Goal: Task Accomplishment & Management: Complete application form

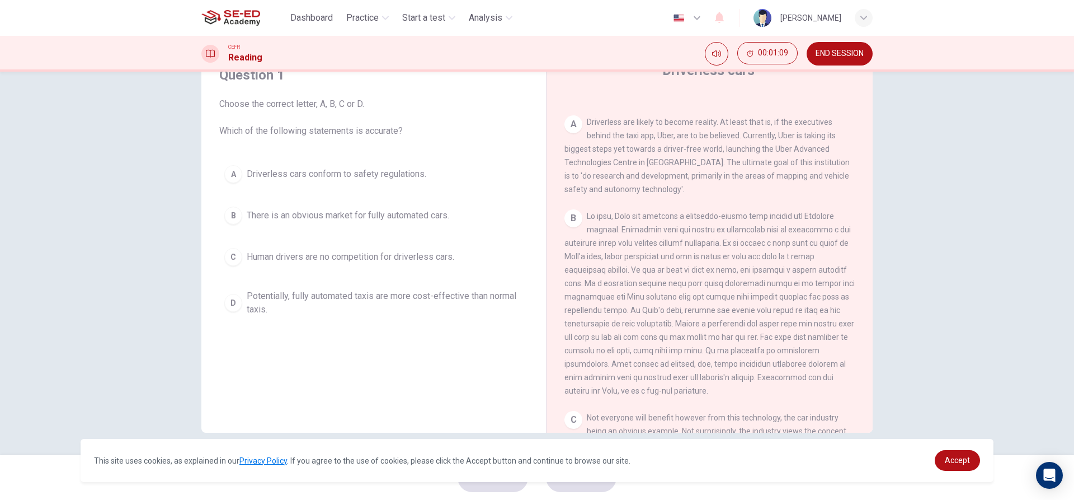
scroll to position [157, 0]
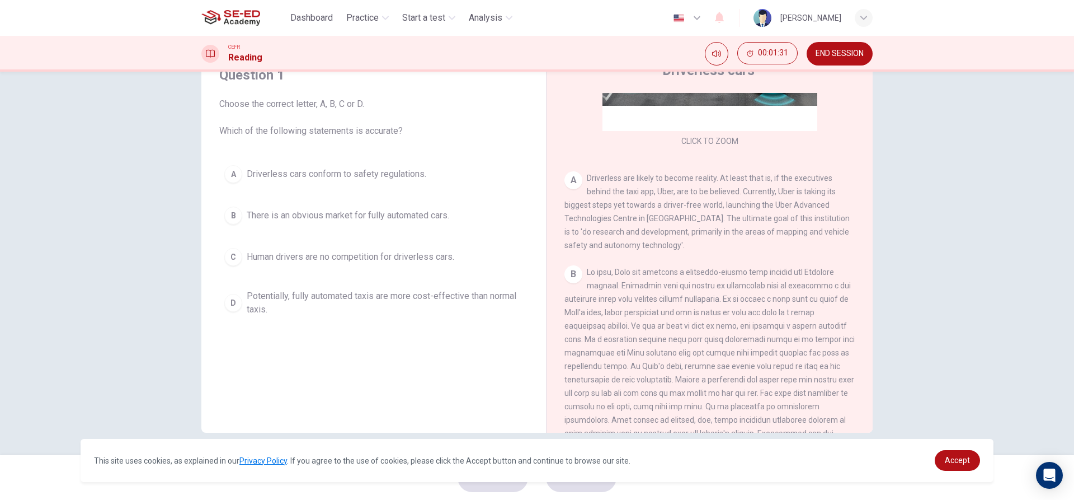
click at [238, 213] on div "B" at bounding box center [233, 215] width 18 height 18
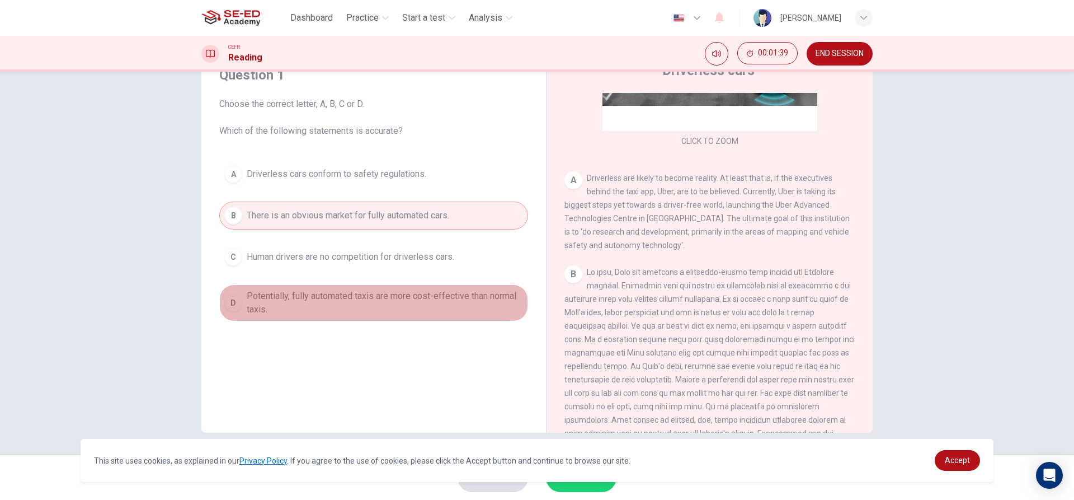
click at [464, 297] on span "Potentially, fully automated taxis are more cost-effective than normal taxis." at bounding box center [385, 302] width 276 height 27
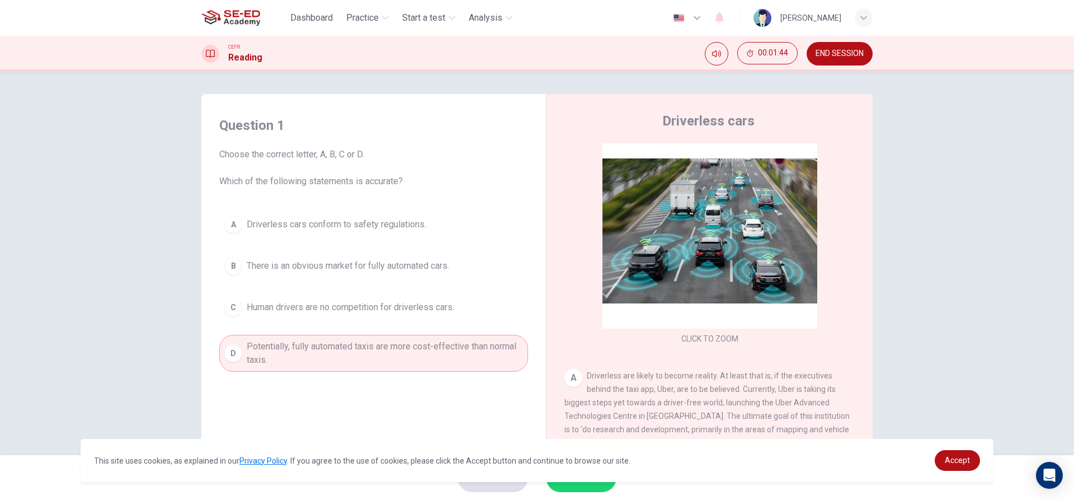
scroll to position [0, 0]
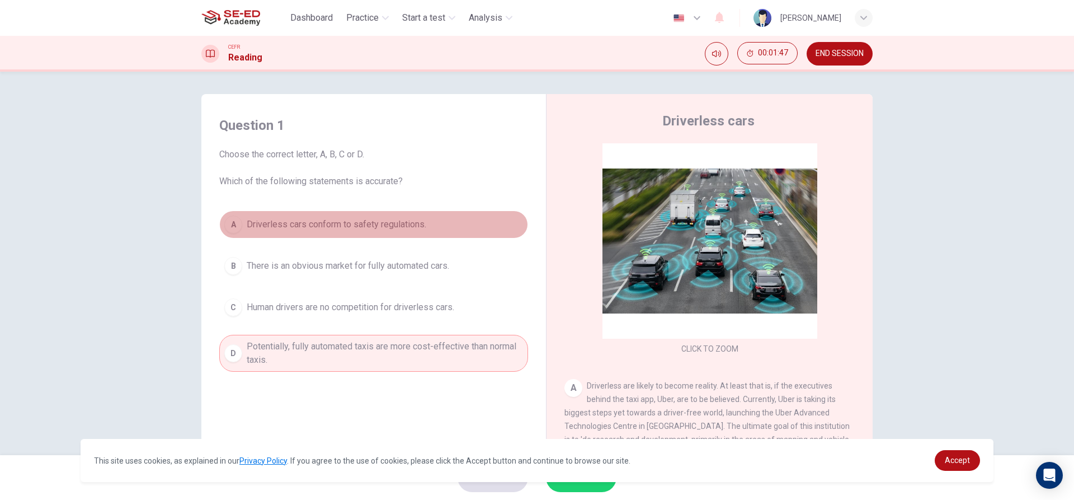
click at [423, 230] on span "Driverless cars conform to safety regulations." at bounding box center [337, 224] width 180 height 13
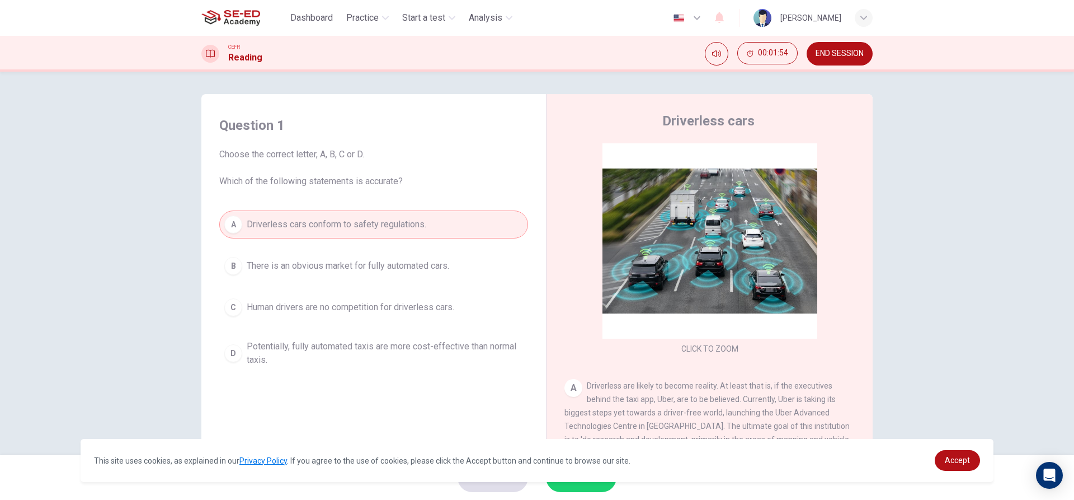
click at [407, 307] on span "Human drivers are no competition for driverless cars." at bounding box center [351, 306] width 208 height 13
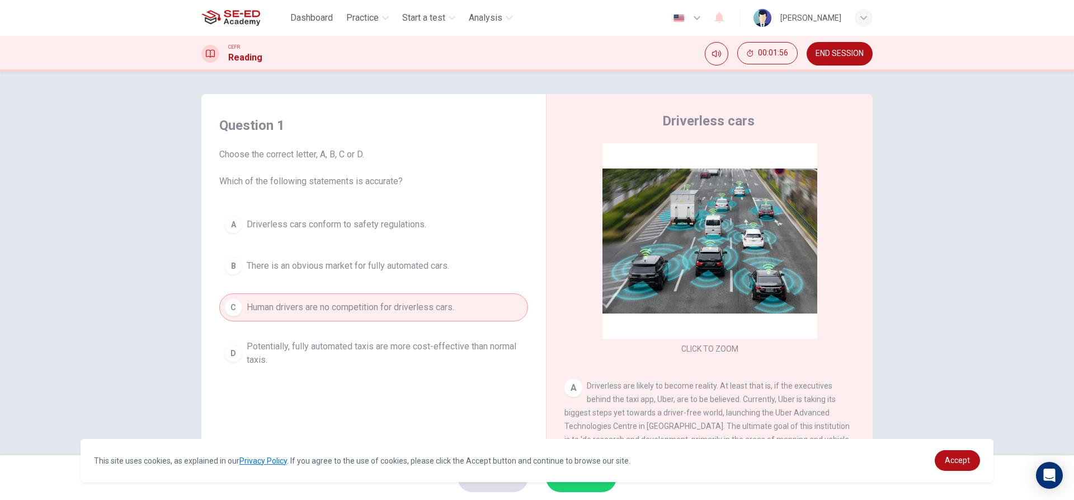
scroll to position [50, 0]
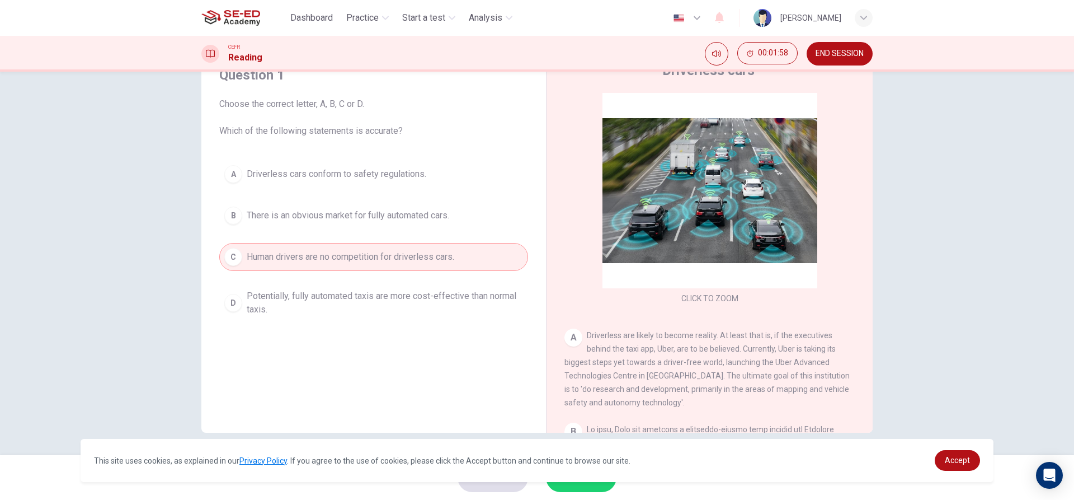
click at [389, 306] on span "Potentially, fully automated taxis are more cost-effective than normal taxis." at bounding box center [385, 302] width 276 height 27
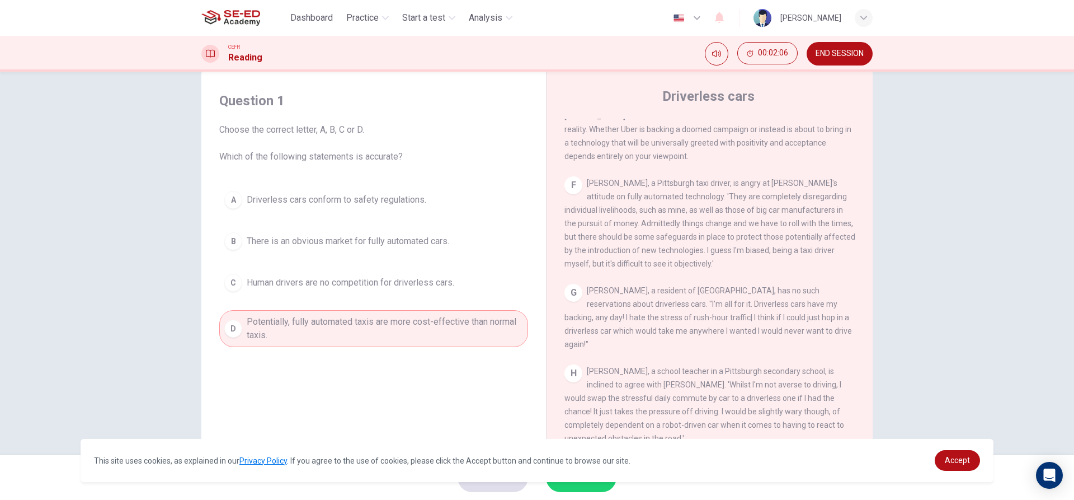
scroll to position [0, 0]
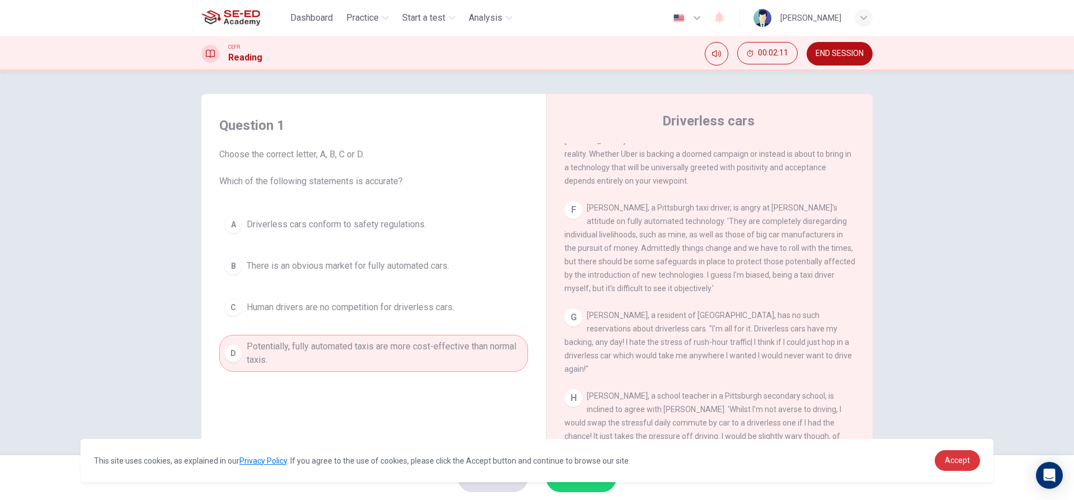
click at [948, 451] on link "Accept" at bounding box center [957, 460] width 45 height 21
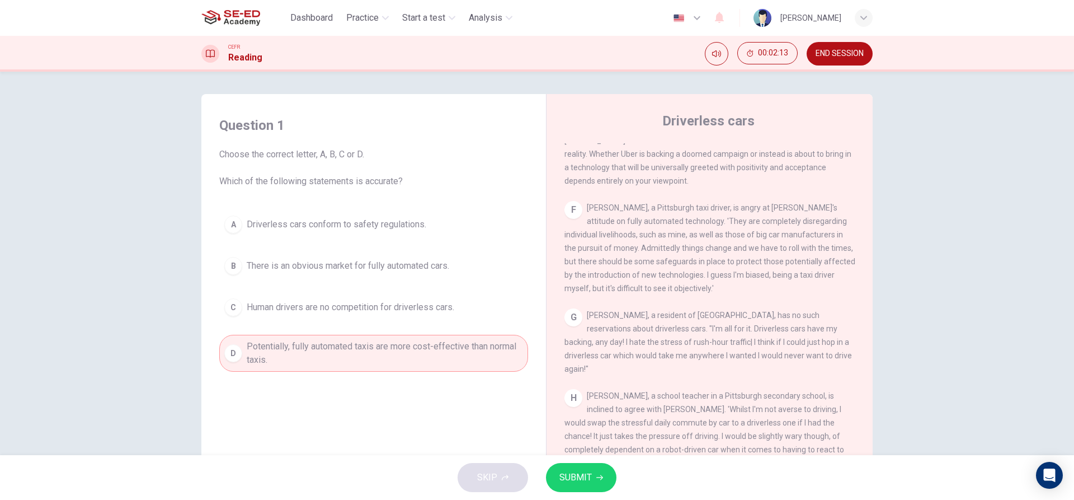
click at [576, 481] on span "SUBMIT" at bounding box center [576, 477] width 32 height 16
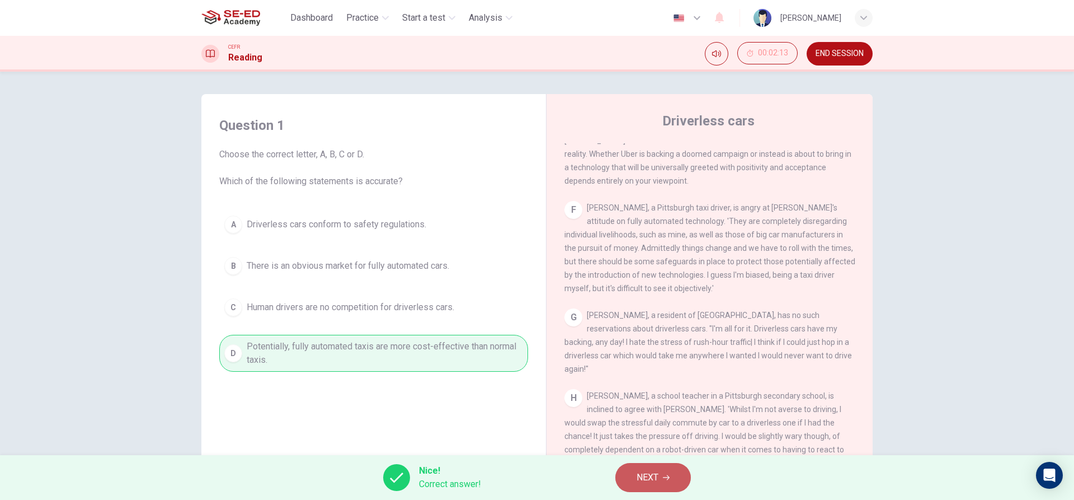
click at [645, 471] on span "NEXT" at bounding box center [648, 477] width 22 height 16
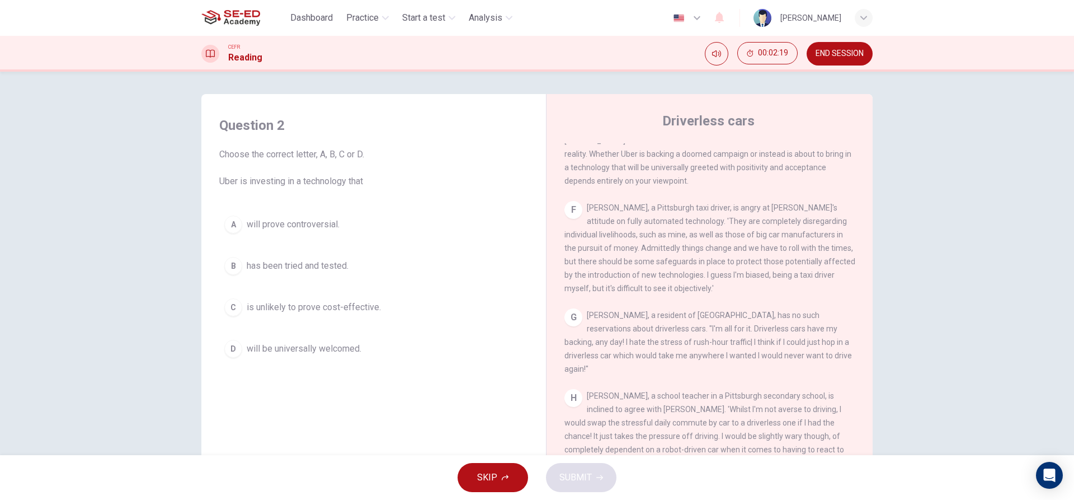
click at [946, 140] on div "Question 2 Choose the correct letter, A, B, C or D. Uber is investing in a tech…" at bounding box center [537, 263] width 1074 height 383
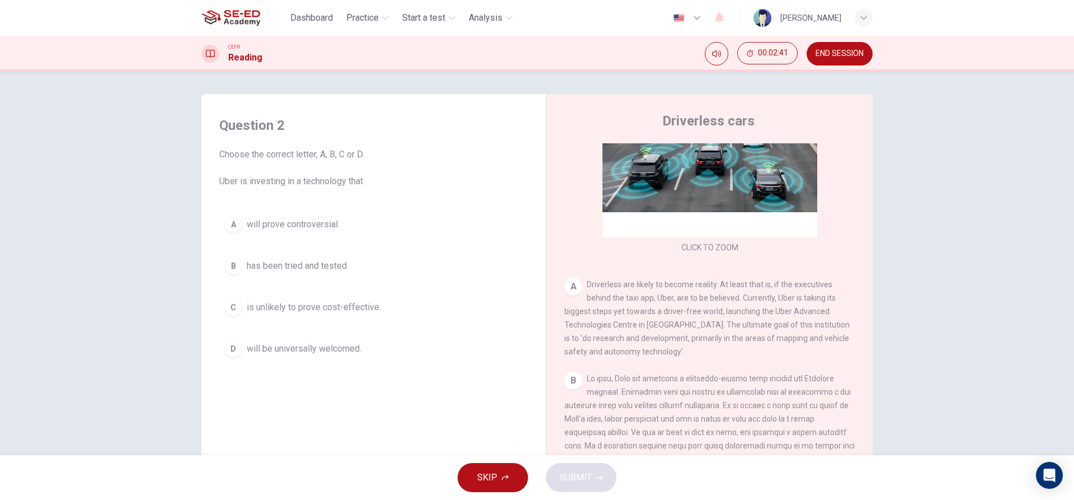
click at [382, 347] on button "D will be universally welcomed." at bounding box center [373, 349] width 309 height 28
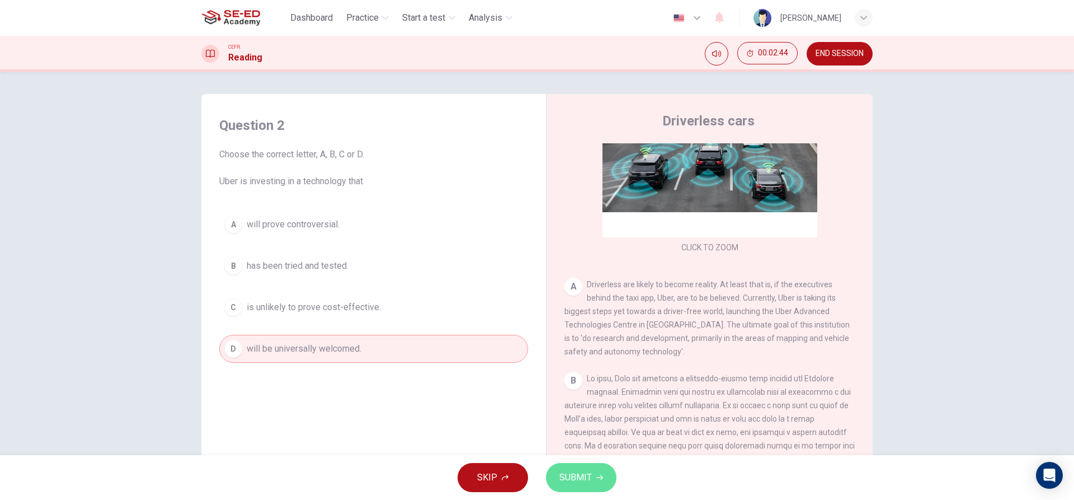
click at [582, 478] on span "SUBMIT" at bounding box center [576, 477] width 32 height 16
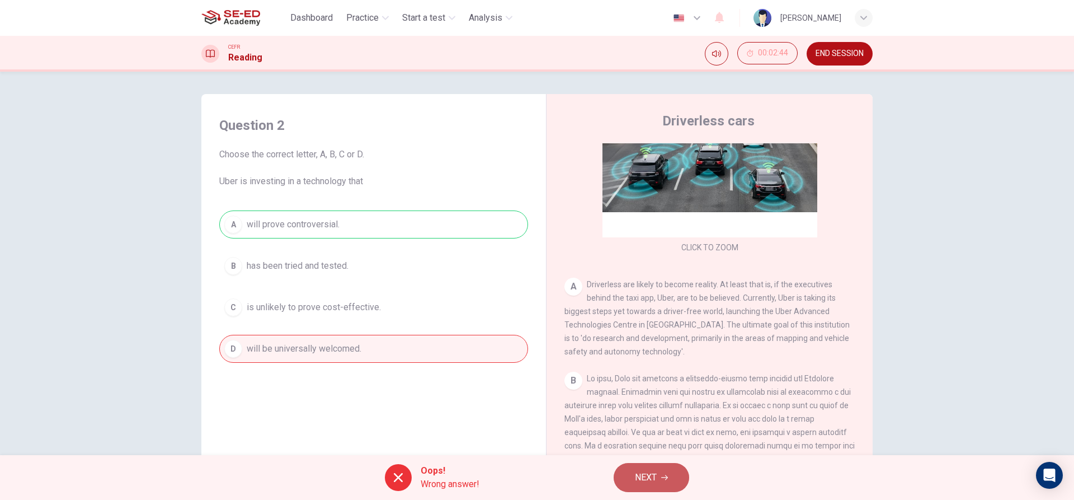
click at [635, 469] on span "NEXT" at bounding box center [646, 477] width 22 height 16
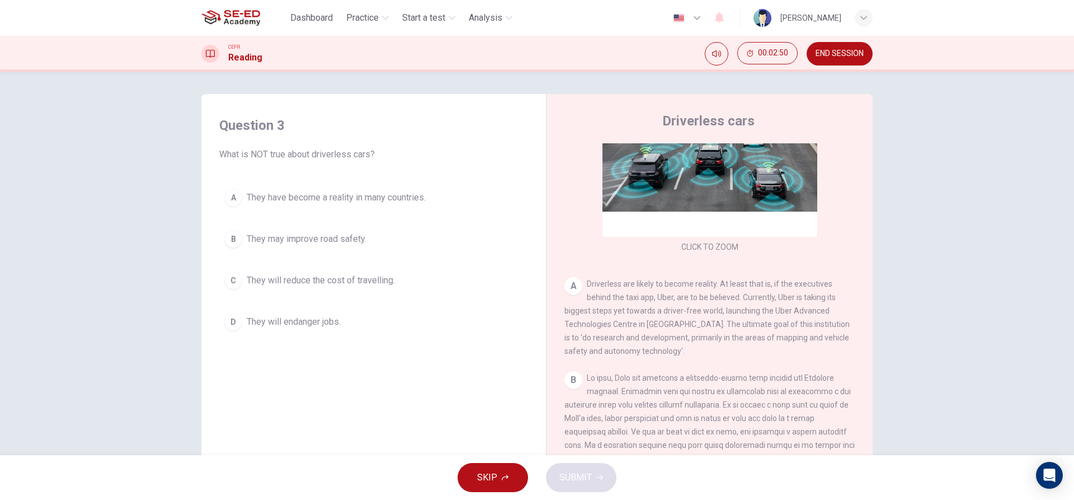
scroll to position [101, 0]
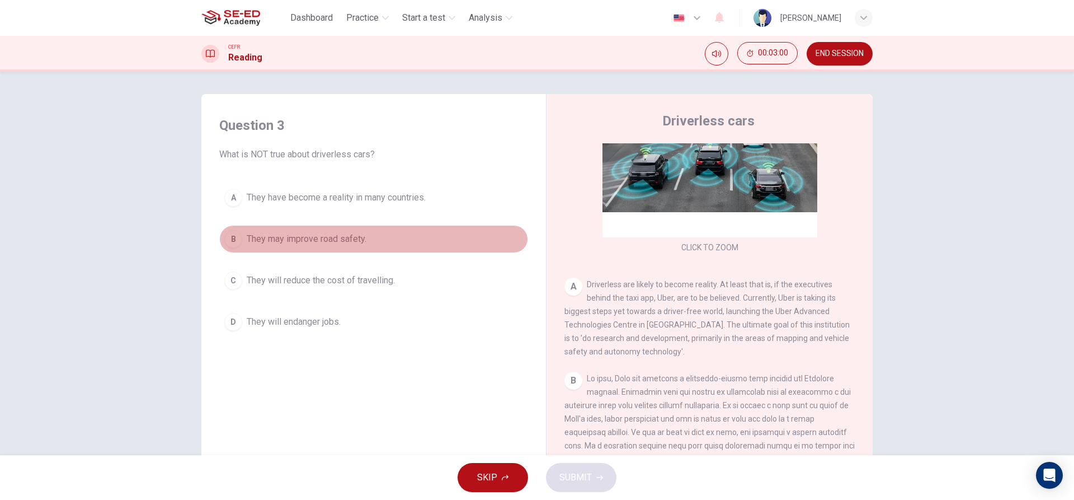
click at [361, 241] on span "They may improve road safety." at bounding box center [307, 238] width 120 height 13
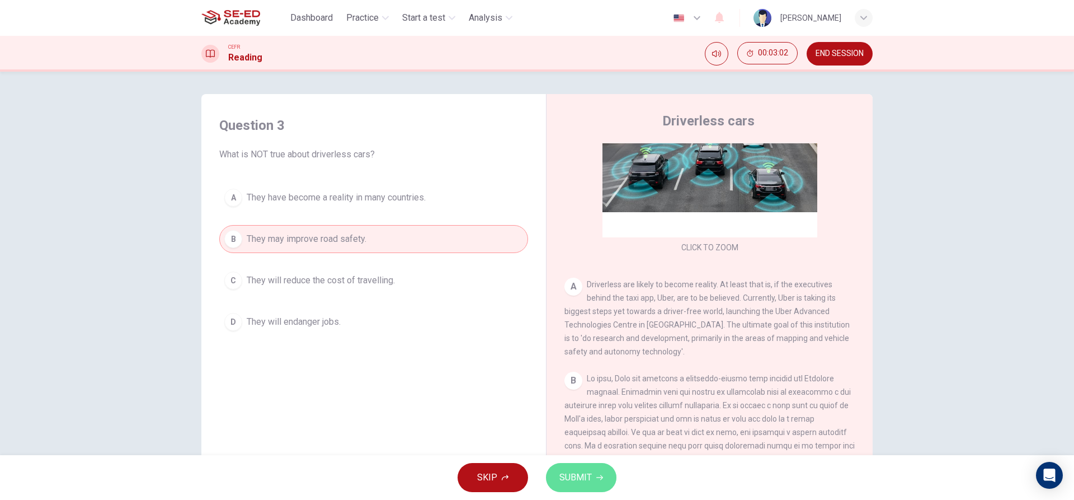
click at [586, 474] on span "SUBMIT" at bounding box center [576, 477] width 32 height 16
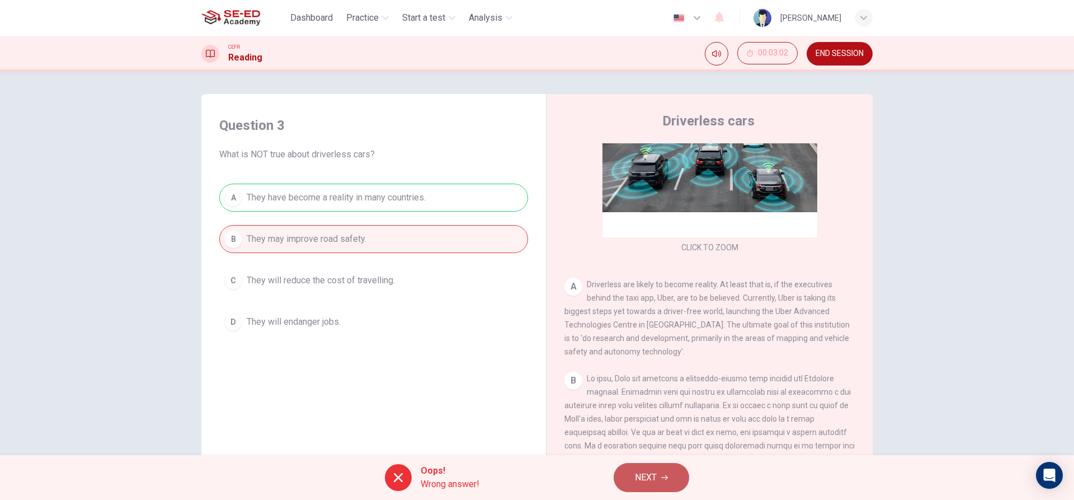
click at [639, 469] on button "NEXT" at bounding box center [652, 477] width 76 height 29
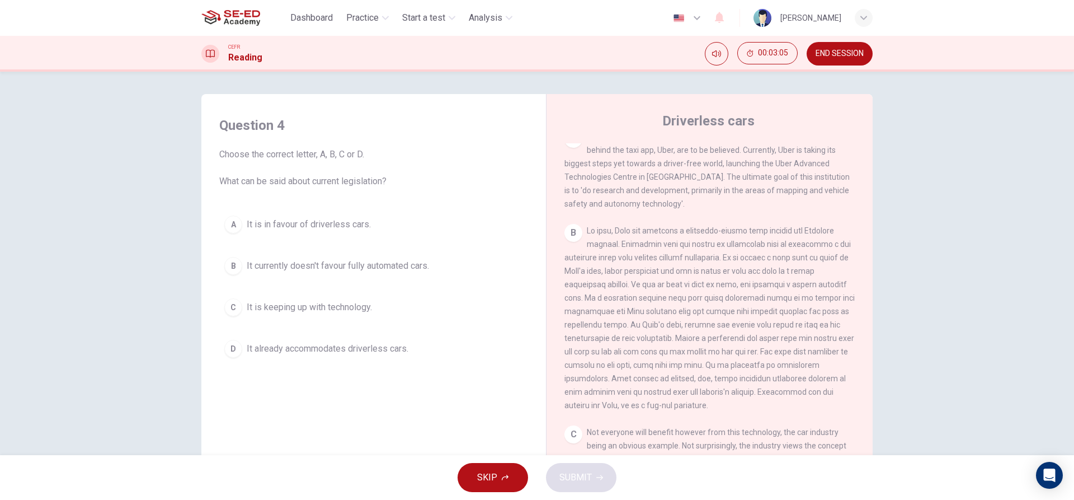
scroll to position [269, 0]
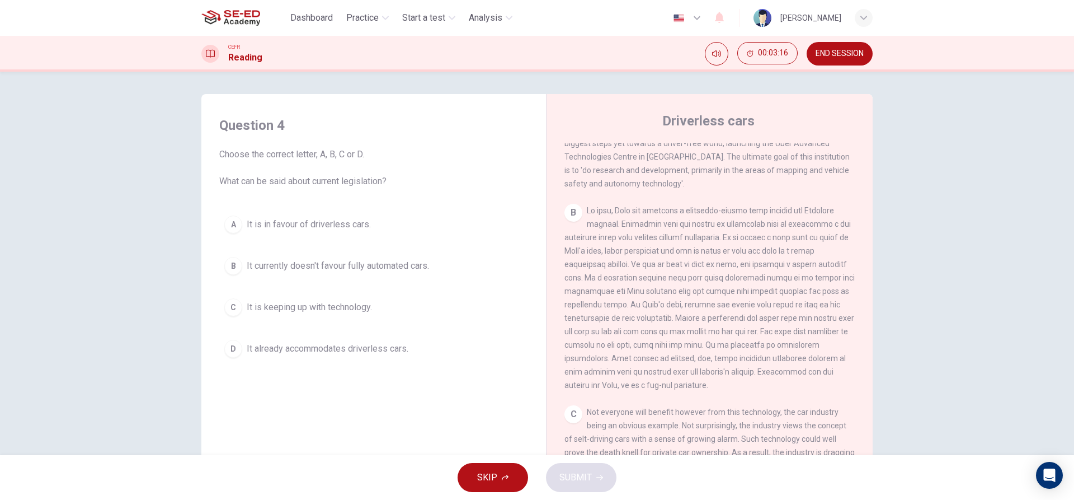
click at [922, 199] on div "Question 4 Choose the correct letter, A, B, C or D. What can be said about curr…" at bounding box center [537, 263] width 1074 height 383
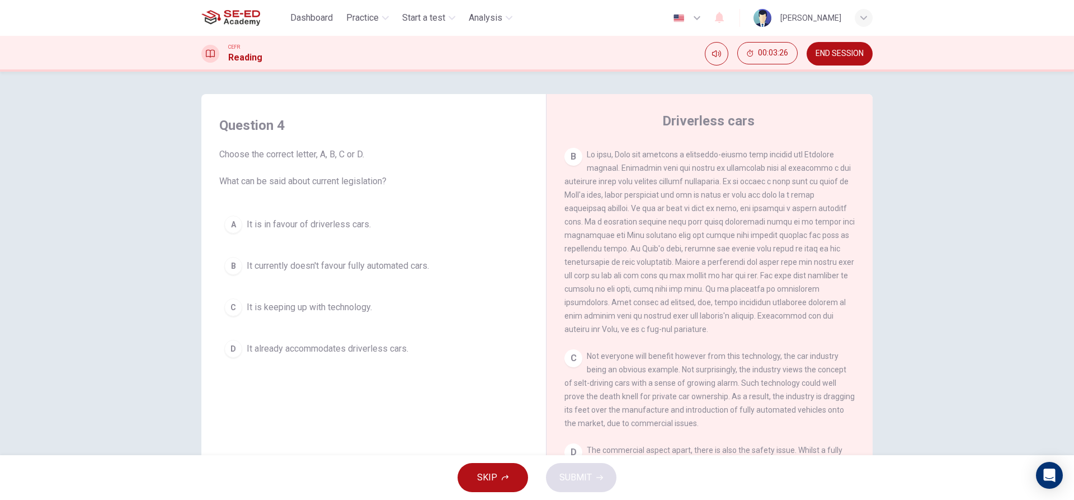
click at [370, 344] on span "It already accommodates driverless cars." at bounding box center [328, 348] width 162 height 13
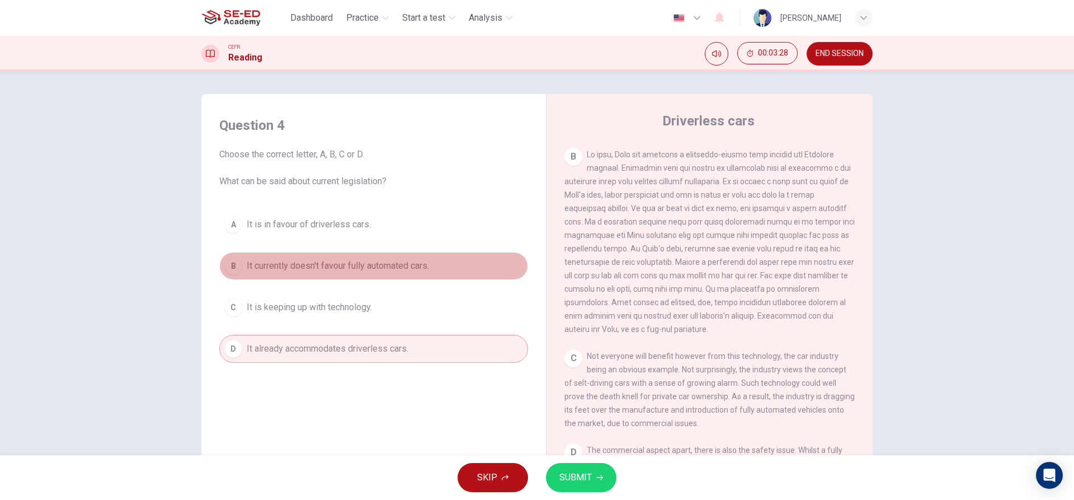
click at [396, 263] on span "It currently doesn't favour fully automated cars." at bounding box center [338, 265] width 182 height 13
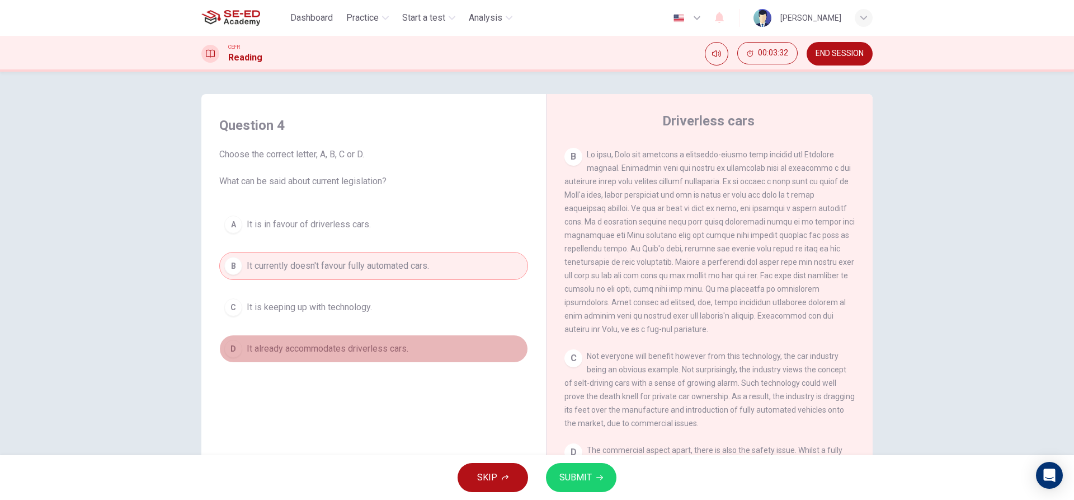
click at [384, 348] on span "It already accommodates driverless cars." at bounding box center [328, 348] width 162 height 13
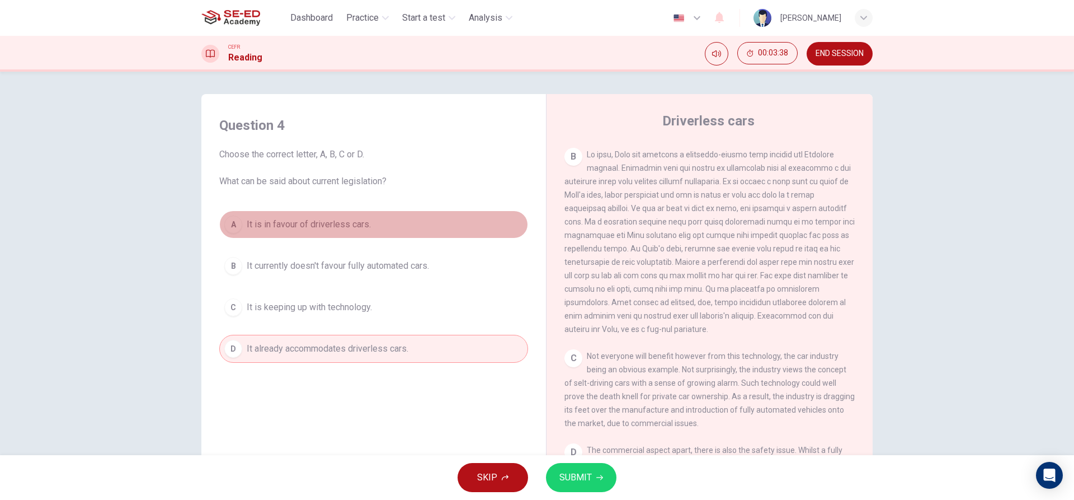
click at [398, 228] on button "A It is in favour of driverless cars." at bounding box center [373, 224] width 309 height 28
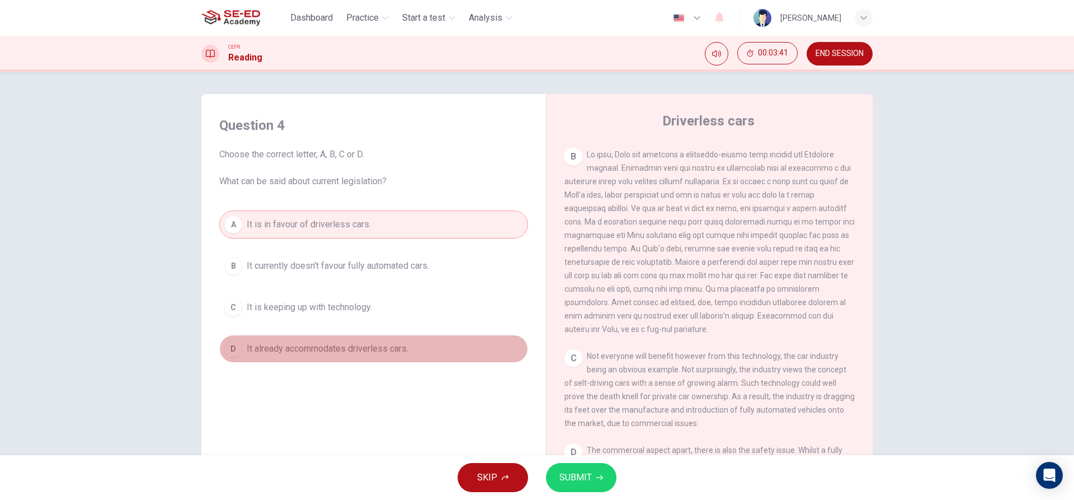
click at [470, 358] on button "D It already accommodates driverless cars." at bounding box center [373, 349] width 309 height 28
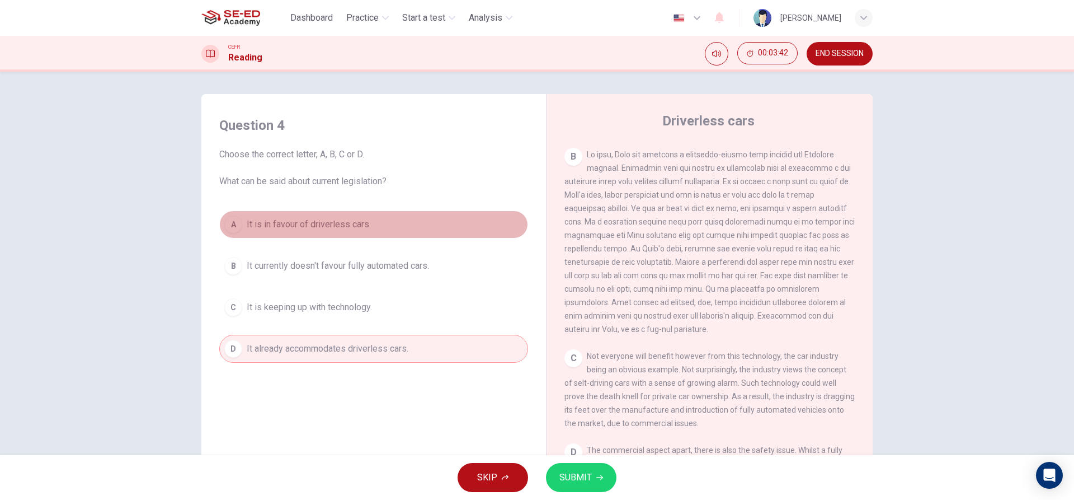
click at [416, 218] on button "A It is in favour of driverless cars." at bounding box center [373, 224] width 309 height 28
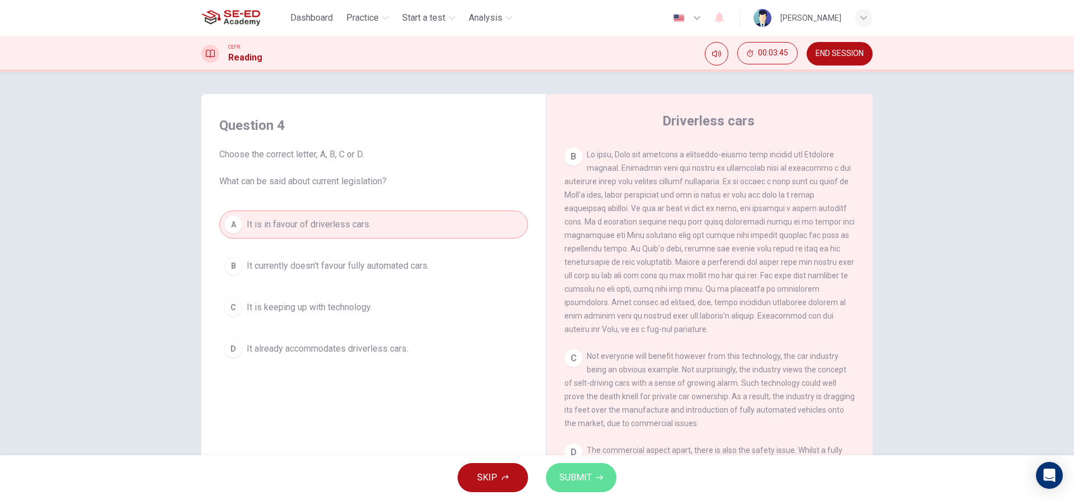
click at [599, 477] on icon "button" at bounding box center [599, 477] width 7 height 5
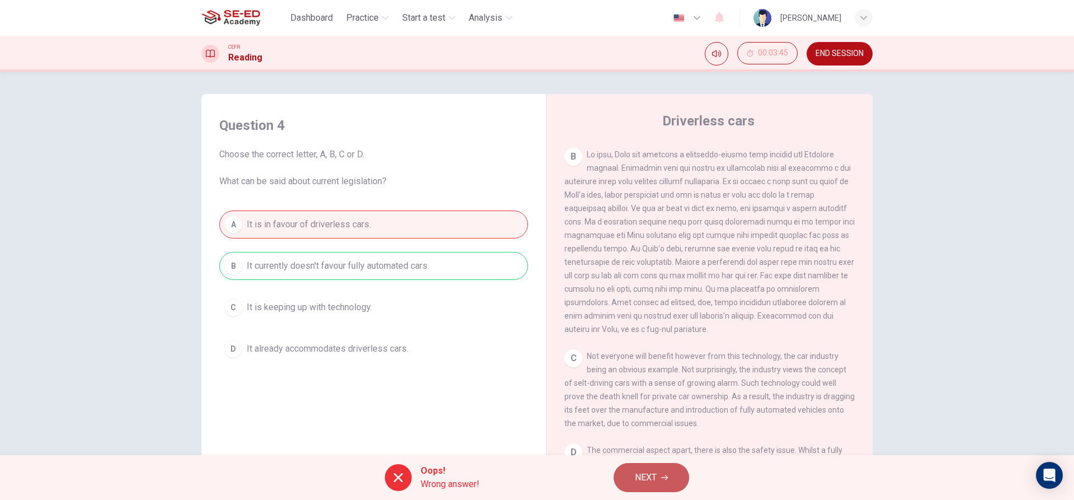
click at [626, 471] on button "NEXT" at bounding box center [652, 477] width 76 height 29
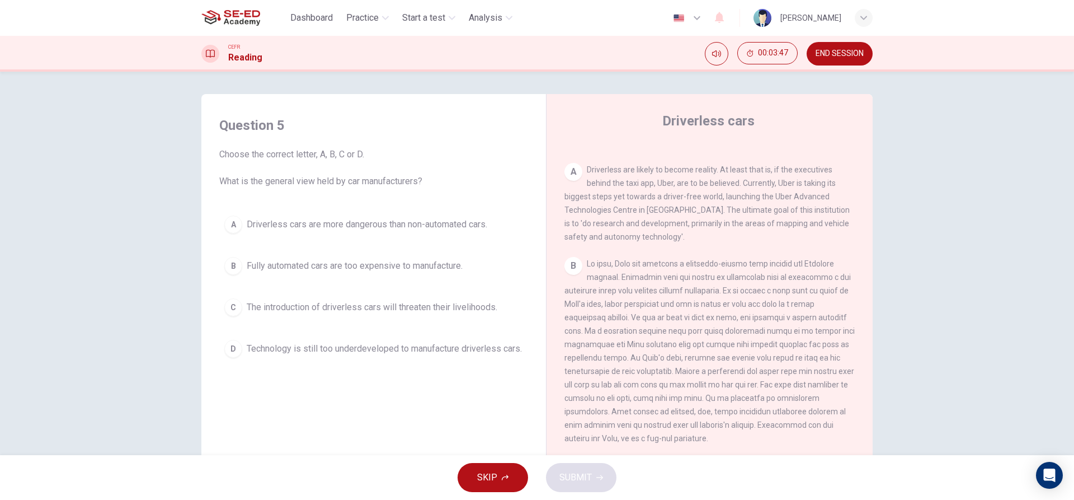
scroll to position [213, 0]
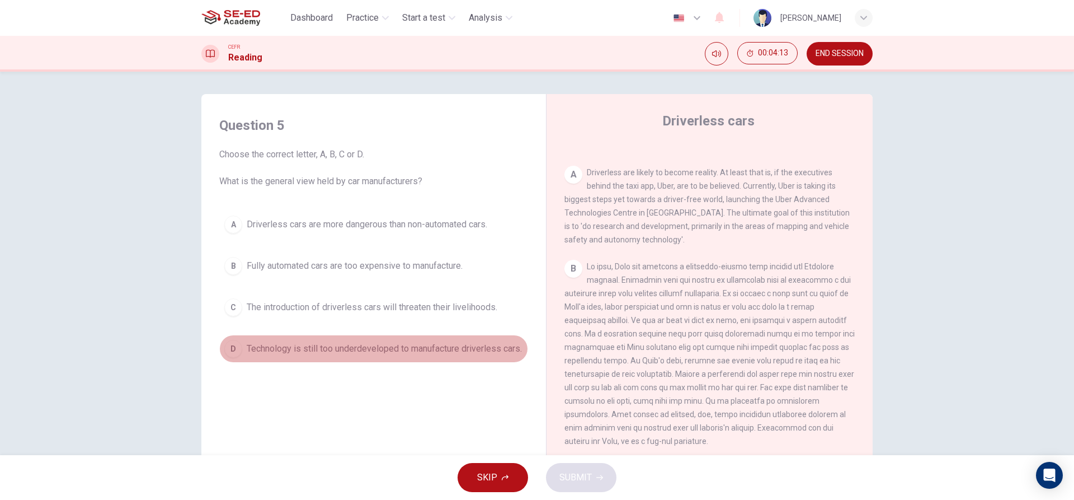
click at [487, 350] on span "Technology is still too underdeveloped to manufacture driverless cars." at bounding box center [384, 348] width 275 height 13
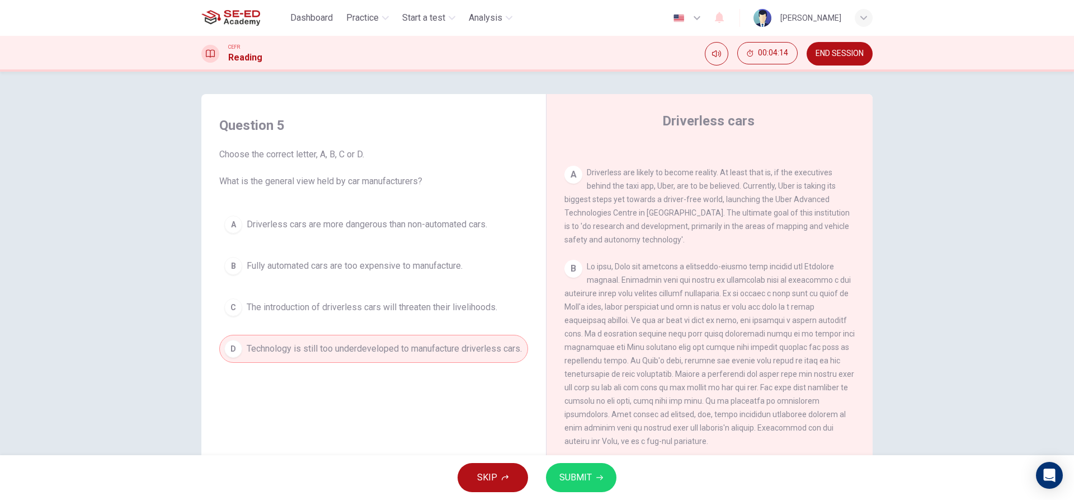
click at [590, 476] on span "SUBMIT" at bounding box center [576, 477] width 32 height 16
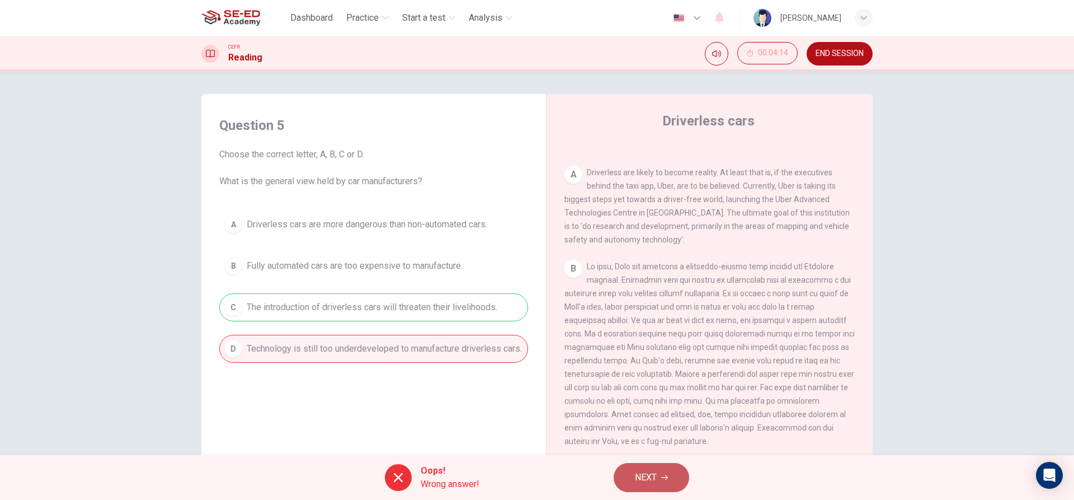
click at [637, 476] on span "NEXT" at bounding box center [646, 477] width 22 height 16
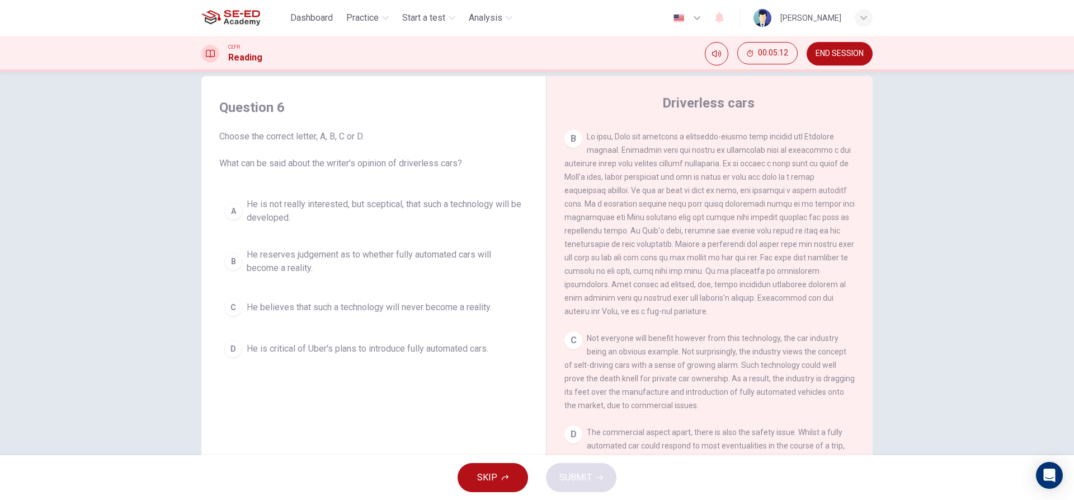
scroll to position [0, 0]
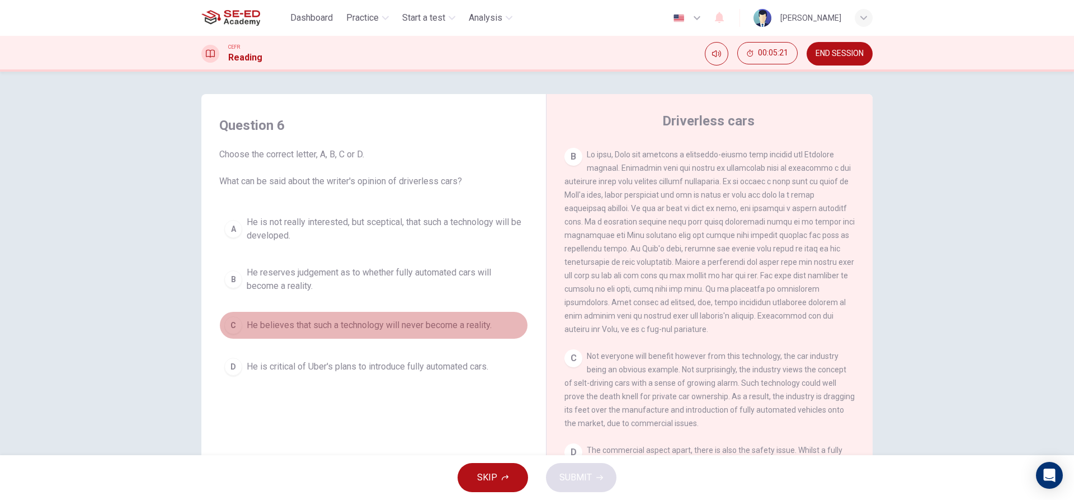
click at [430, 321] on span "He believes that such a technology will never become a reality." at bounding box center [369, 324] width 245 height 13
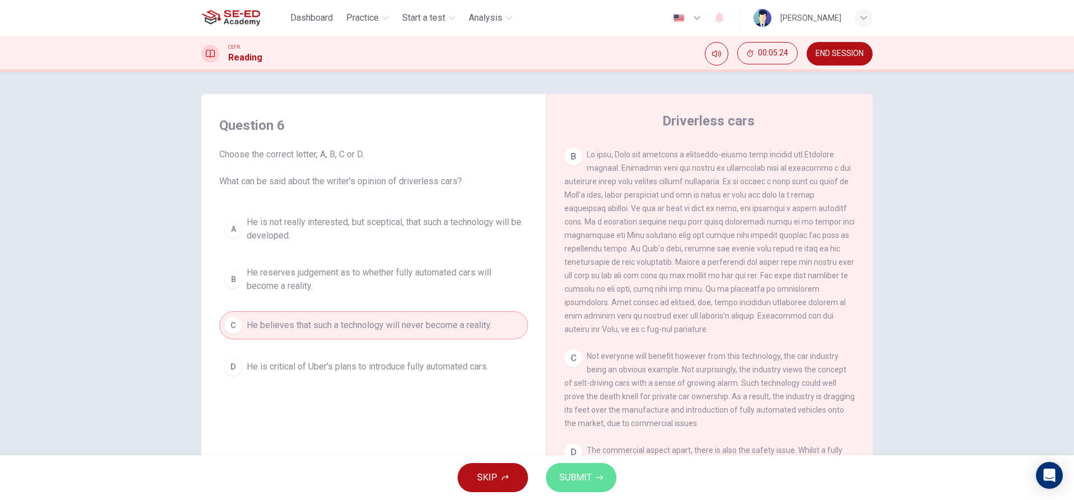
click at [584, 474] on span "SUBMIT" at bounding box center [576, 477] width 32 height 16
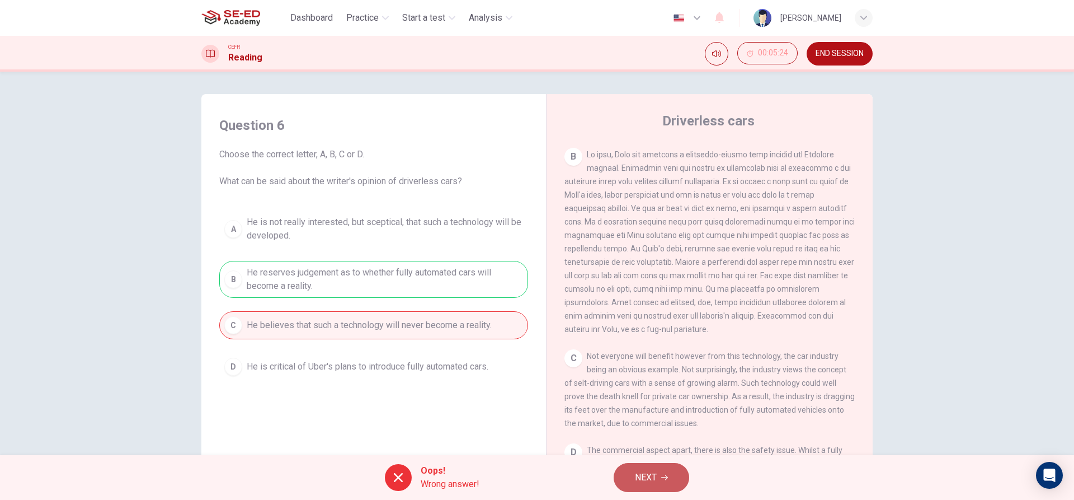
click at [640, 466] on button "NEXT" at bounding box center [652, 477] width 76 height 29
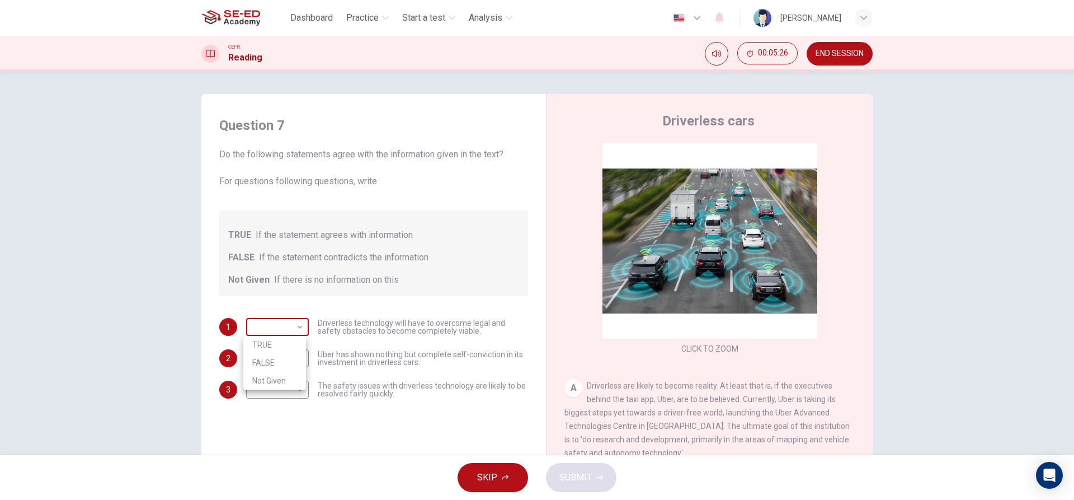
click at [298, 327] on body "This site uses cookies, as explained in our Privacy Policy . If you agree to th…" at bounding box center [537, 250] width 1074 height 500
click at [420, 425] on div at bounding box center [537, 250] width 1074 height 500
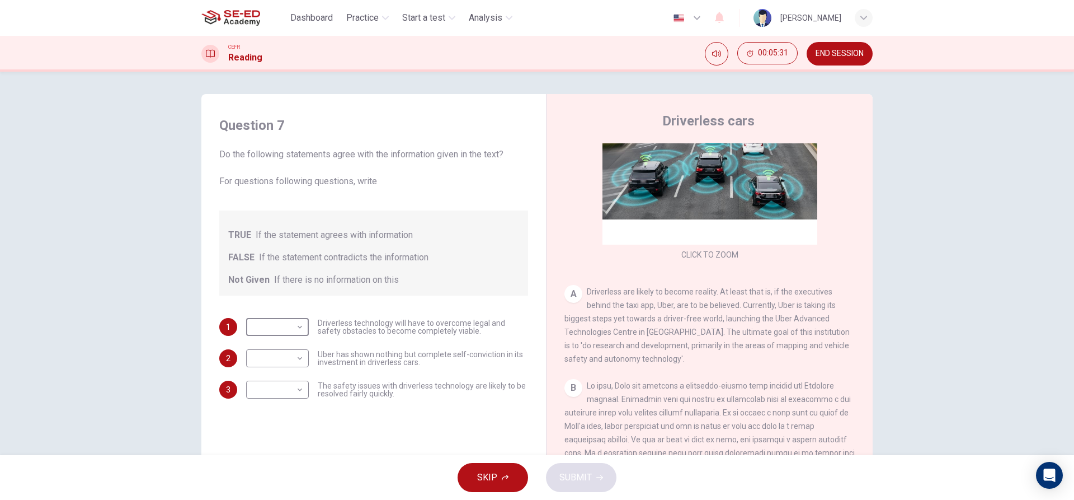
scroll to position [112, 0]
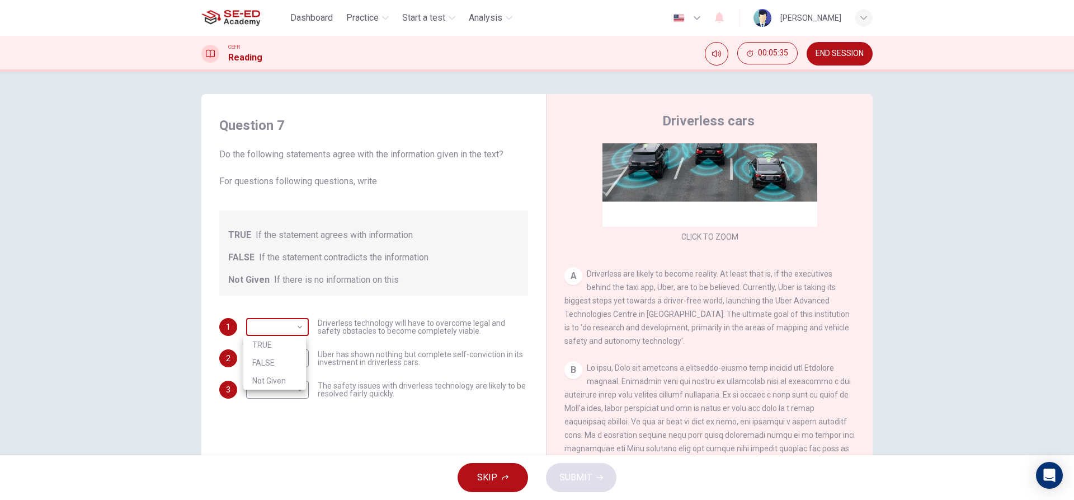
click at [298, 327] on body "This site uses cookies, as explained in our Privacy Policy . If you agree to th…" at bounding box center [537, 250] width 1074 height 500
click at [290, 346] on li "TRUE" at bounding box center [274, 345] width 63 height 18
type input "TRUE"
click at [298, 358] on body "This site uses cookies, as explained in our Privacy Policy . If you agree to th…" at bounding box center [537, 250] width 1074 height 500
click at [298, 405] on li "Not Given" at bounding box center [274, 412] width 63 height 18
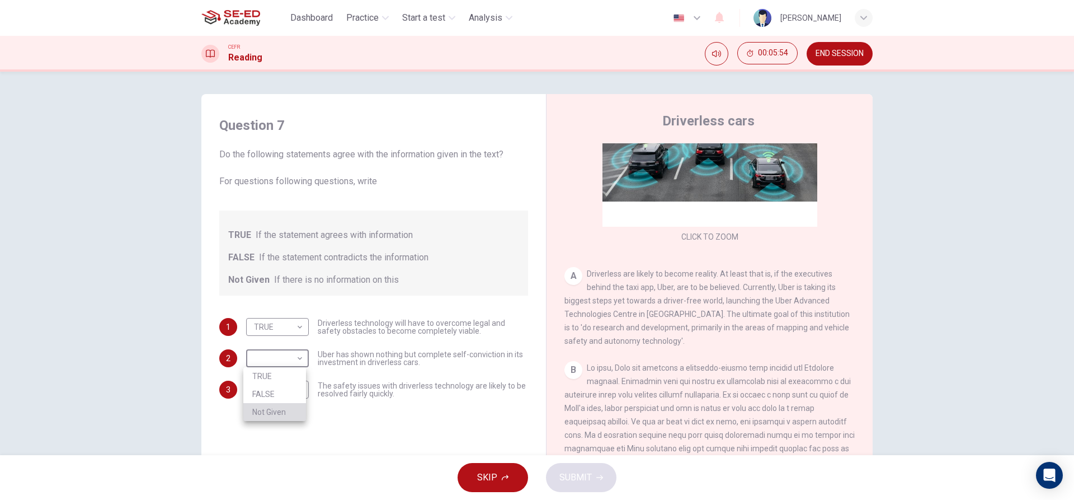
type input "Not Given"
click at [297, 386] on body "This site uses cookies, as explained in our Privacy Policy . If you agree to th…" at bounding box center [537, 250] width 1074 height 500
click at [281, 419] on li "FALSE" at bounding box center [274, 425] width 63 height 18
type input "FALSE"
click at [596, 477] on icon "button" at bounding box center [599, 477] width 7 height 7
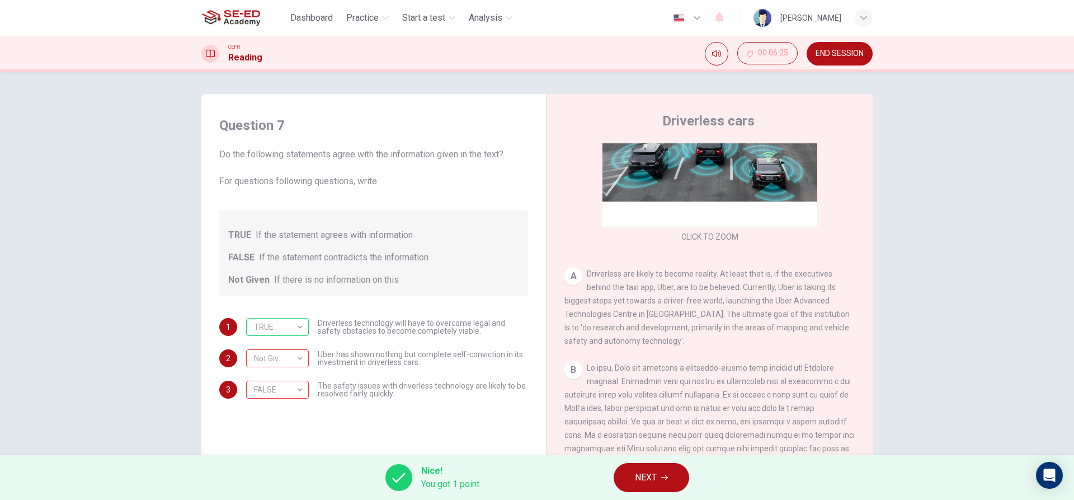
click at [632, 469] on button "NEXT" at bounding box center [652, 477] width 76 height 29
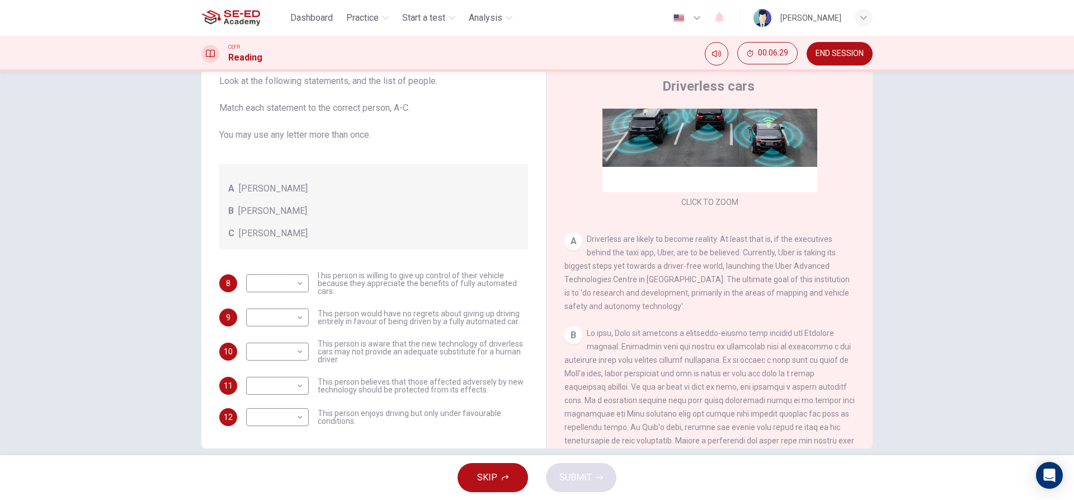
scroll to position [50, 0]
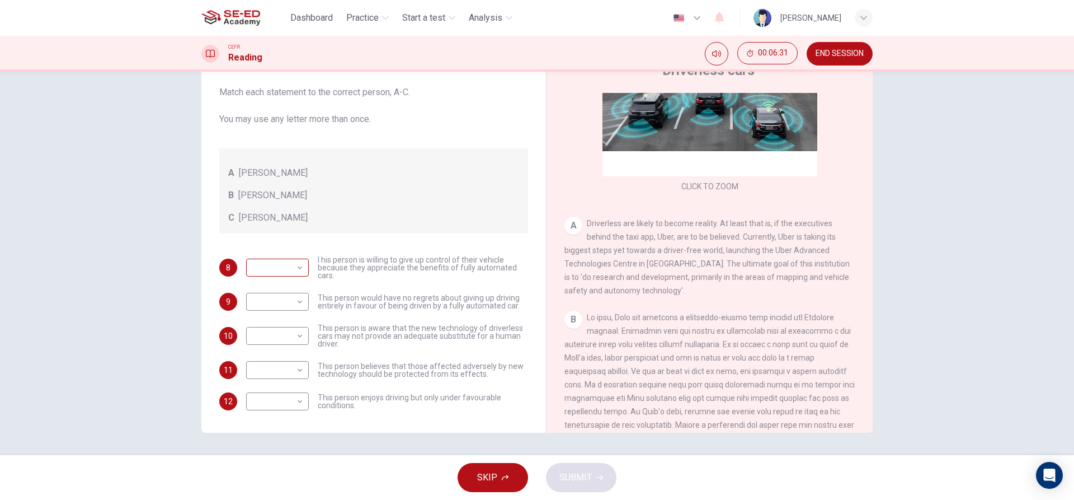
click at [289, 257] on body "This site uses cookies, as explained in our Privacy Policy . If you agree to th…" at bounding box center [537, 250] width 1074 height 500
click at [290, 304] on li "B" at bounding box center [274, 303] width 63 height 18
type input "B"
click at [290, 304] on body "This site uses cookies, as explained in our Privacy Policy . If you agree to th…" at bounding box center [537, 250] width 1074 height 500
click at [280, 316] on li "A" at bounding box center [274, 320] width 63 height 18
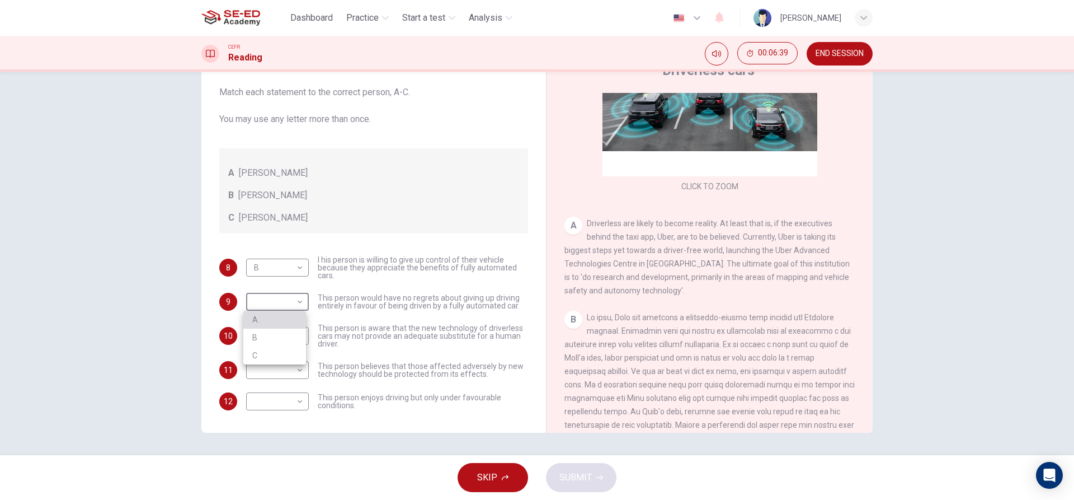
type input "A"
click at [289, 332] on body "This site uses cookies, as explained in our Privacy Policy . If you agree to th…" at bounding box center [537, 250] width 1074 height 500
click at [286, 390] on li "C" at bounding box center [274, 389] width 63 height 18
type input "C"
click at [300, 362] on body "This site uses cookies, as explained in our Privacy Policy . If you agree to th…" at bounding box center [537, 250] width 1074 height 500
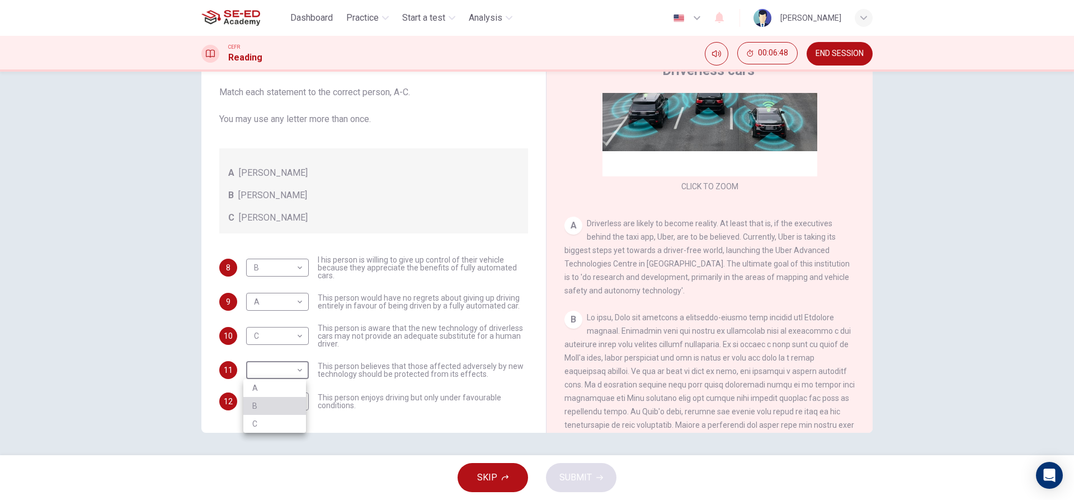
click at [286, 400] on li "B" at bounding box center [274, 406] width 63 height 18
type input "B"
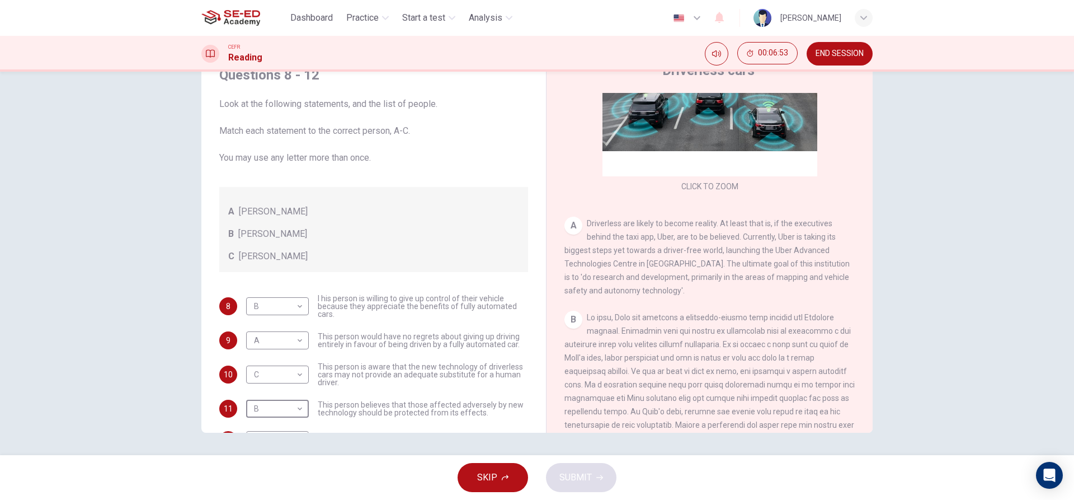
scroll to position [39, 0]
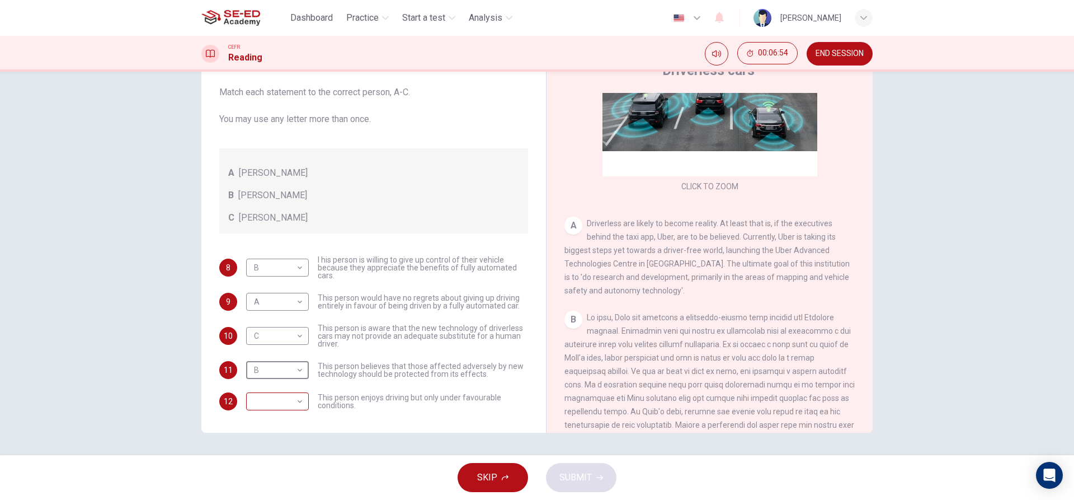
click at [277, 393] on body "This site uses cookies, as explained in our Privacy Policy . If you agree to th…" at bounding box center [537, 250] width 1074 height 500
click at [274, 419] on li "A" at bounding box center [274, 419] width 63 height 18
type input "A"
click at [585, 477] on span "SUBMIT" at bounding box center [576, 477] width 32 height 16
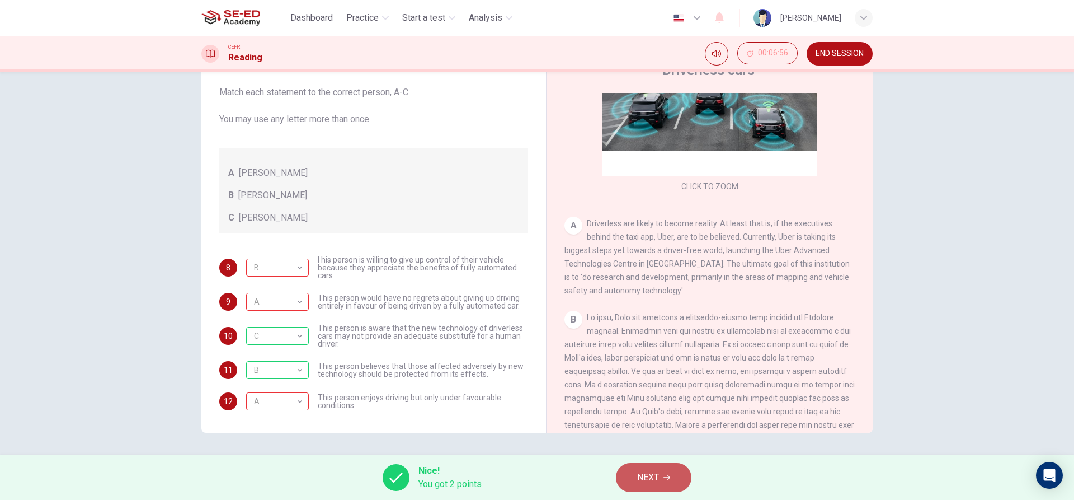
click at [670, 483] on button "NEXT" at bounding box center [654, 477] width 76 height 29
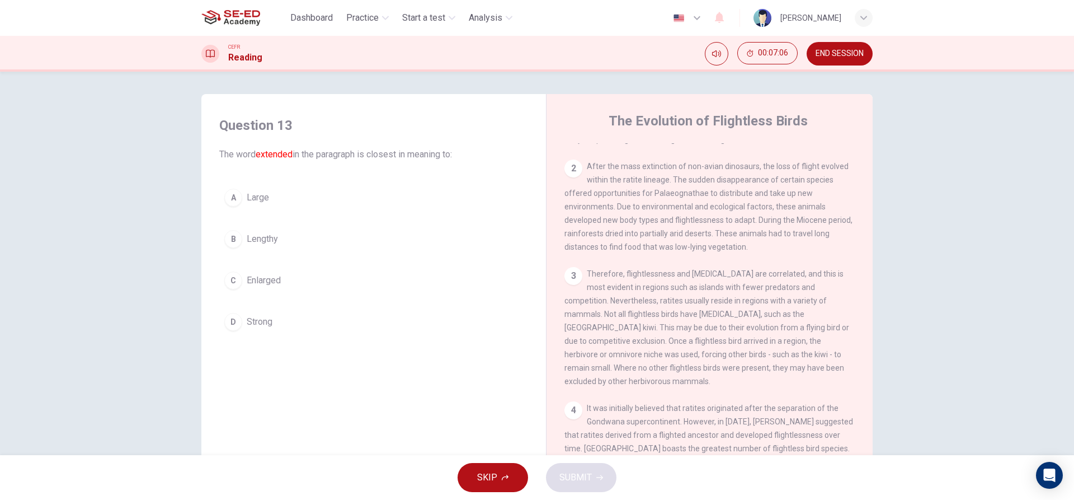
scroll to position [0, 0]
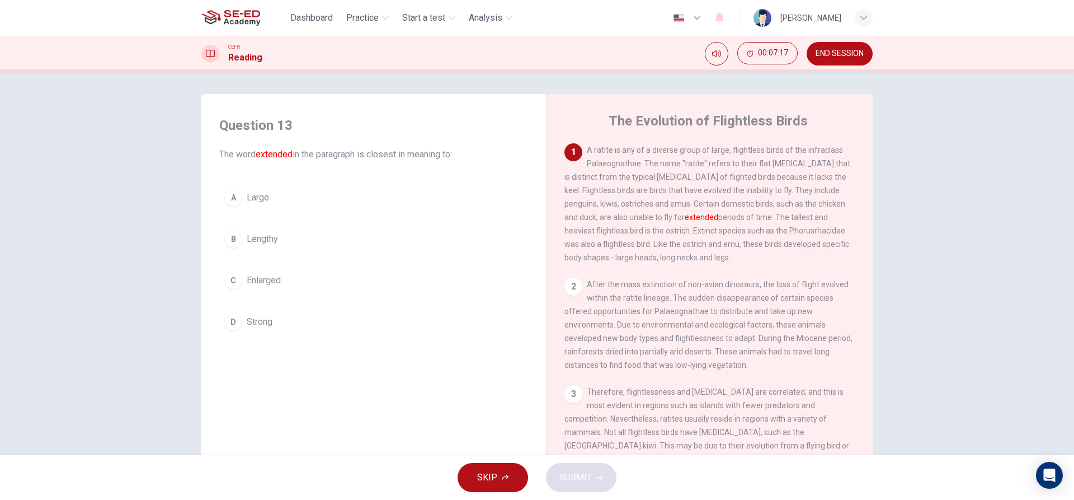
click at [271, 198] on button "A Large" at bounding box center [373, 198] width 309 height 28
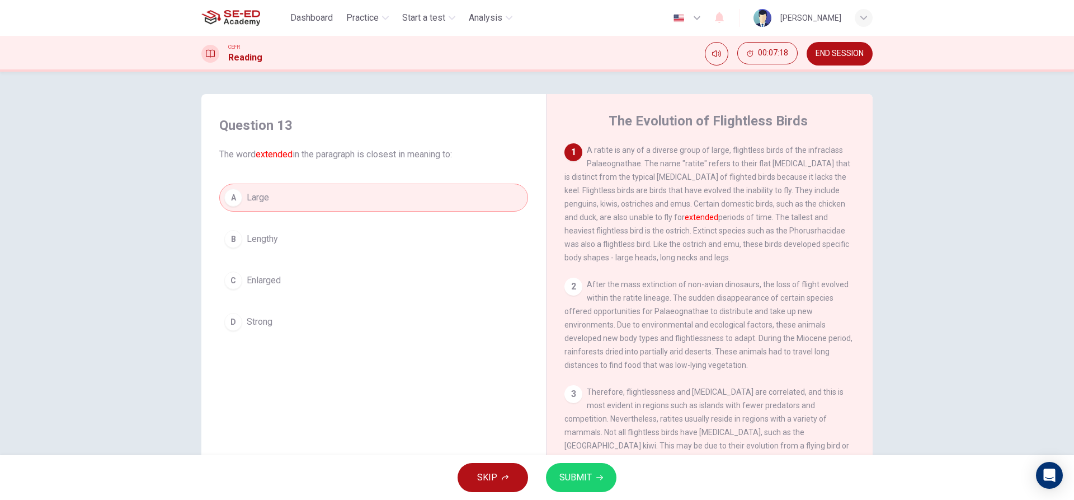
click at [567, 477] on span "SUBMIT" at bounding box center [576, 477] width 32 height 16
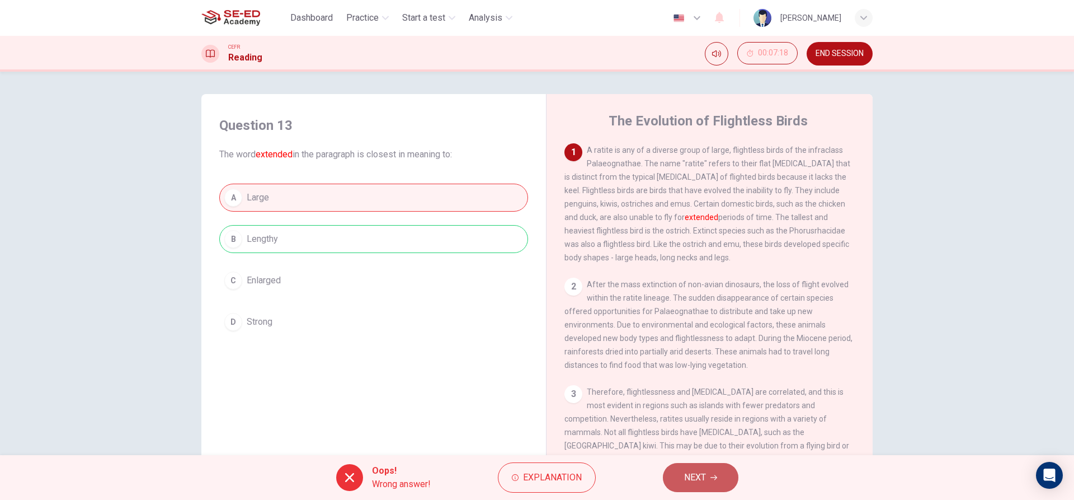
click at [695, 472] on span "NEXT" at bounding box center [695, 477] width 22 height 16
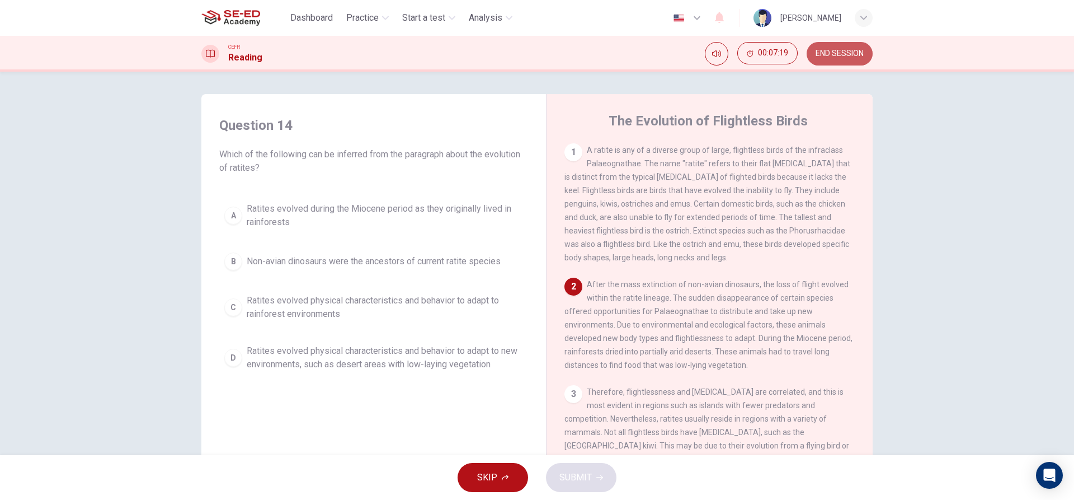
click at [859, 54] on span "END SESSION" at bounding box center [840, 53] width 48 height 9
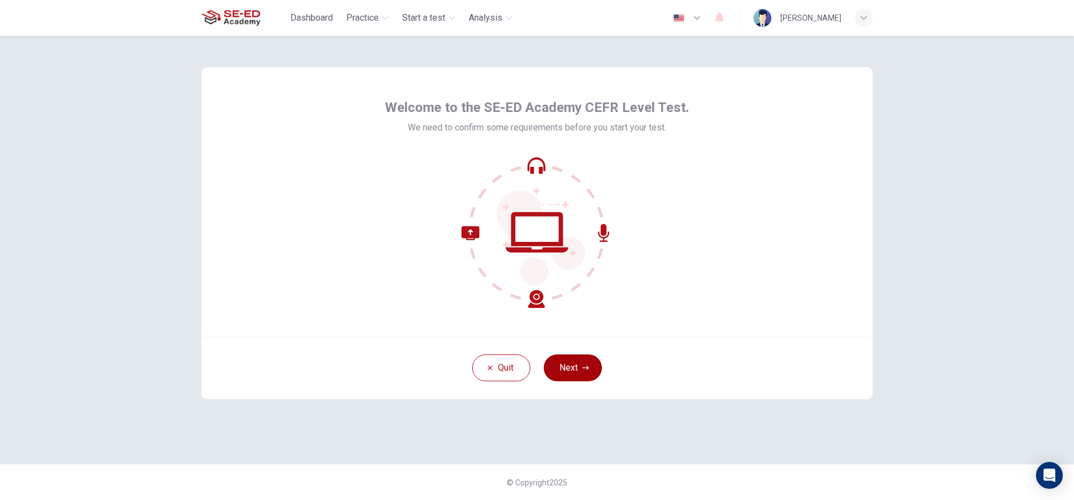
click at [560, 369] on button "Next" at bounding box center [573, 367] width 58 height 27
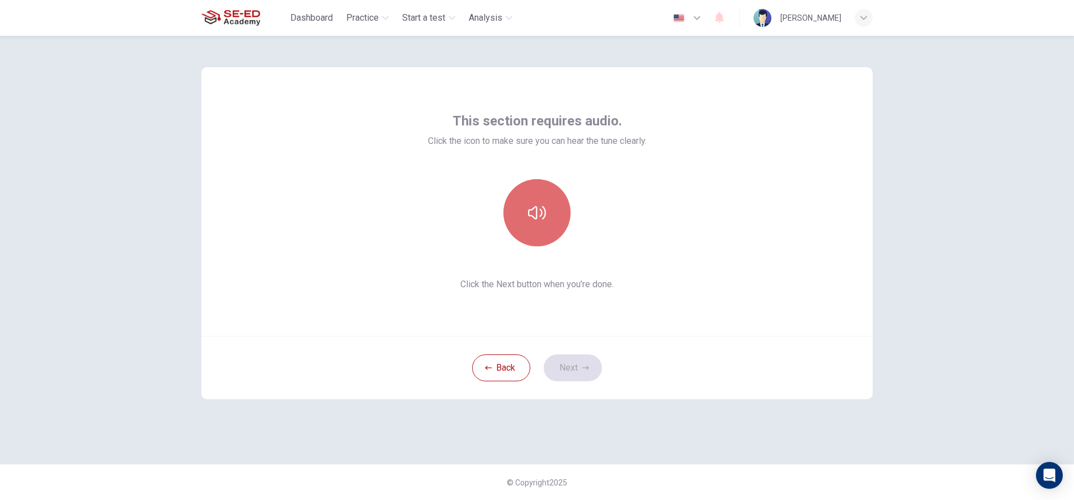
click at [550, 213] on button "button" at bounding box center [537, 212] width 67 height 67
click at [718, 411] on div "This section requires audio. Click the icon to make sure you can hear the tune …" at bounding box center [537, 250] width 707 height 428
click at [542, 225] on button "button" at bounding box center [537, 212] width 67 height 67
click at [547, 220] on button "button" at bounding box center [537, 212] width 67 height 67
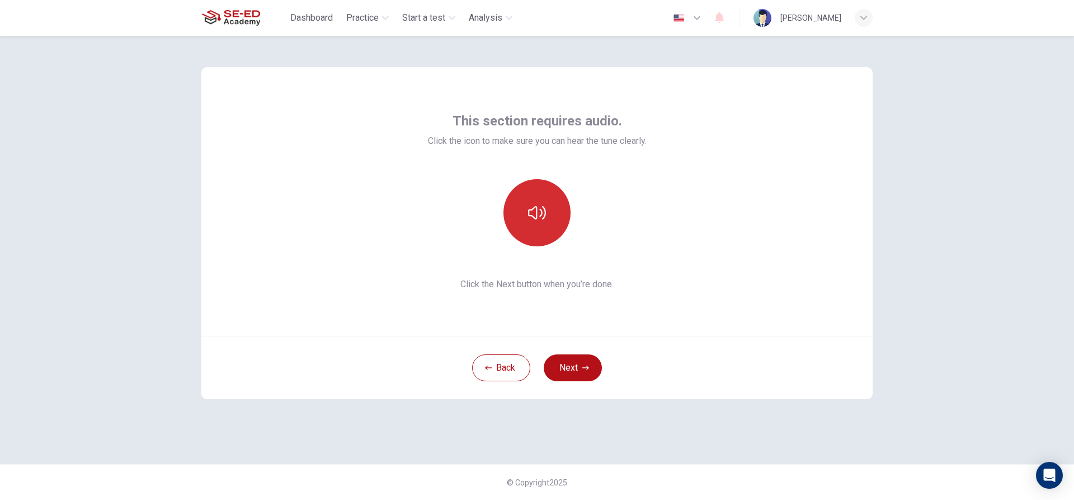
click at [547, 220] on button "button" at bounding box center [537, 212] width 67 height 67
click at [567, 366] on button "Next" at bounding box center [573, 367] width 58 height 27
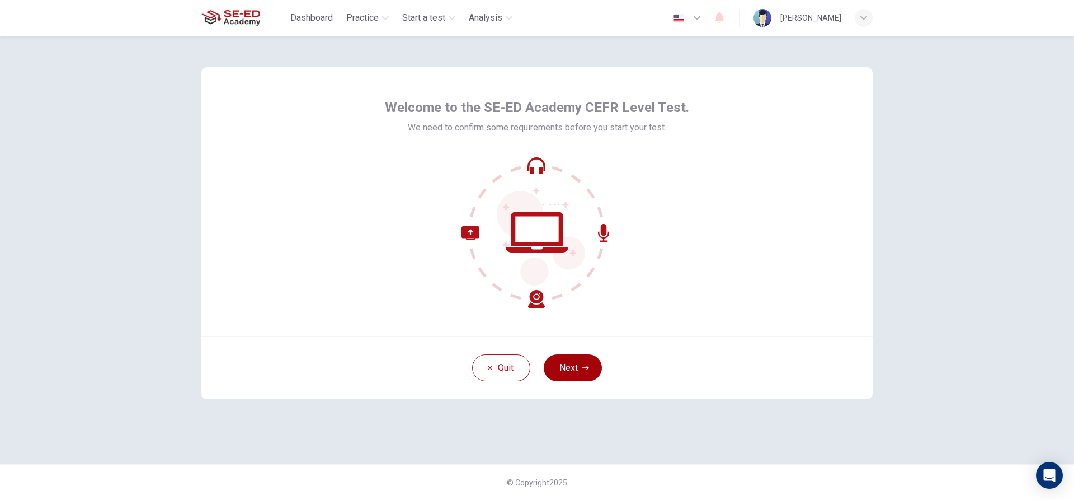
click at [590, 371] on button "Next" at bounding box center [573, 367] width 58 height 27
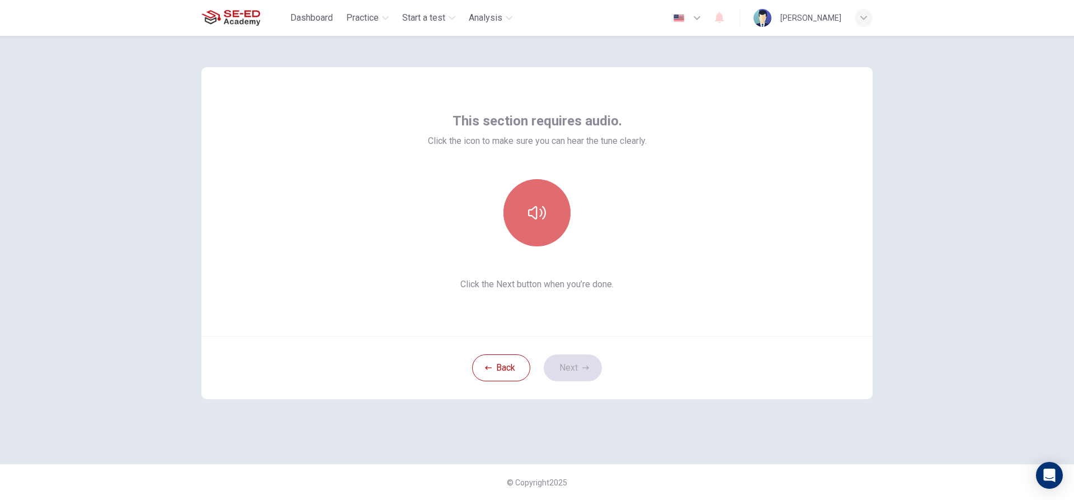
click at [530, 192] on button "button" at bounding box center [537, 212] width 67 height 67
click at [566, 367] on button "Next" at bounding box center [573, 367] width 58 height 27
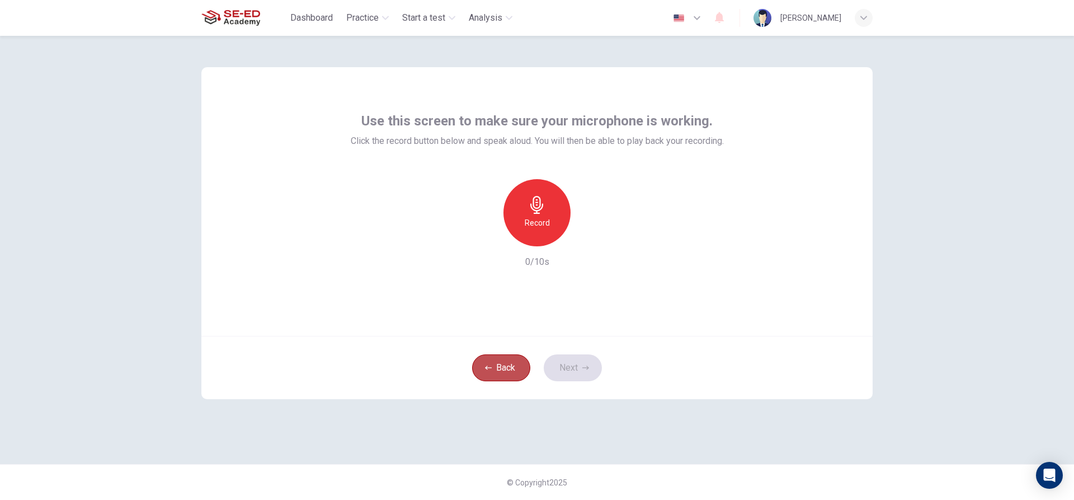
click at [502, 361] on button "Back" at bounding box center [501, 367] width 58 height 27
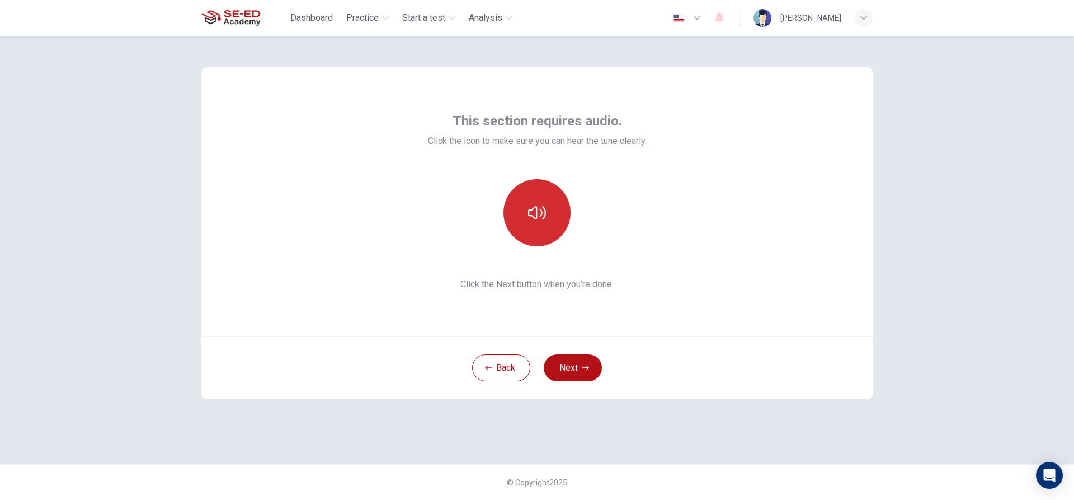
click at [519, 225] on button "button" at bounding box center [537, 212] width 67 height 67
click at [578, 361] on button "Next" at bounding box center [573, 367] width 58 height 27
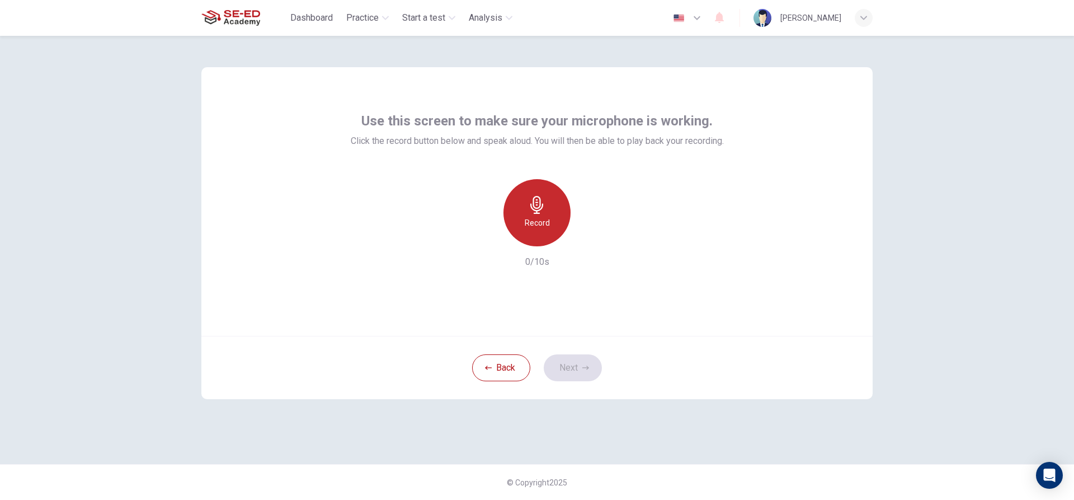
click at [542, 223] on h6 "Record" at bounding box center [537, 222] width 25 height 13
click at [539, 215] on div "Stop" at bounding box center [537, 212] width 67 height 67
click at [486, 233] on icon "button" at bounding box center [486, 237] width 10 height 10
click at [552, 218] on div "Record" at bounding box center [537, 212] width 67 height 67
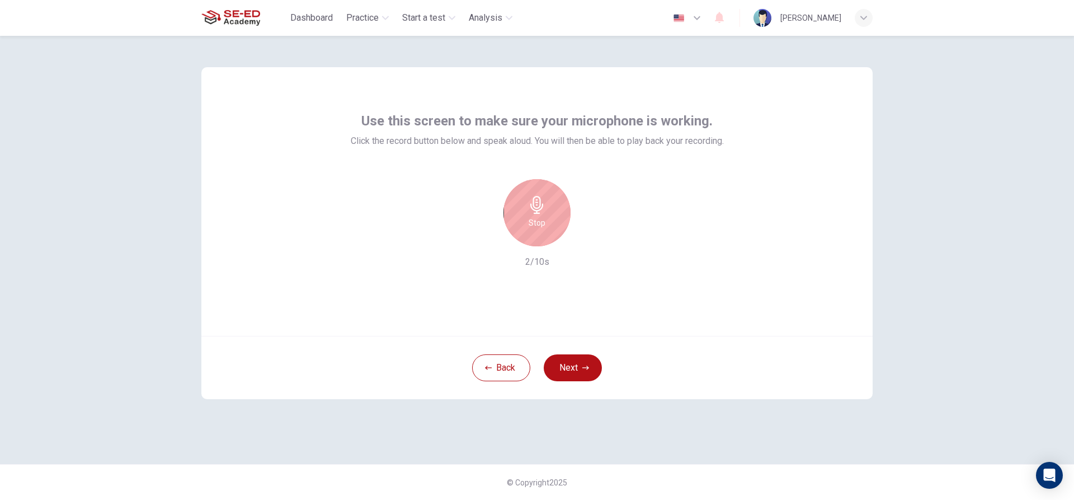
click at [552, 218] on div "Stop" at bounding box center [537, 212] width 67 height 67
click at [576, 370] on button "Next" at bounding box center [573, 367] width 58 height 27
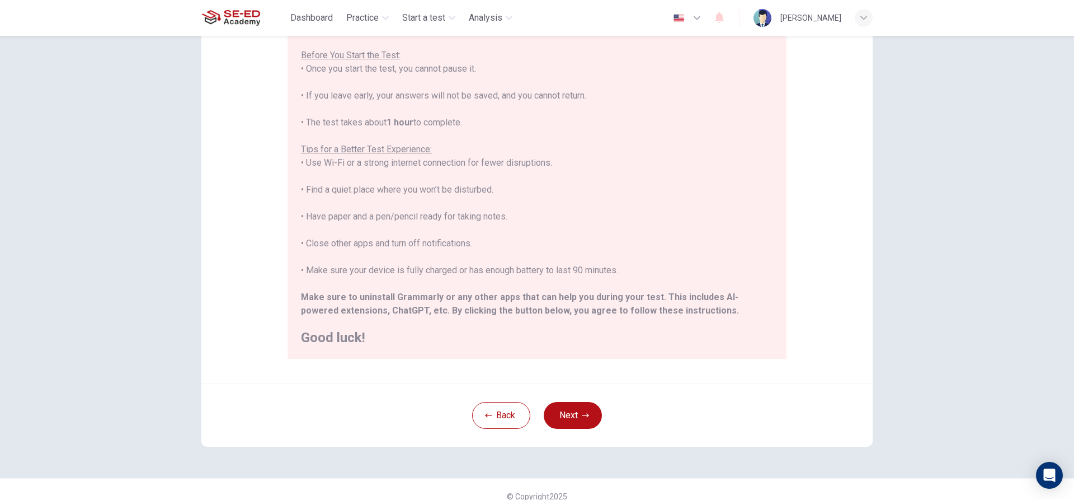
scroll to position [123, 0]
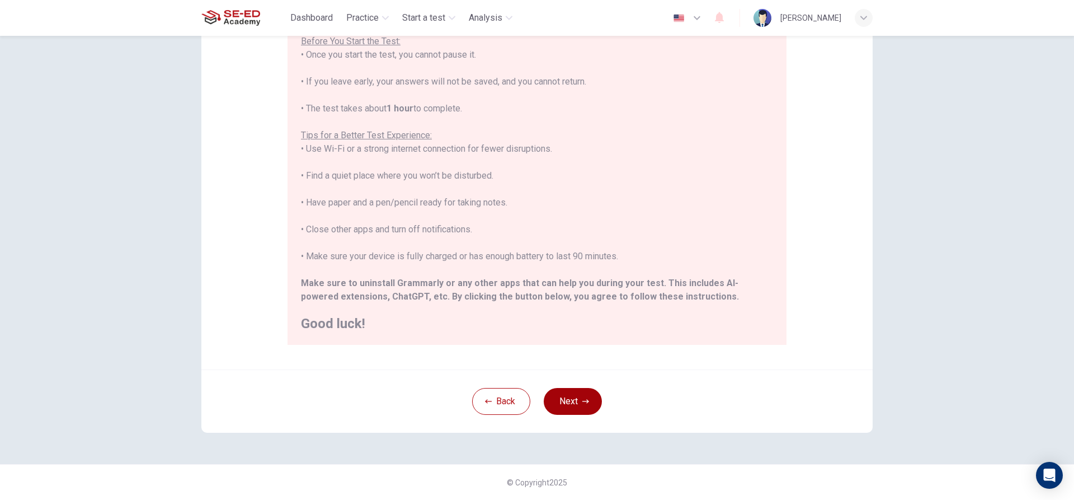
click at [575, 401] on button "Next" at bounding box center [573, 401] width 58 height 27
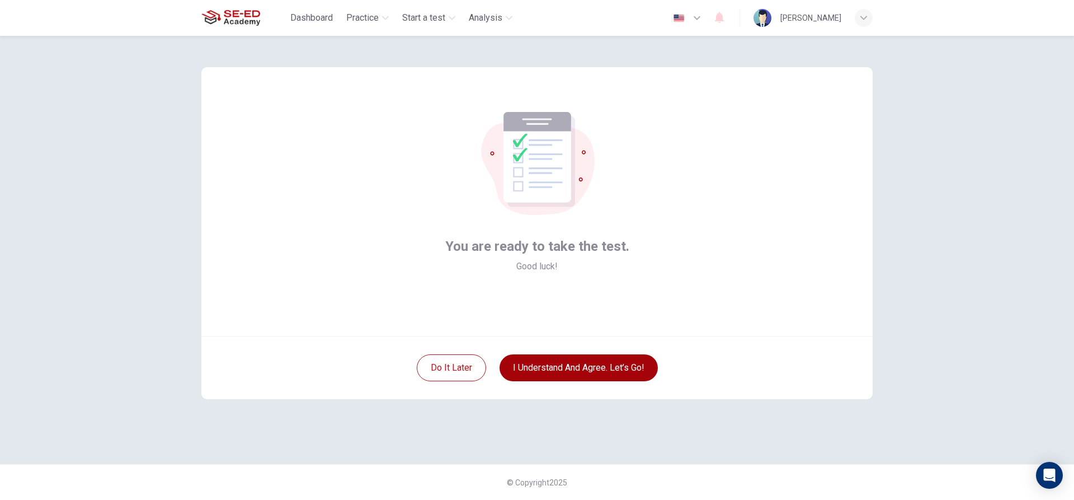
scroll to position [0, 0]
click at [586, 365] on button "I understand and agree. Let’s go!" at bounding box center [579, 367] width 158 height 27
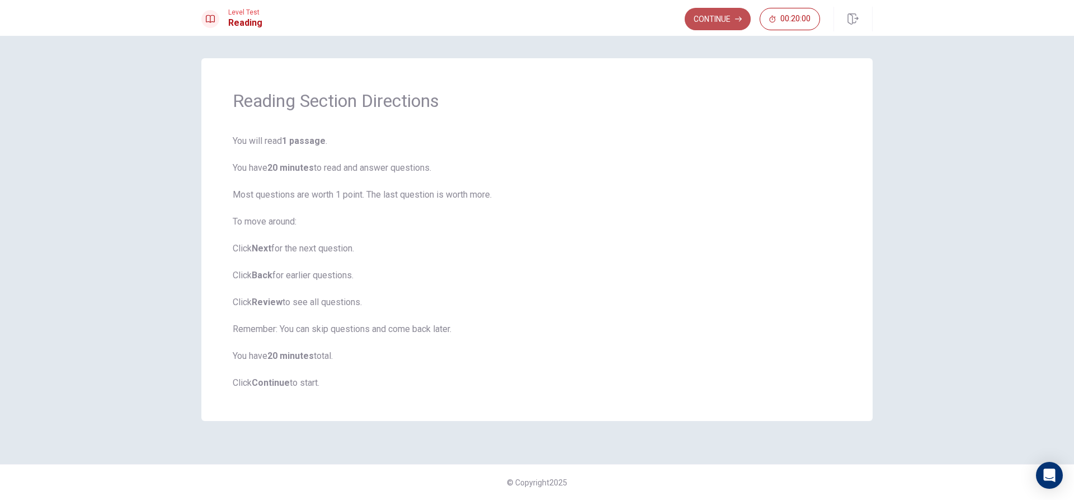
click at [718, 12] on button "Continue" at bounding box center [718, 19] width 66 height 22
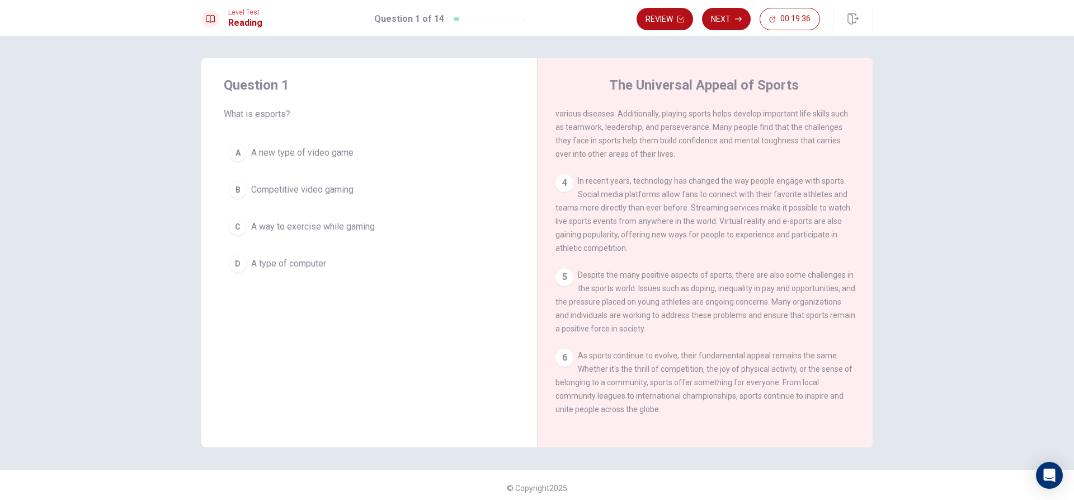
scroll to position [6, 0]
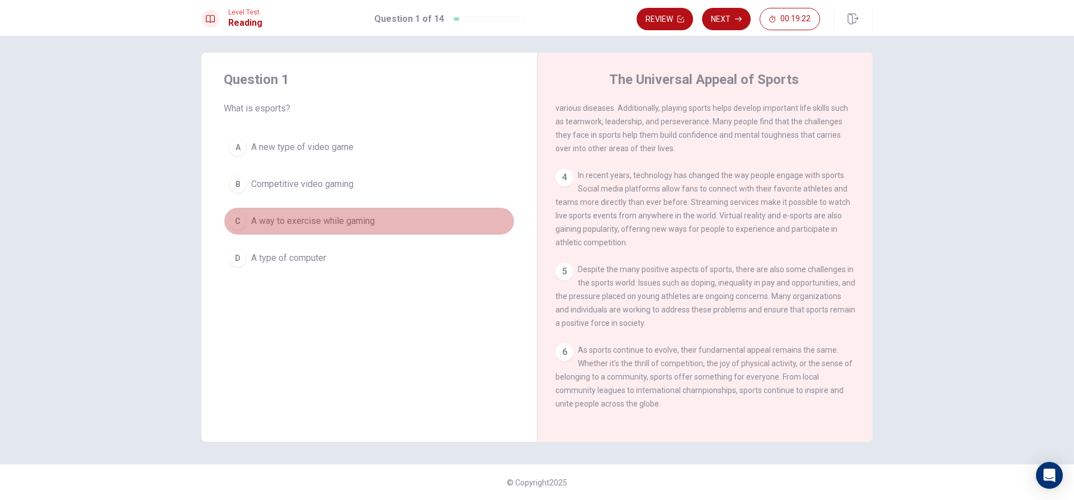
click at [381, 218] on button "C A way to exercise while gaming" at bounding box center [369, 221] width 291 height 28
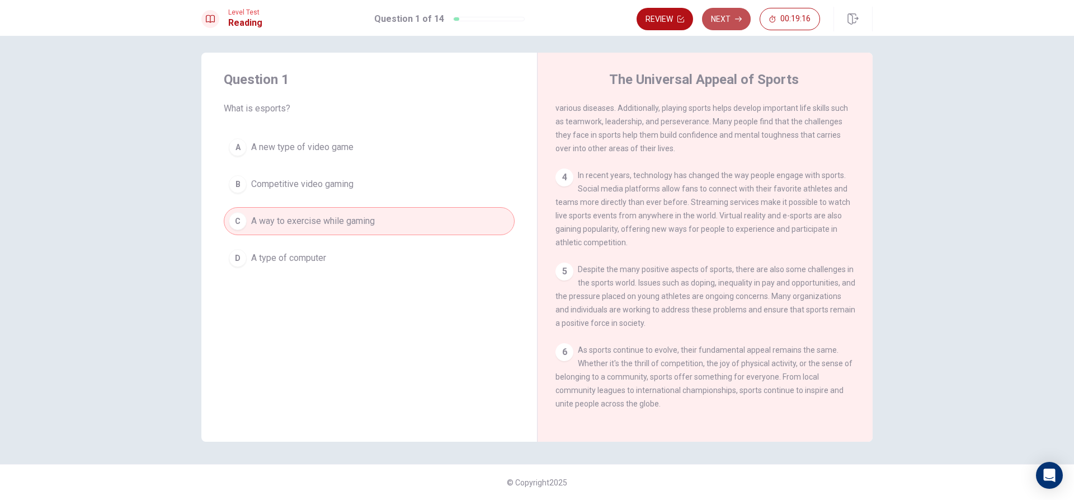
click at [721, 18] on button "Next" at bounding box center [726, 19] width 49 height 22
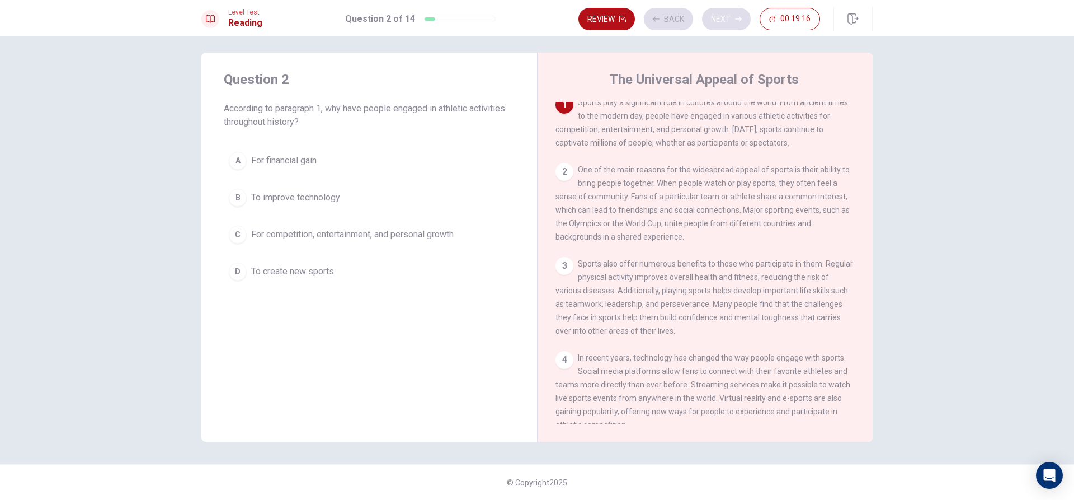
scroll to position [0, 0]
click at [677, 15] on button "Back" at bounding box center [668, 19] width 49 height 22
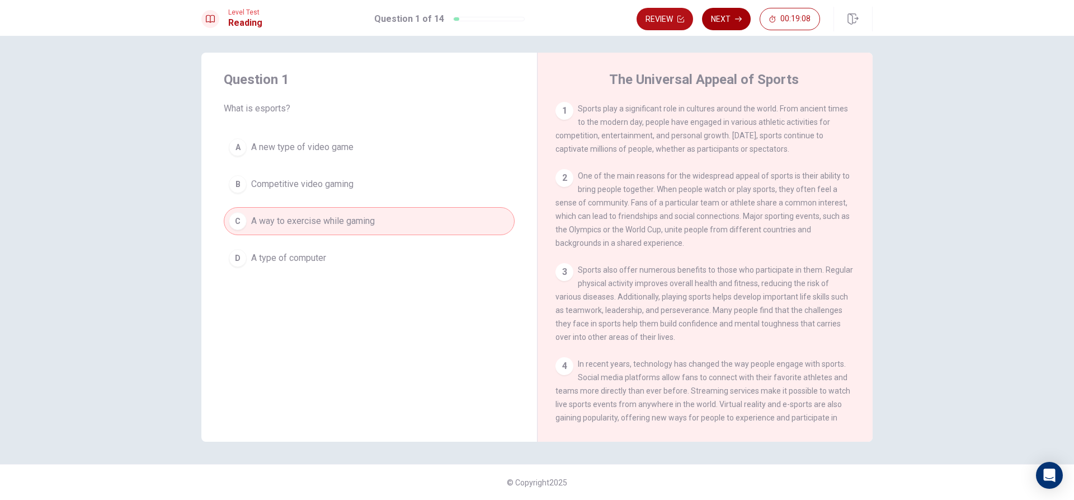
click at [724, 11] on button "Next" at bounding box center [726, 19] width 49 height 22
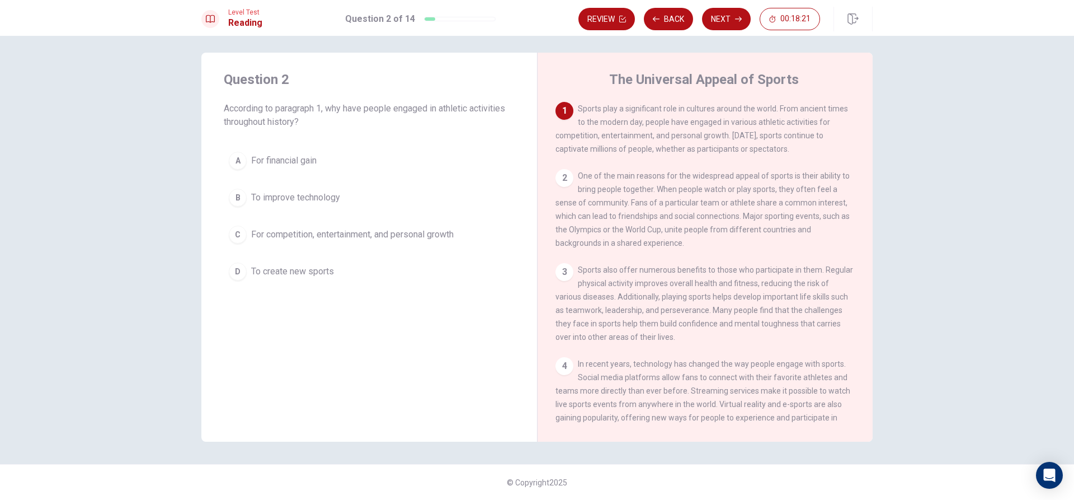
click at [368, 237] on span "For competition, entertainment, and personal growth" at bounding box center [352, 234] width 203 height 13
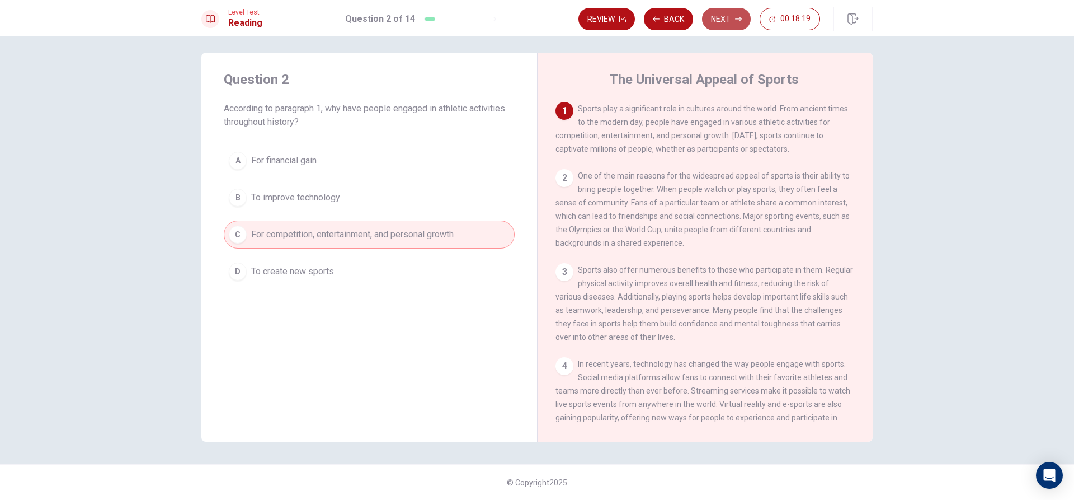
click at [735, 16] on icon "button" at bounding box center [738, 19] width 7 height 7
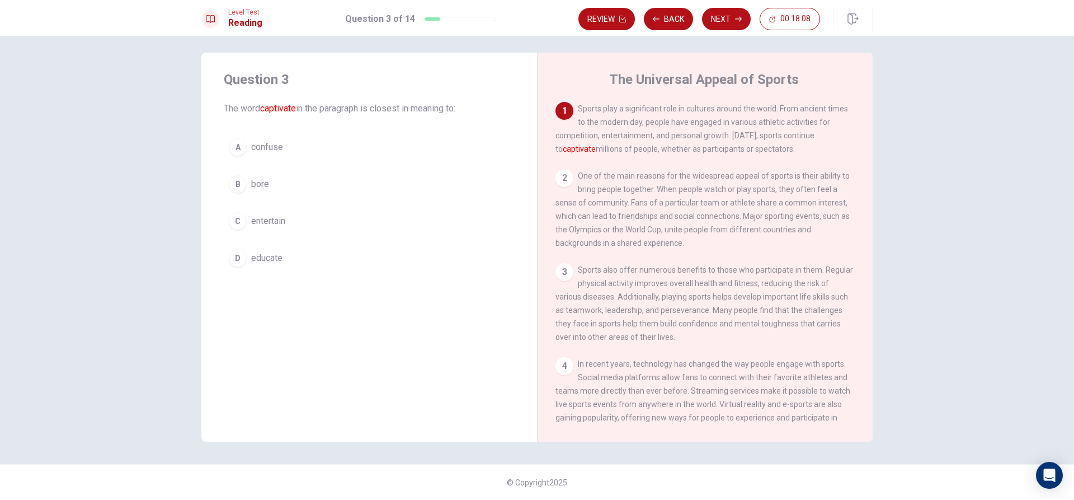
click at [389, 146] on button "A confuse" at bounding box center [369, 147] width 291 height 28
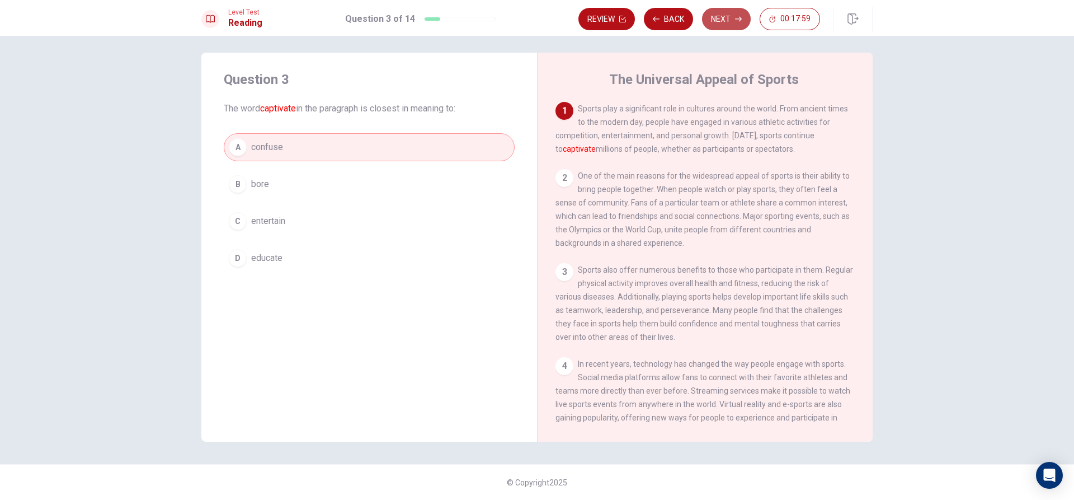
click at [722, 9] on button "Next" at bounding box center [726, 19] width 49 height 22
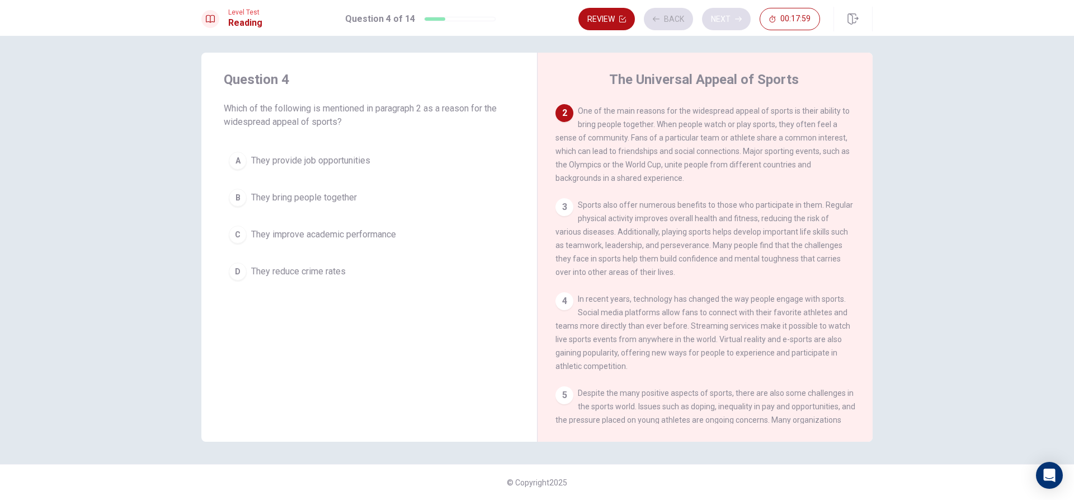
scroll to position [69, 0]
click at [368, 205] on button "B They bring people together" at bounding box center [369, 198] width 291 height 28
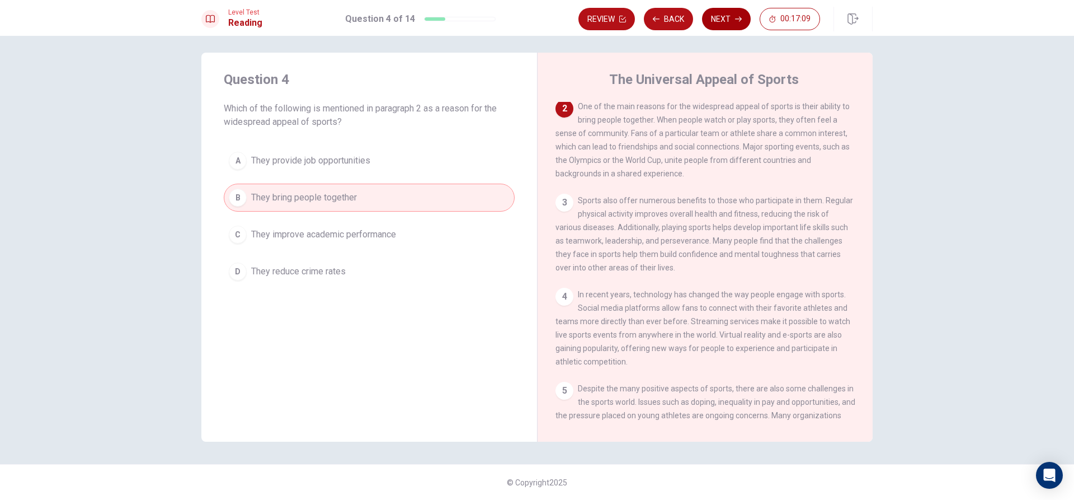
click at [730, 11] on button "Next" at bounding box center [726, 19] width 49 height 22
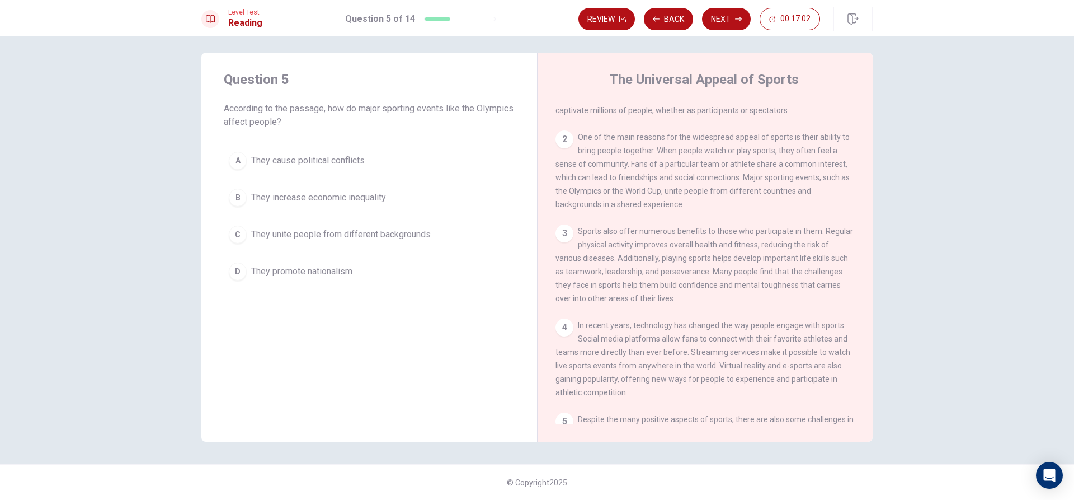
scroll to position [0, 0]
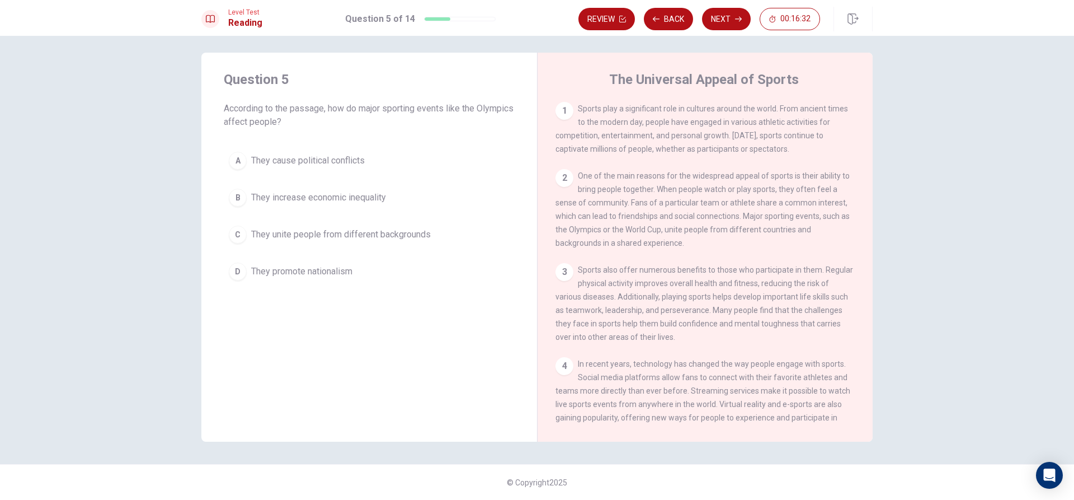
click at [359, 151] on button "A They cause political conflicts" at bounding box center [369, 161] width 291 height 28
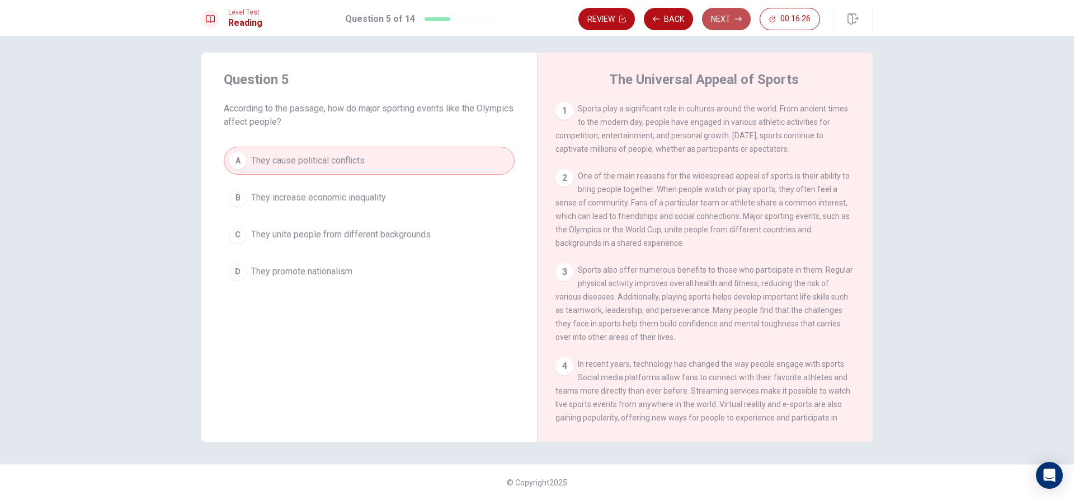
click at [718, 15] on button "Next" at bounding box center [726, 19] width 49 height 22
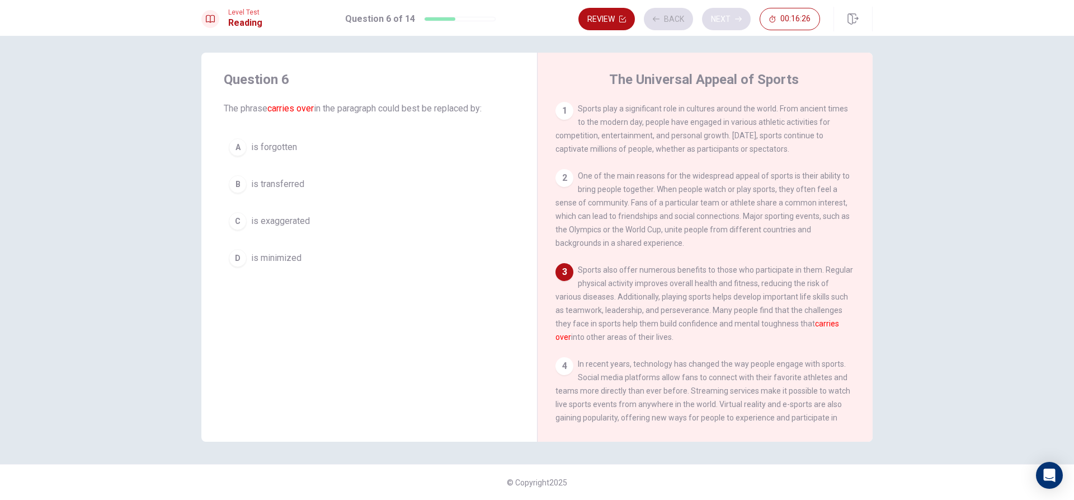
scroll to position [41, 0]
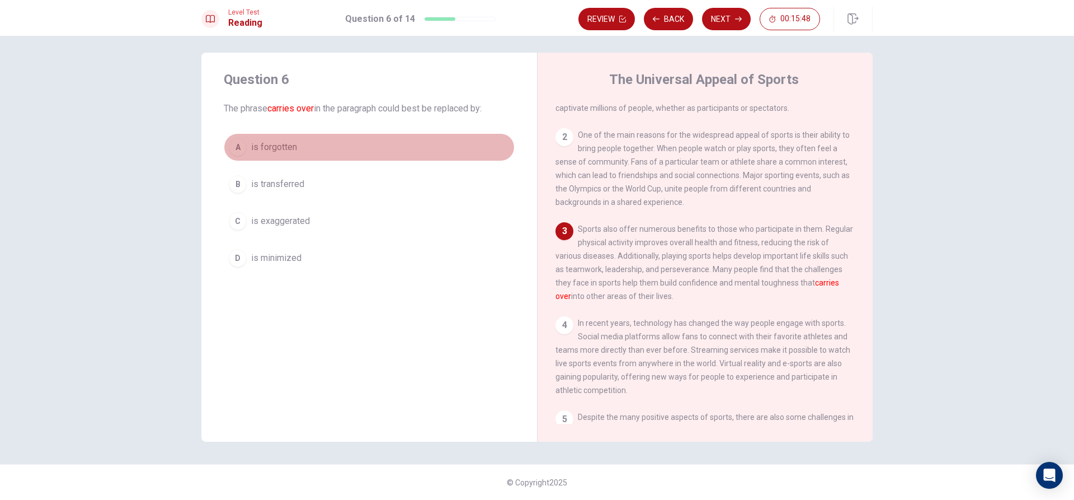
click at [298, 145] on button "A is forgotten" at bounding box center [369, 147] width 291 height 28
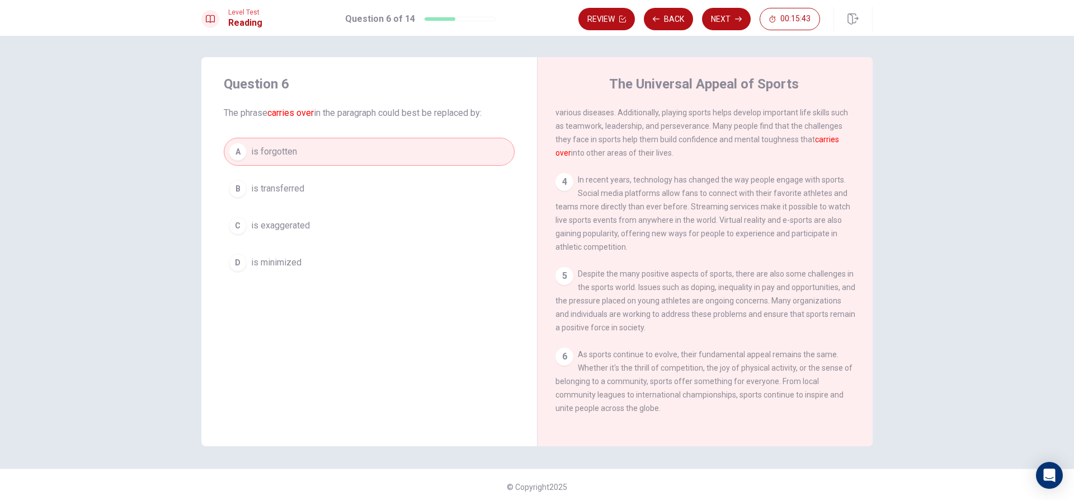
scroll to position [0, 0]
click at [729, 7] on div "Review Back Next 00:15:41" at bounding box center [726, 19] width 294 height 25
click at [727, 19] on button "Next" at bounding box center [726, 19] width 49 height 22
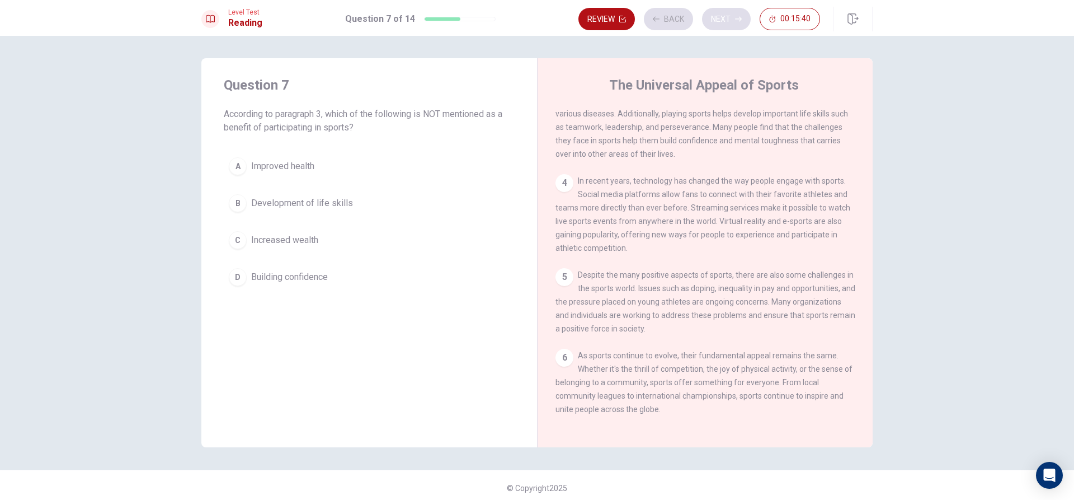
scroll to position [167, 0]
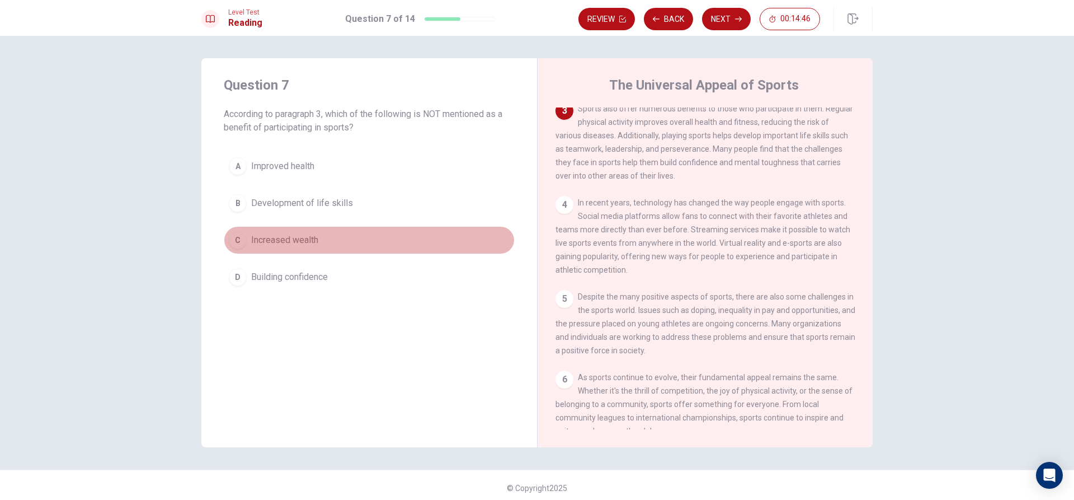
click at [328, 237] on button "C Increased wealth" at bounding box center [369, 240] width 291 height 28
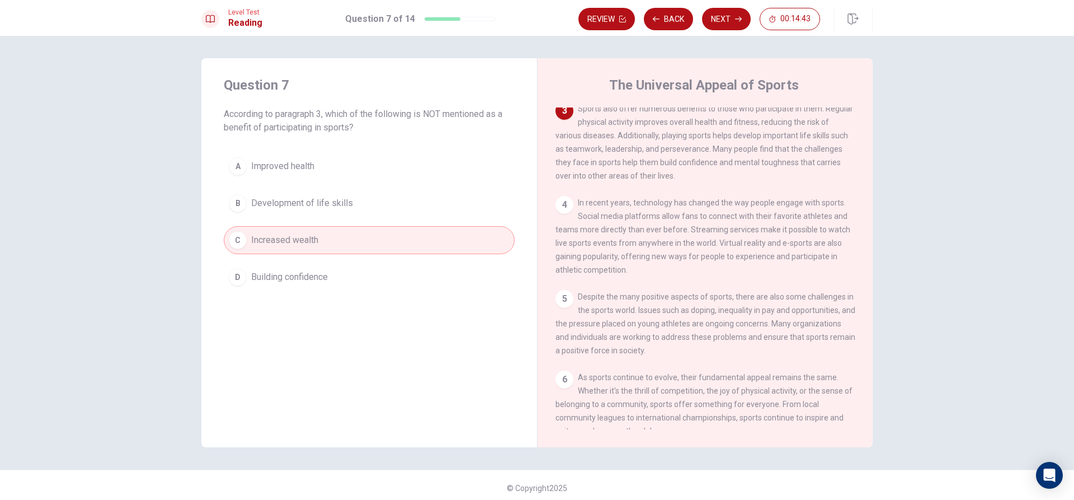
click at [317, 274] on span "Building confidence" at bounding box center [289, 276] width 77 height 13
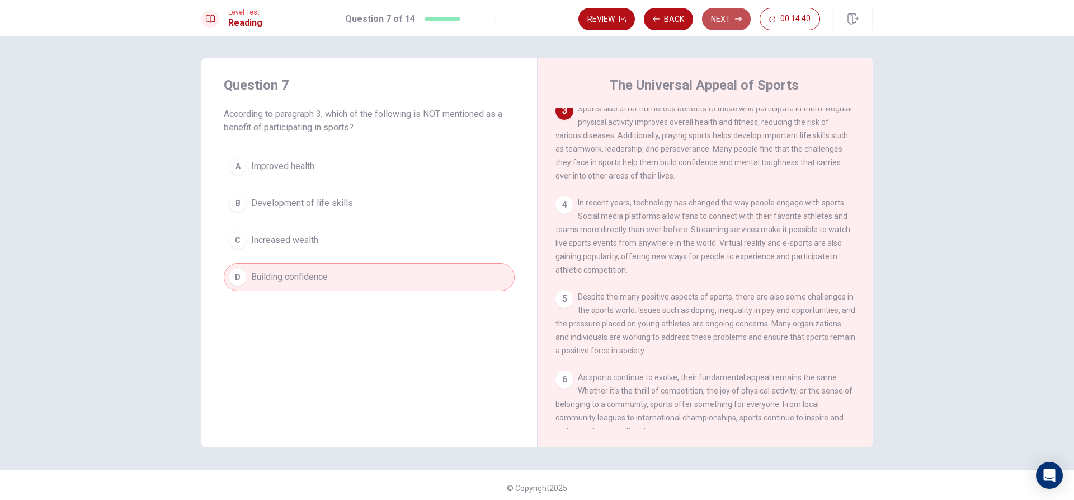
click at [735, 9] on button "Next" at bounding box center [726, 19] width 49 height 22
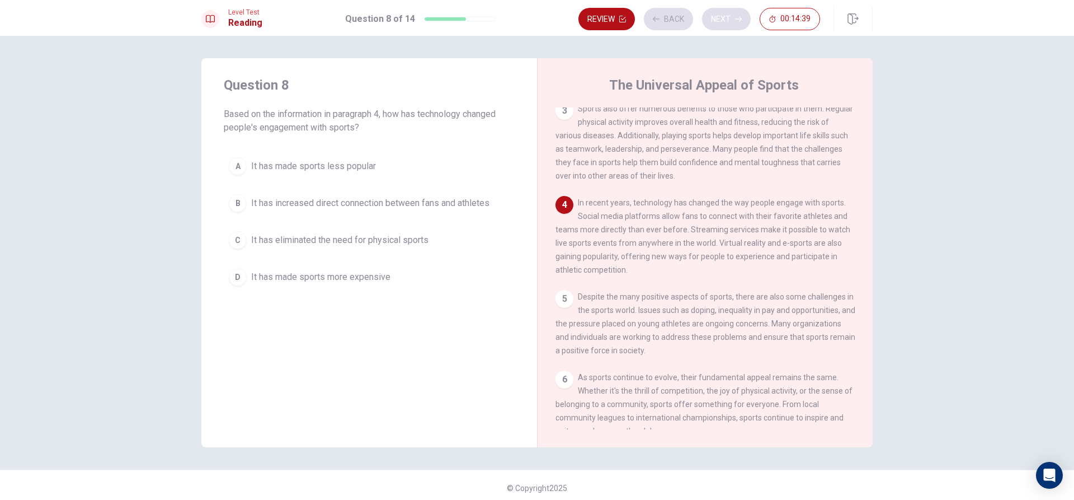
scroll to position [206, 0]
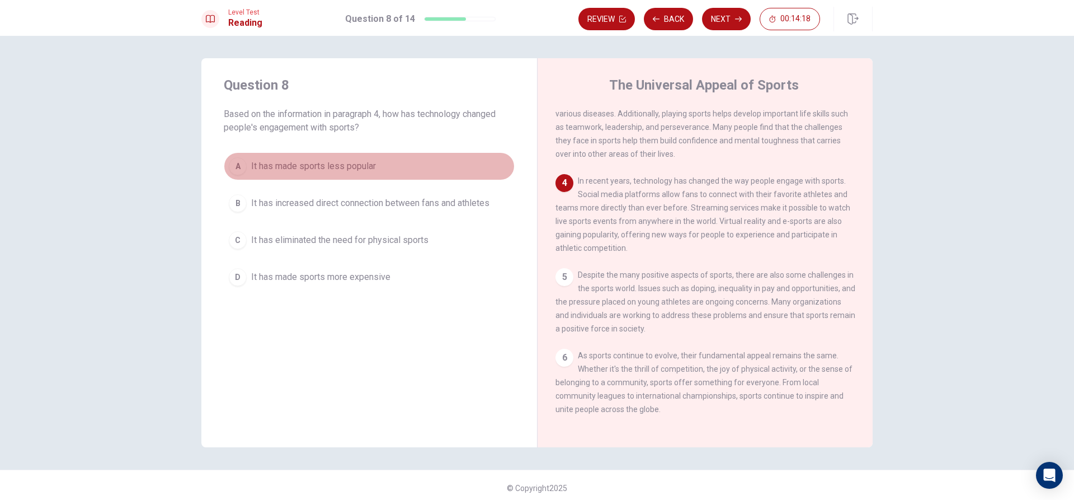
click at [373, 161] on span "It has made sports less popular" at bounding box center [313, 165] width 125 height 13
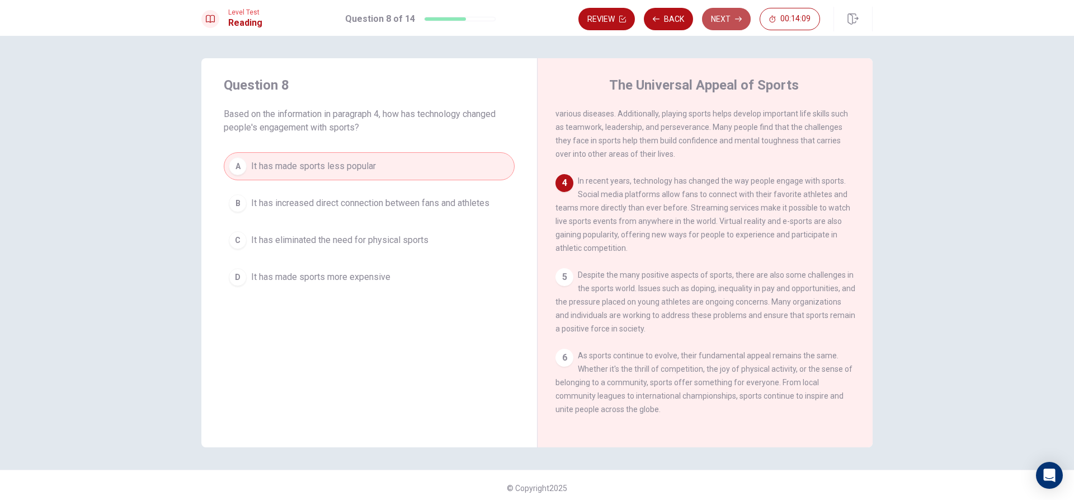
click at [731, 10] on button "Next" at bounding box center [726, 19] width 49 height 22
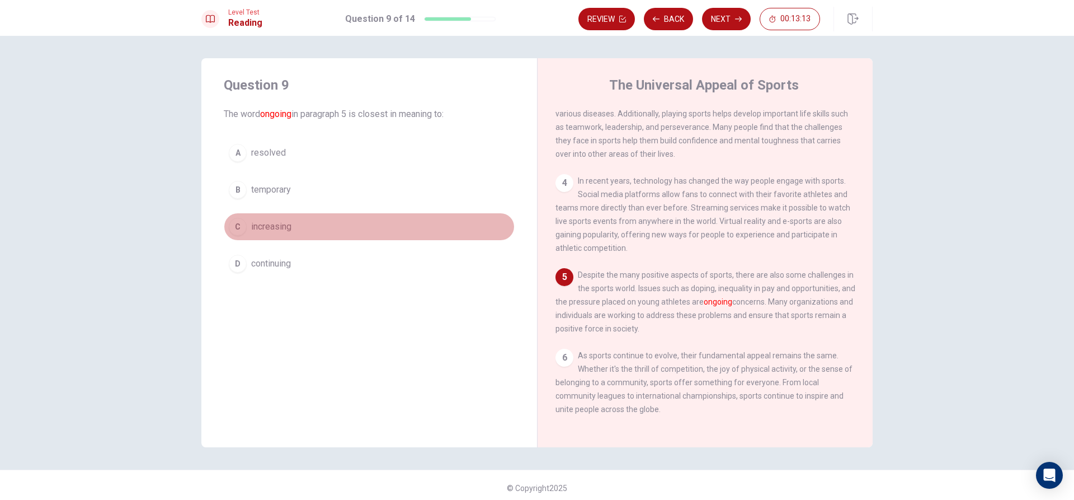
click at [276, 229] on span "increasing" at bounding box center [271, 226] width 40 height 13
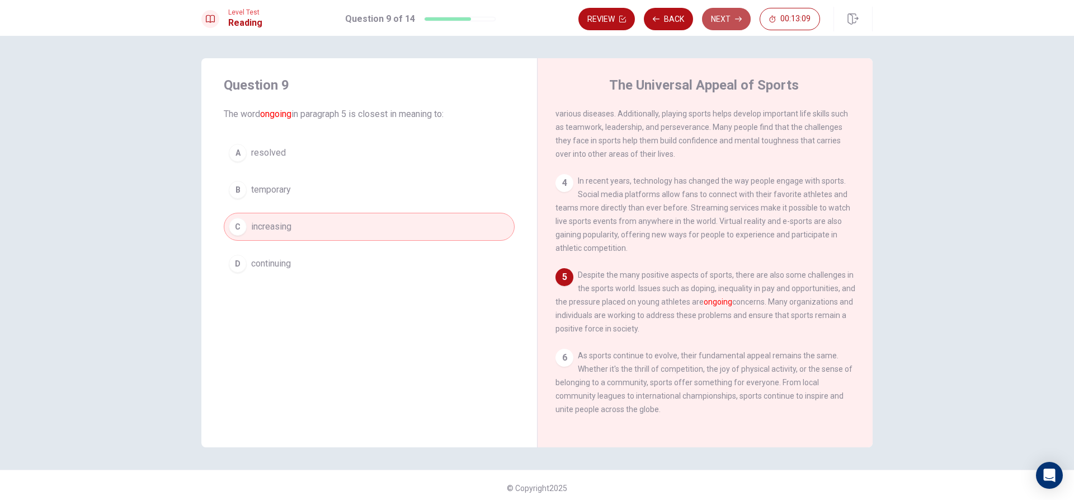
click at [727, 20] on button "Next" at bounding box center [726, 19] width 49 height 22
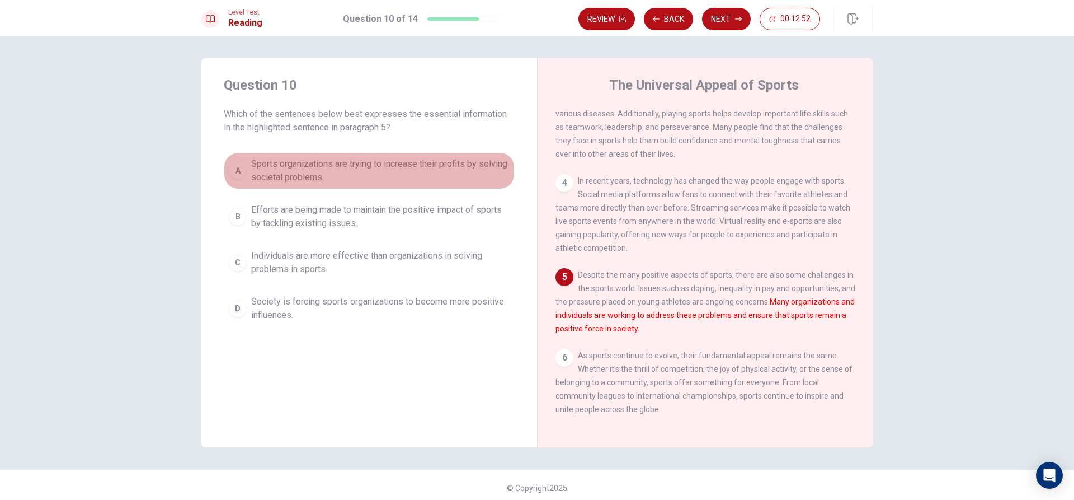
click at [299, 169] on span "Sports organizations are trying to increase their profits by solving societal p…" at bounding box center [380, 170] width 259 height 27
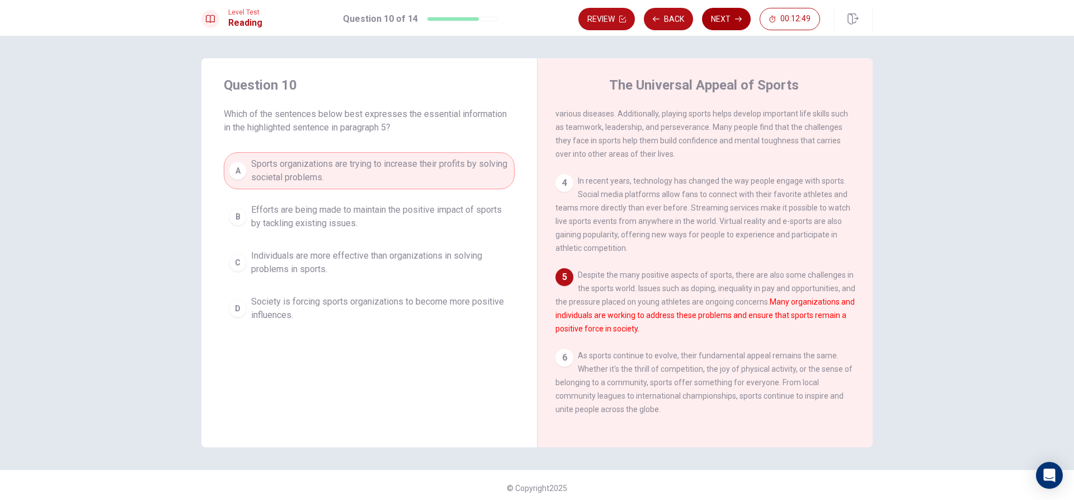
click at [739, 21] on icon "button" at bounding box center [738, 19] width 7 height 7
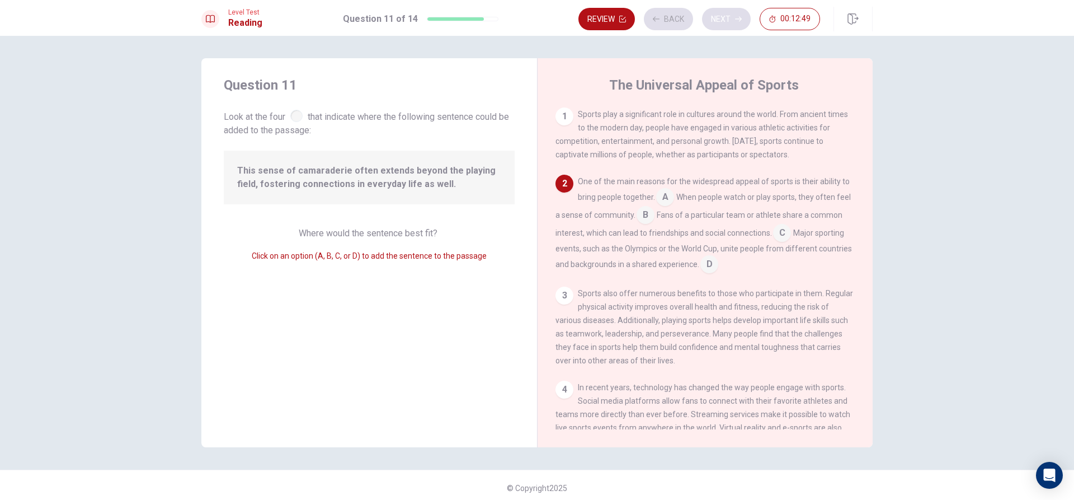
scroll to position [69, 0]
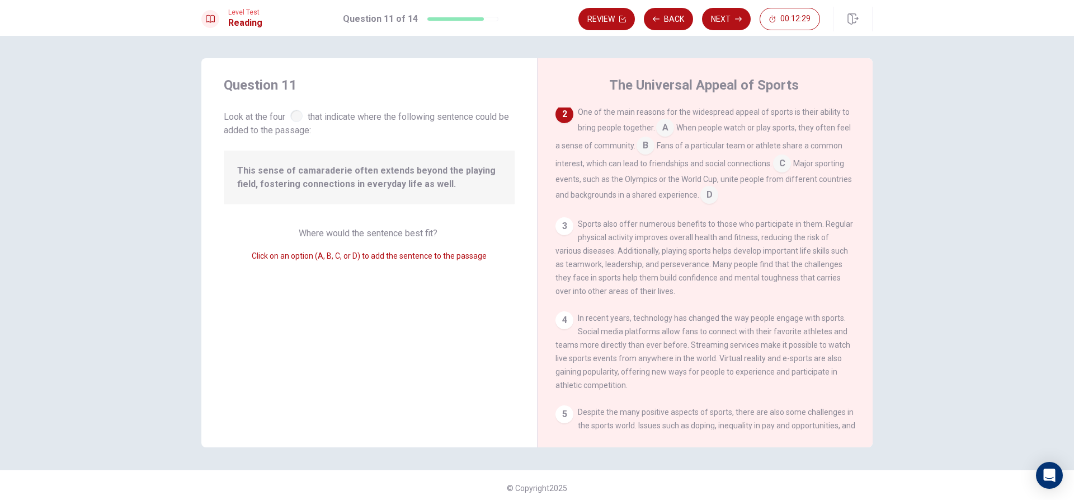
click at [665, 130] on input at bounding box center [665, 129] width 18 height 18
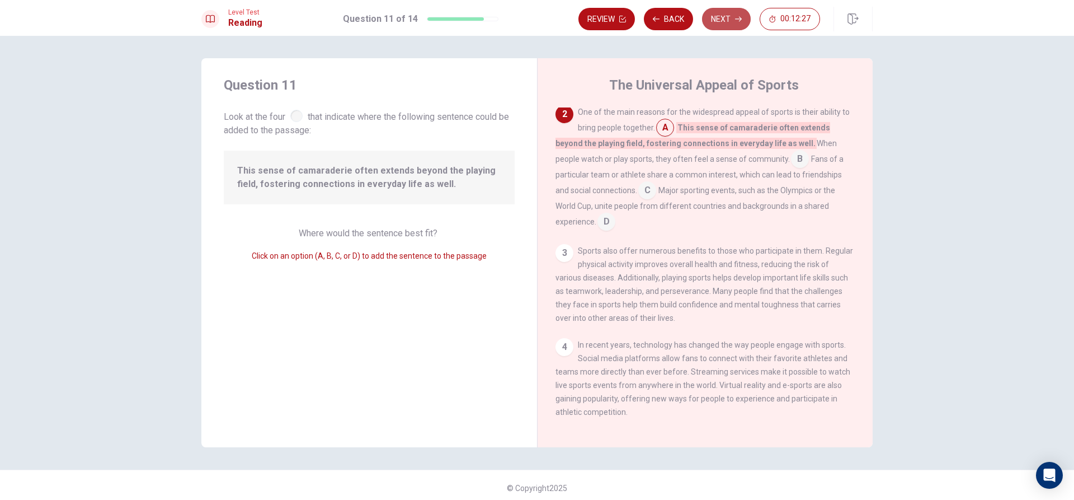
click at [728, 21] on button "Next" at bounding box center [726, 19] width 49 height 22
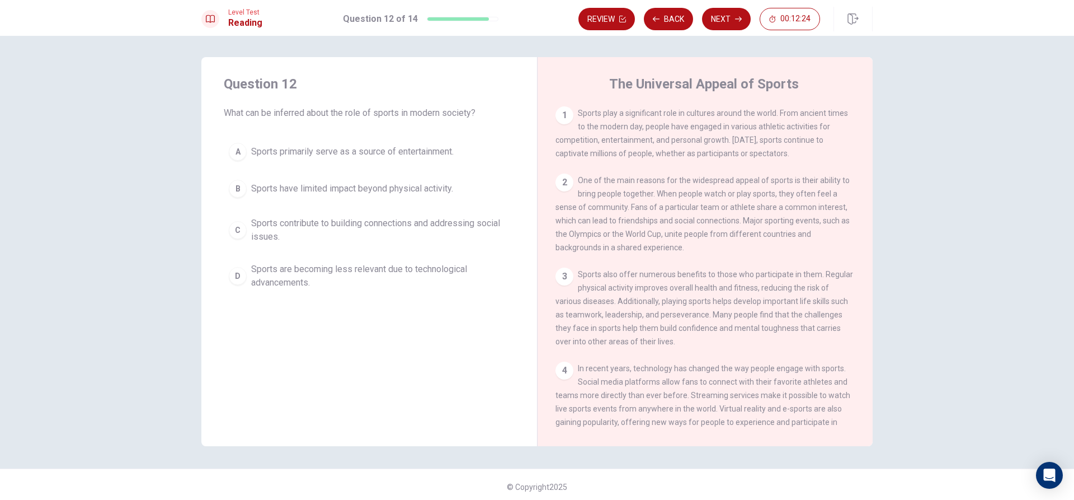
scroll to position [0, 0]
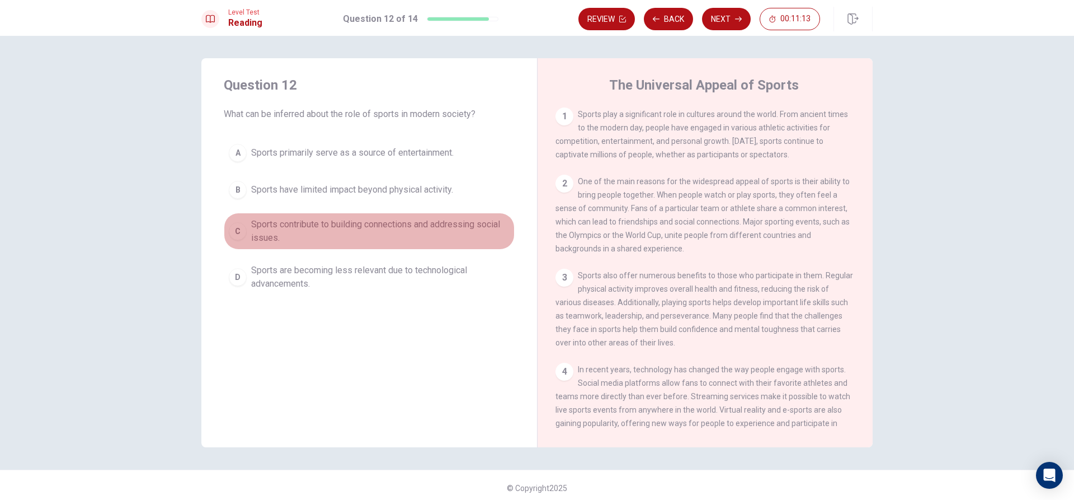
click at [305, 223] on span "Sports contribute to building connections and addressing social issues." at bounding box center [380, 231] width 259 height 27
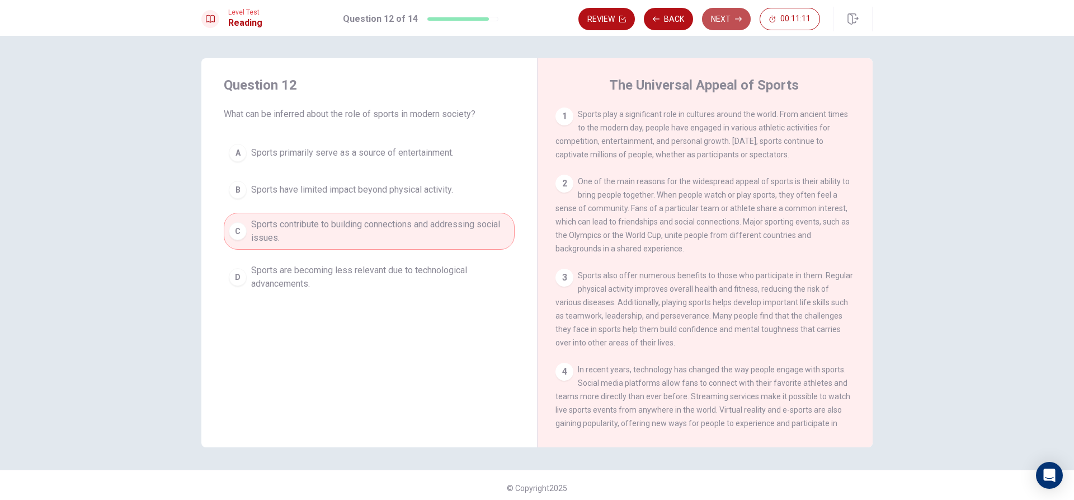
click at [731, 16] on button "Next" at bounding box center [726, 19] width 49 height 22
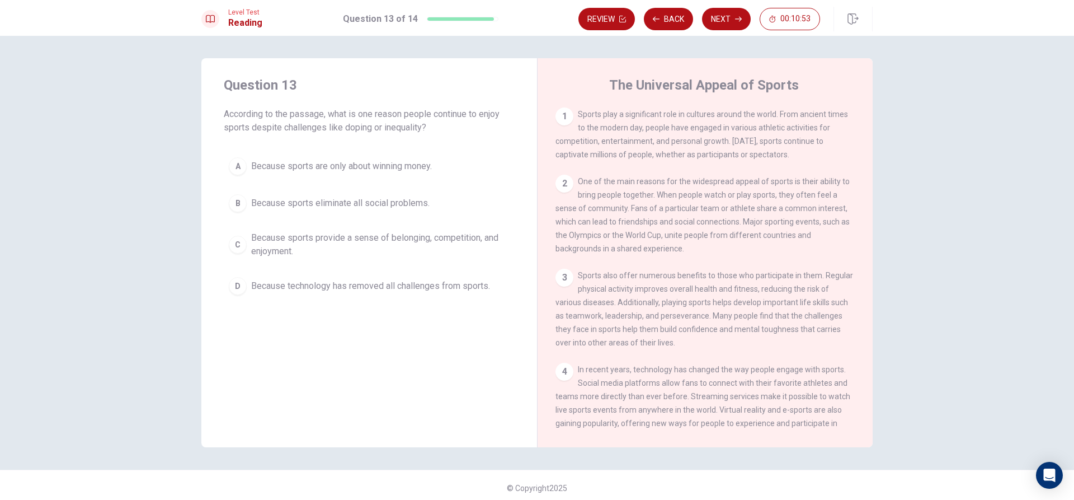
drag, startPoint x: 455, startPoint y: 242, endPoint x: 448, endPoint y: 242, distance: 7.9
click at [448, 242] on span "Because sports provide a sense of belonging, competition, and enjoyment." at bounding box center [380, 244] width 259 height 27
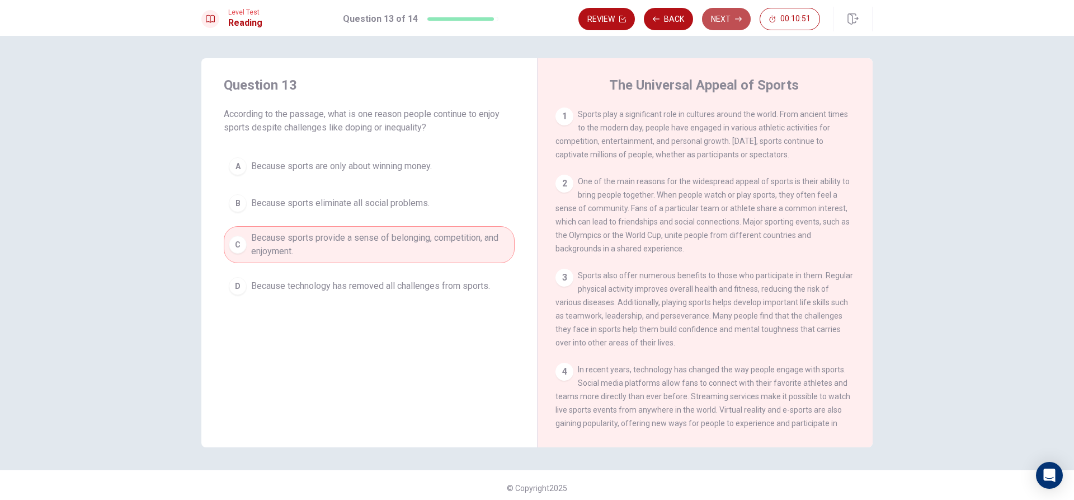
click at [725, 23] on button "Next" at bounding box center [726, 19] width 49 height 22
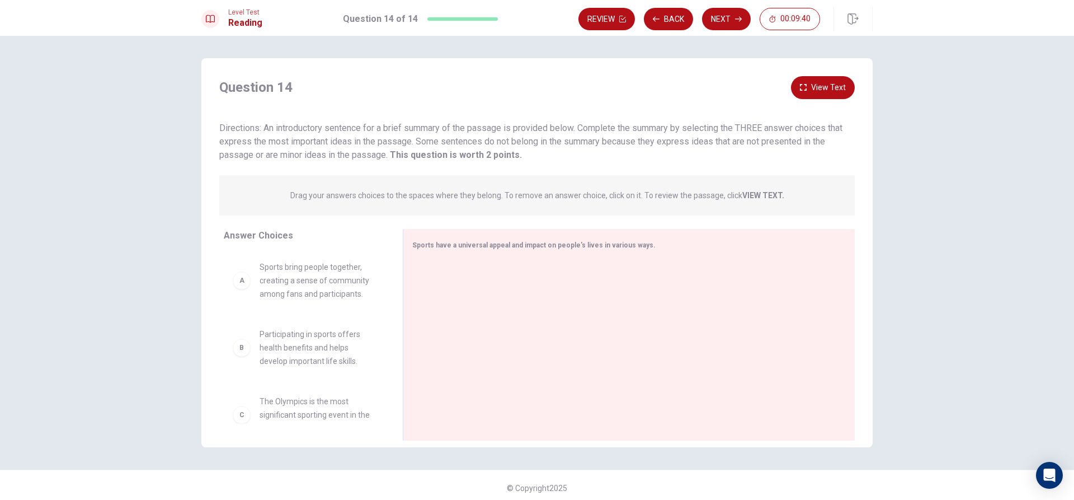
click at [318, 293] on span "Sports bring people together, creating a sense of community among fans and part…" at bounding box center [318, 280] width 116 height 40
click at [247, 281] on div "A" at bounding box center [242, 280] width 18 height 18
drag, startPoint x: 237, startPoint y: 283, endPoint x: 245, endPoint y: 284, distance: 7.5
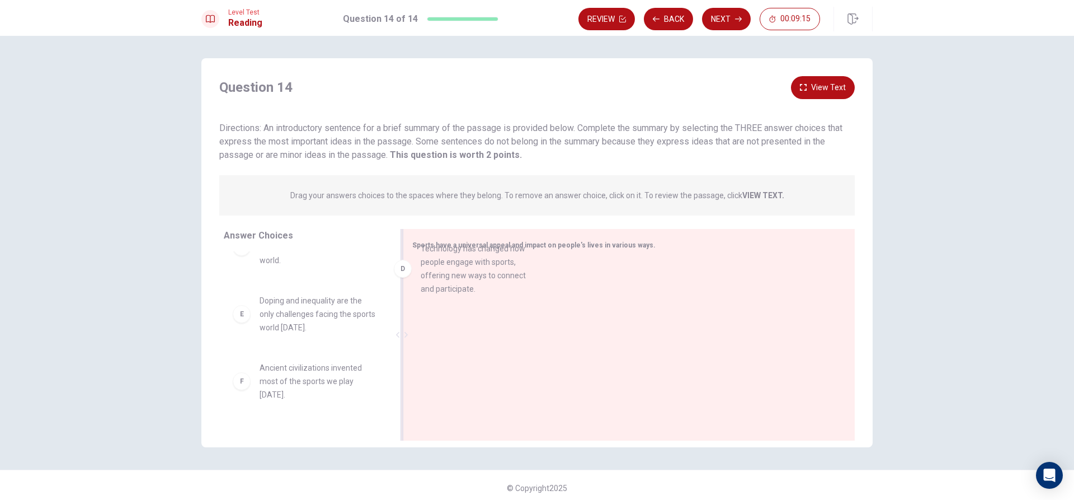
drag, startPoint x: 282, startPoint y: 328, endPoint x: 449, endPoint y: 276, distance: 174.5
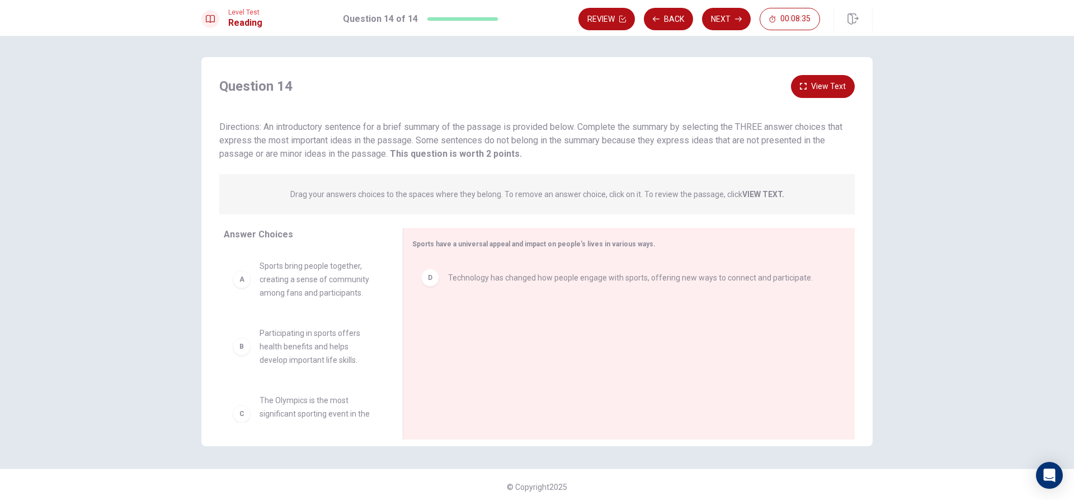
scroll to position [0, 0]
drag, startPoint x: 349, startPoint y: 289, endPoint x: 558, endPoint y: 327, distance: 212.7
drag, startPoint x: 499, startPoint y: 323, endPoint x: 499, endPoint y: 301, distance: 22.4
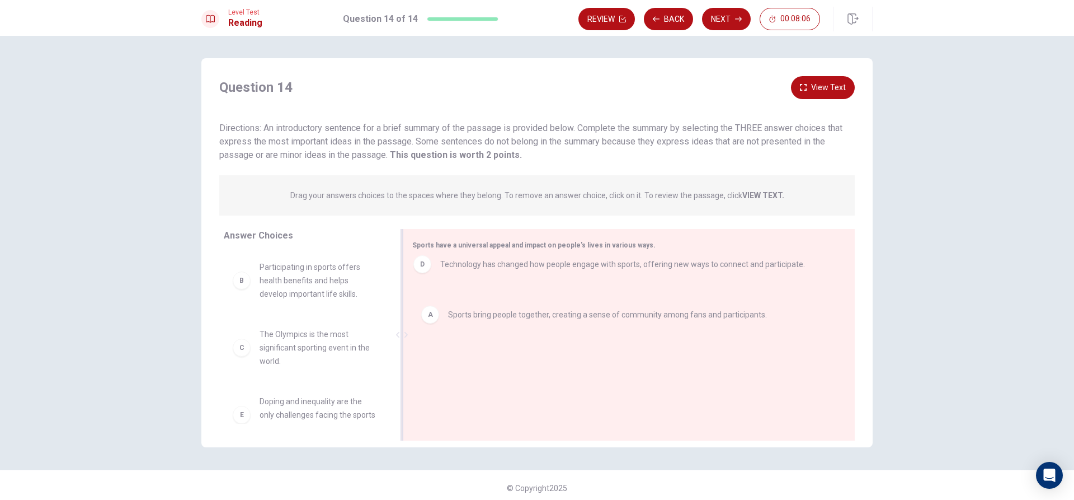
drag, startPoint x: 460, startPoint y: 324, endPoint x: 454, endPoint y: 262, distance: 62.4
drag, startPoint x: 440, startPoint y: 327, endPoint x: 443, endPoint y: 264, distance: 63.3
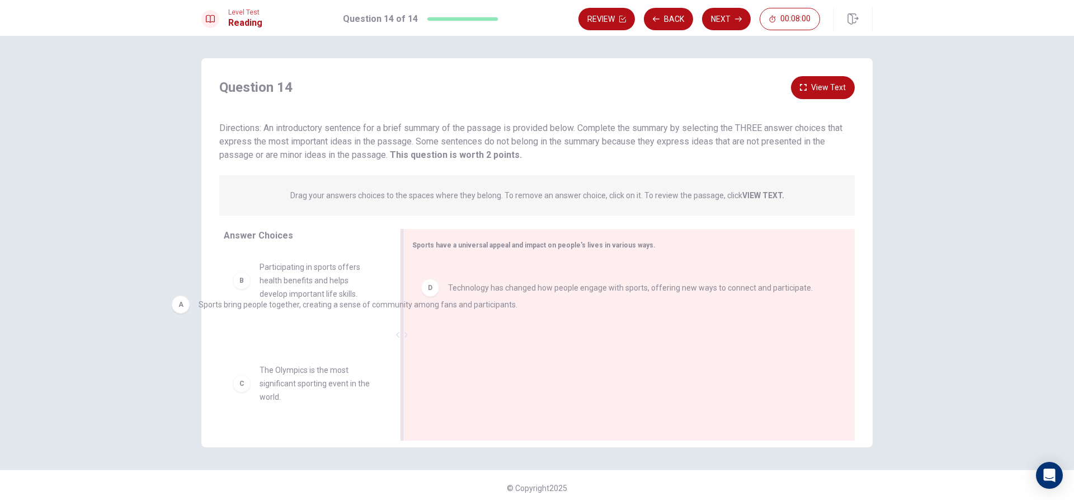
drag, startPoint x: 426, startPoint y: 292, endPoint x: 189, endPoint y: 309, distance: 237.3
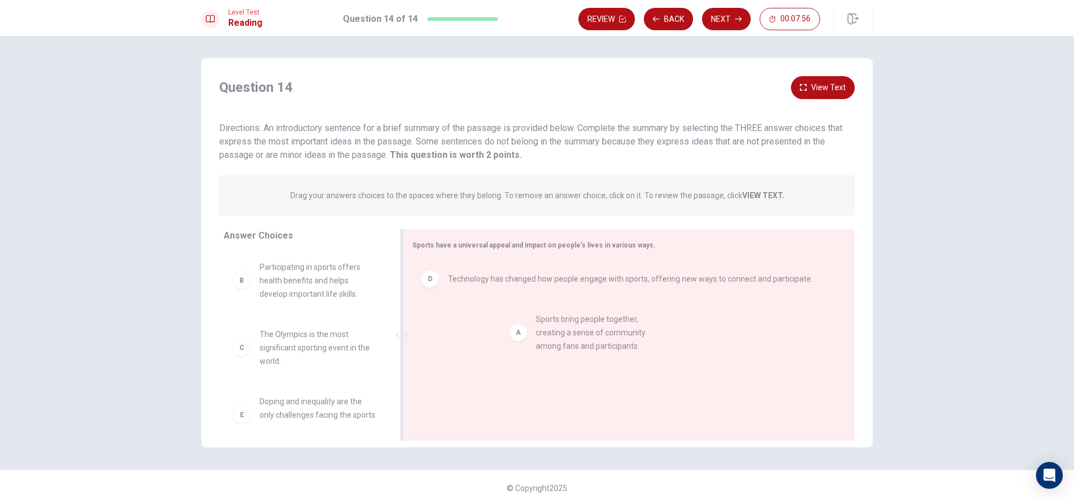
drag, startPoint x: 336, startPoint y: 319, endPoint x: 586, endPoint y: 330, distance: 249.8
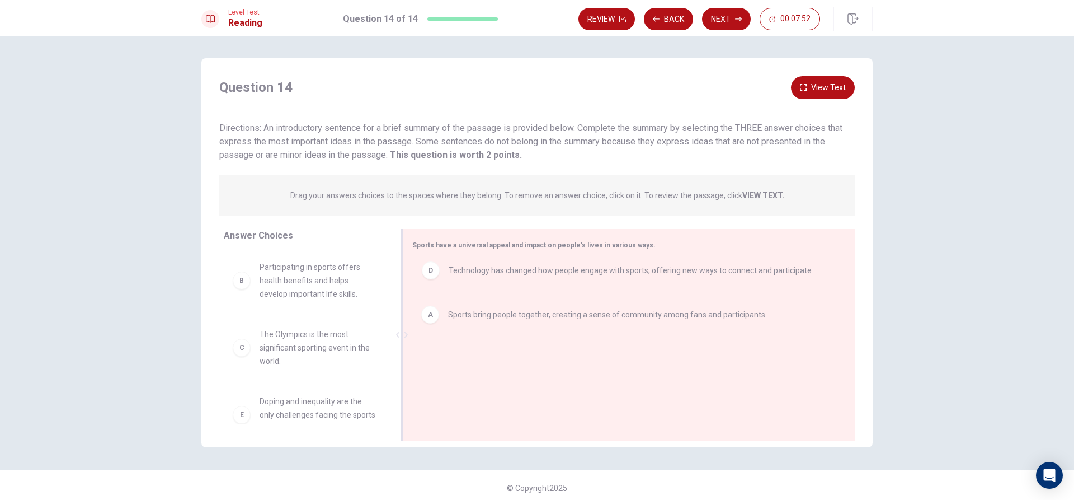
drag, startPoint x: 523, startPoint y: 320, endPoint x: 526, endPoint y: 264, distance: 56.6
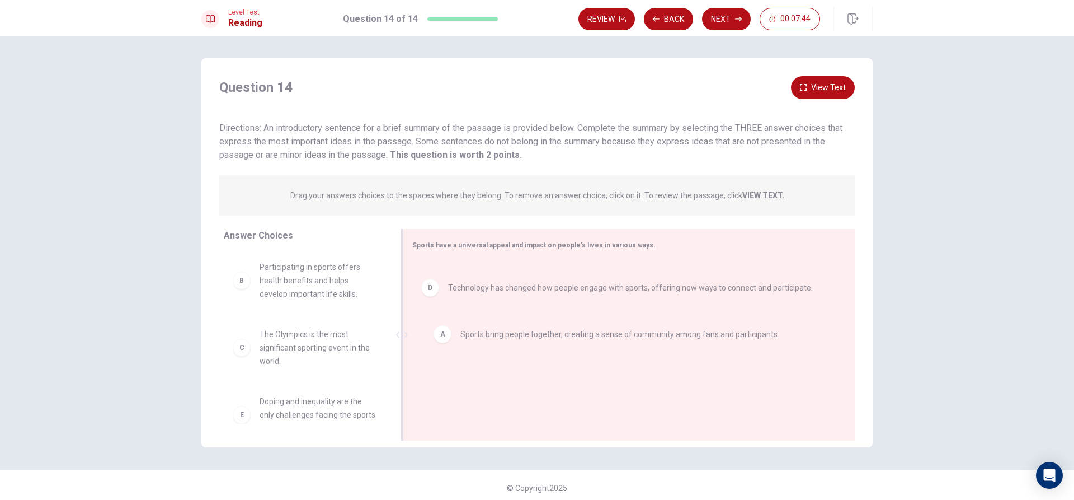
drag, startPoint x: 506, startPoint y: 285, endPoint x: 523, endPoint y: 349, distance: 66.1
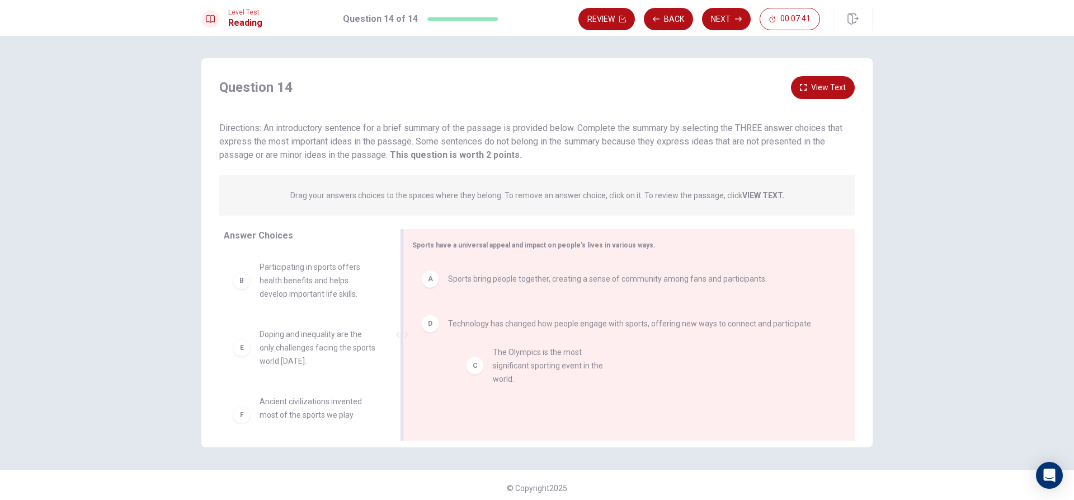
drag, startPoint x: 265, startPoint y: 340, endPoint x: 510, endPoint y: 358, distance: 245.7
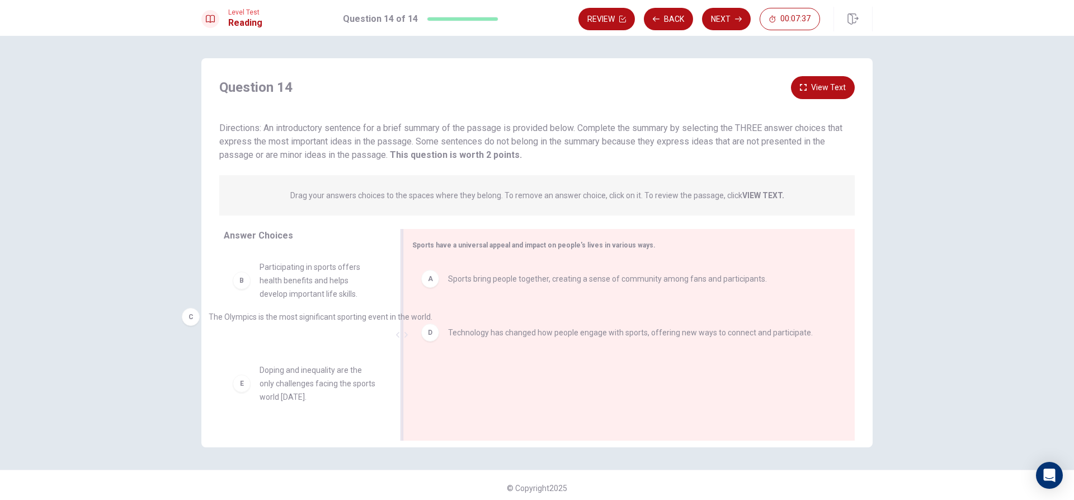
drag, startPoint x: 483, startPoint y: 330, endPoint x: 243, endPoint y: 322, distance: 240.2
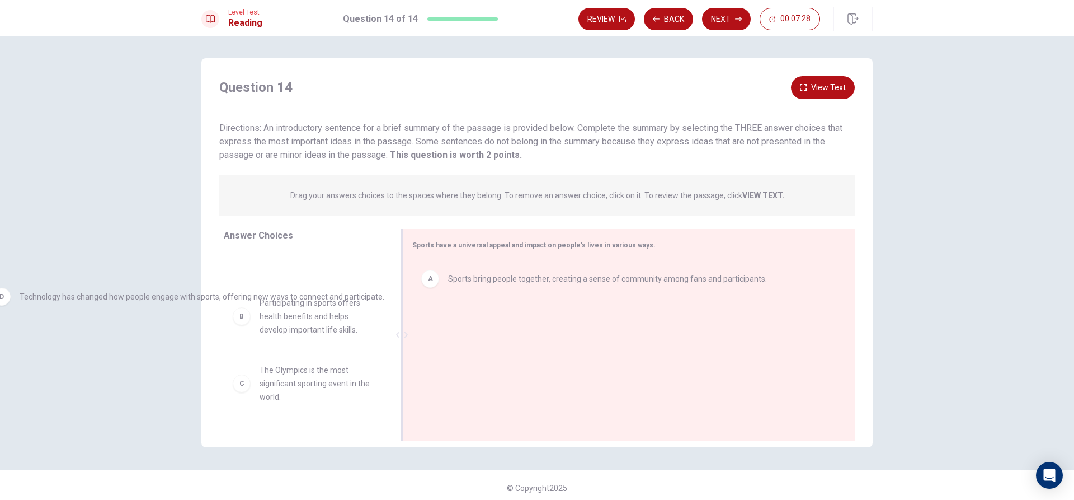
drag, startPoint x: 646, startPoint y: 325, endPoint x: 217, endPoint y: 299, distance: 429.4
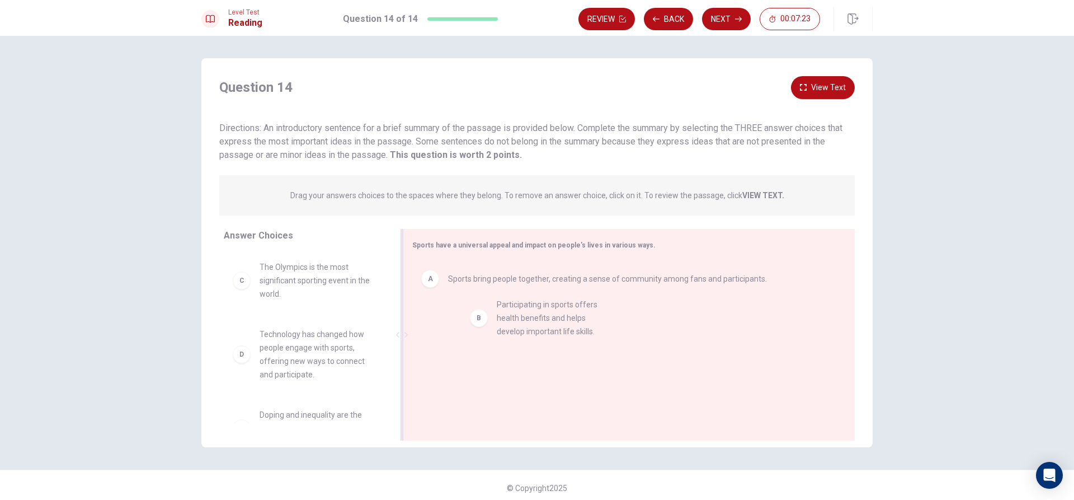
drag, startPoint x: 318, startPoint y: 280, endPoint x: 563, endPoint y: 318, distance: 247.5
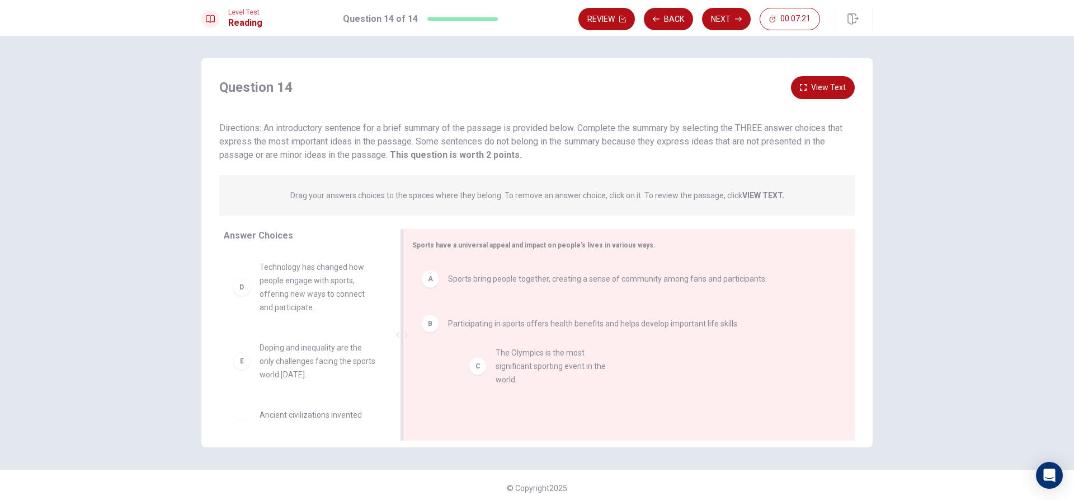
drag, startPoint x: 297, startPoint y: 278, endPoint x: 538, endPoint y: 368, distance: 256.7
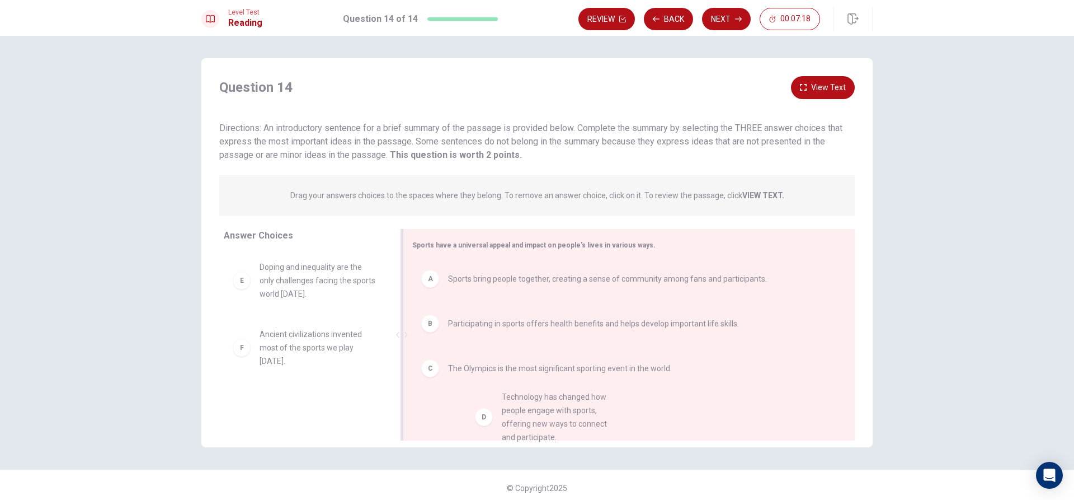
drag, startPoint x: 288, startPoint y: 296, endPoint x: 535, endPoint y: 431, distance: 282.2
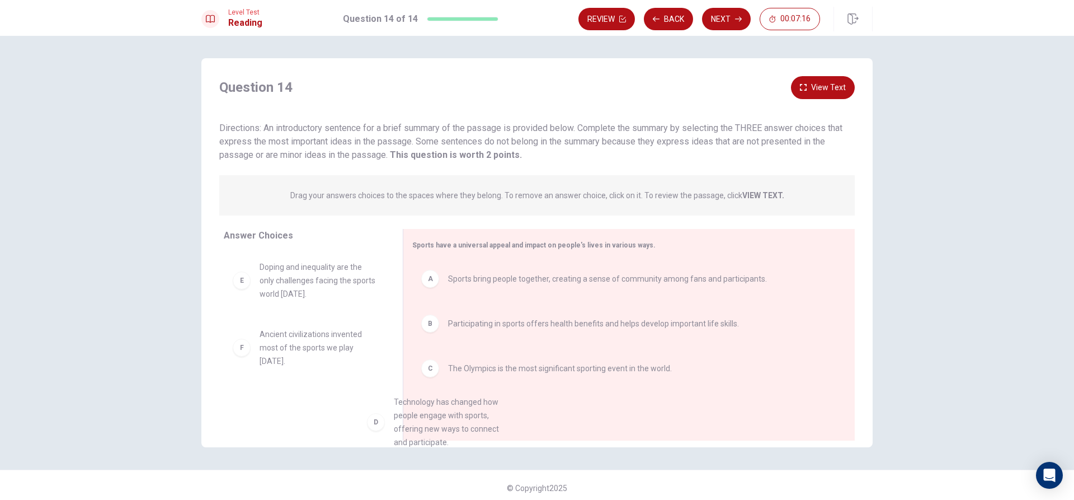
scroll to position [1, 0]
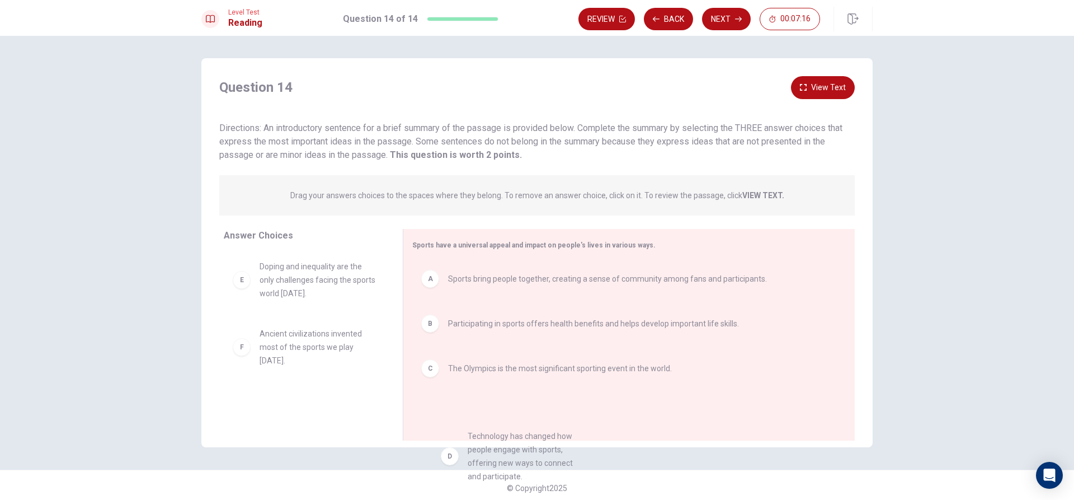
drag, startPoint x: 274, startPoint y: 288, endPoint x: 488, endPoint y: 445, distance: 265.5
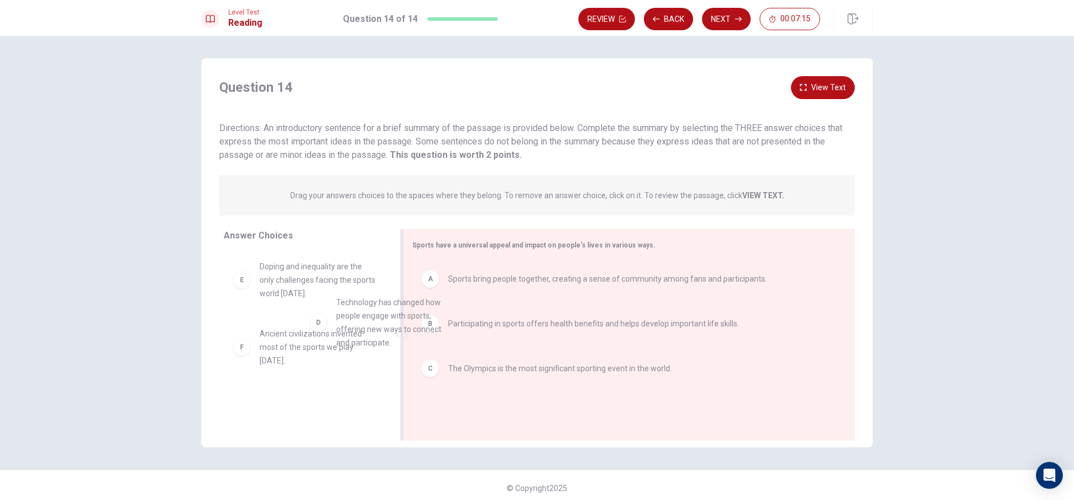
scroll to position [0, 0]
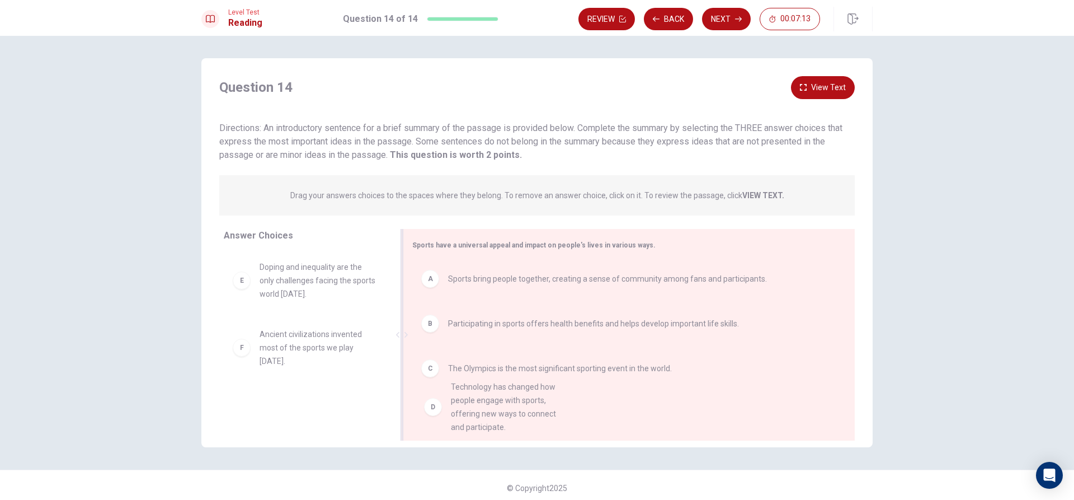
drag, startPoint x: 307, startPoint y: 280, endPoint x: 505, endPoint y: 404, distance: 233.8
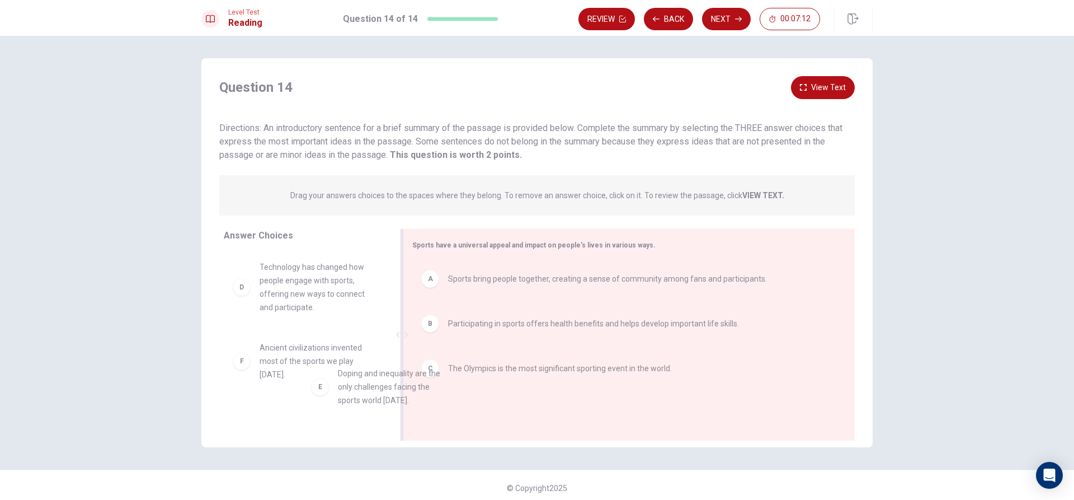
scroll to position [4, 0]
drag, startPoint x: 311, startPoint y: 356, endPoint x: 532, endPoint y: 403, distance: 225.8
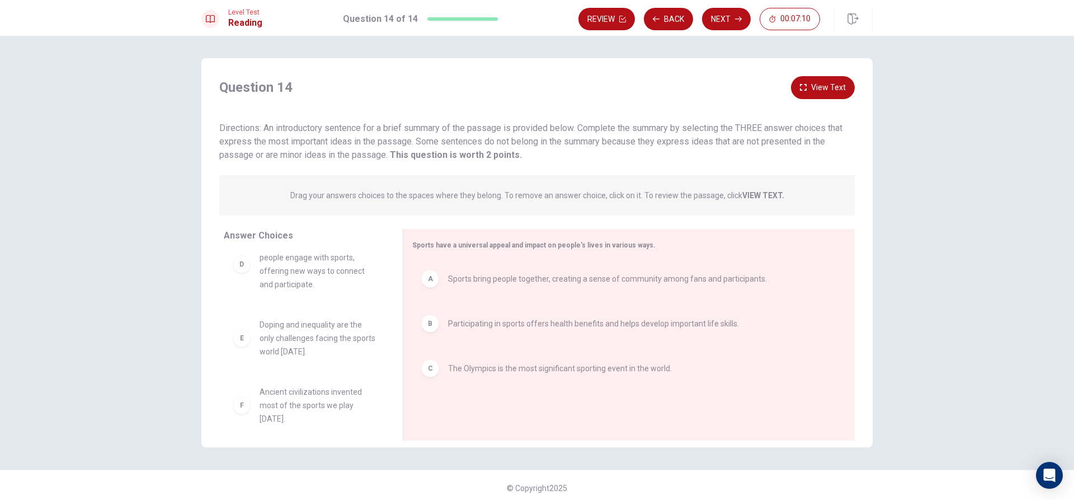
scroll to position [34, 0]
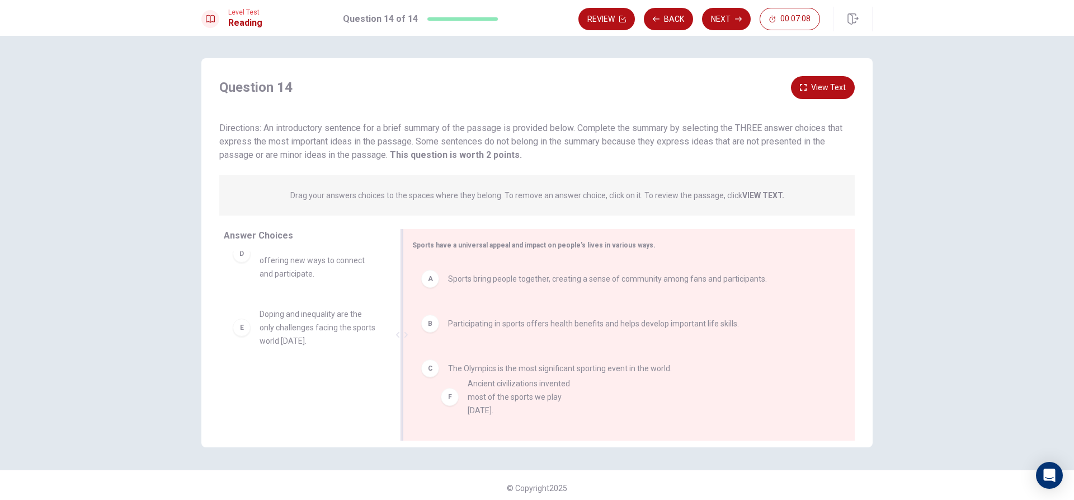
drag, startPoint x: 404, startPoint y: 431, endPoint x: 534, endPoint y: 403, distance: 132.7
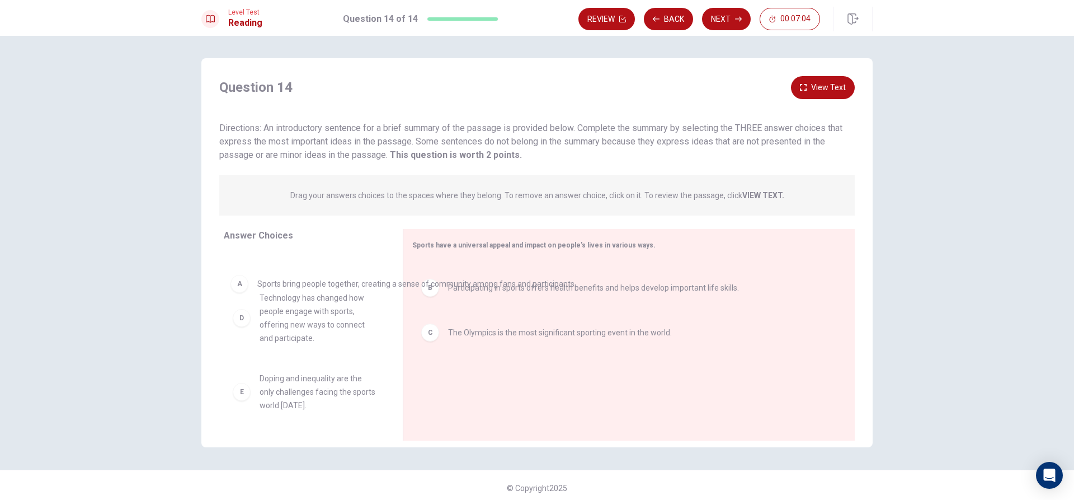
scroll to position [0, 0]
drag, startPoint x: 492, startPoint y: 280, endPoint x: 207, endPoint y: 285, distance: 284.8
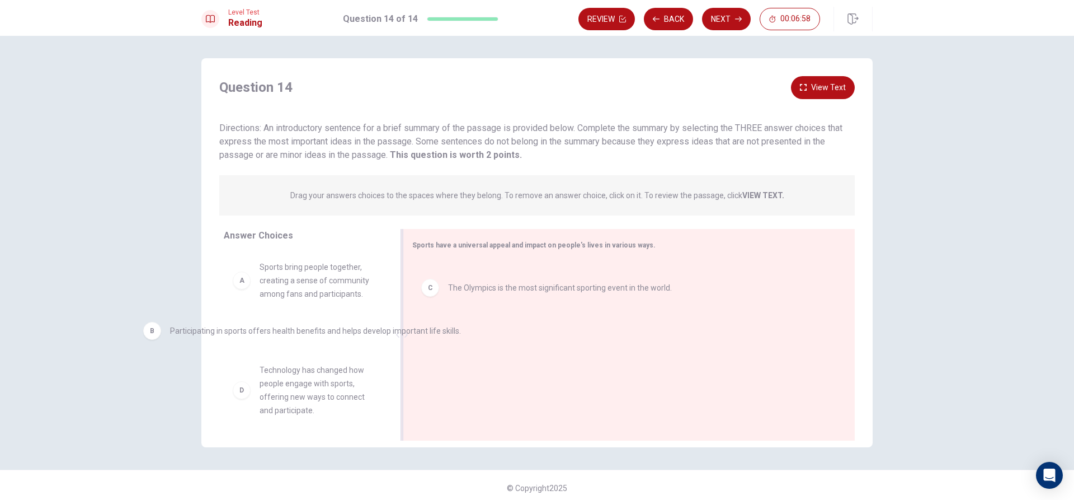
drag, startPoint x: 523, startPoint y: 285, endPoint x: 244, endPoint y: 337, distance: 283.5
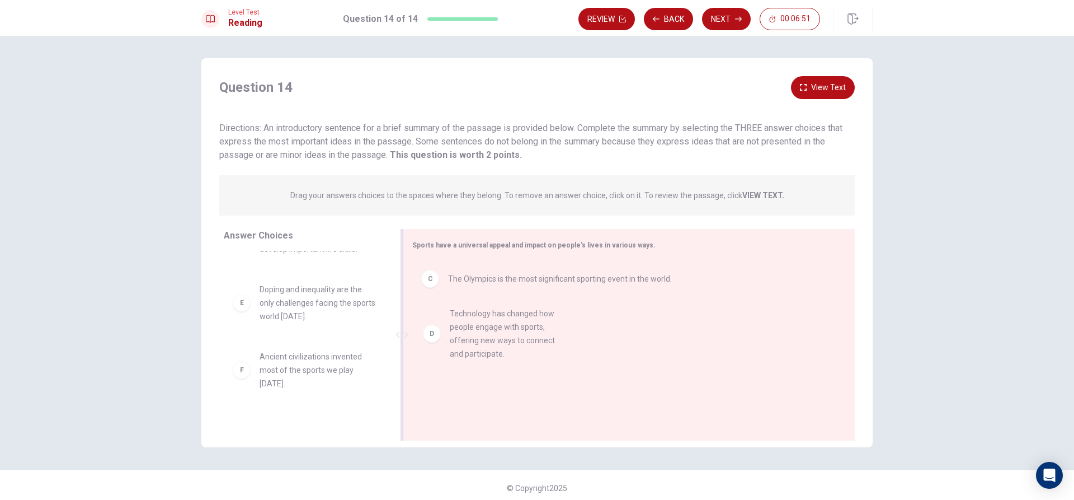
drag, startPoint x: 309, startPoint y: 321, endPoint x: 515, endPoint y: 341, distance: 206.9
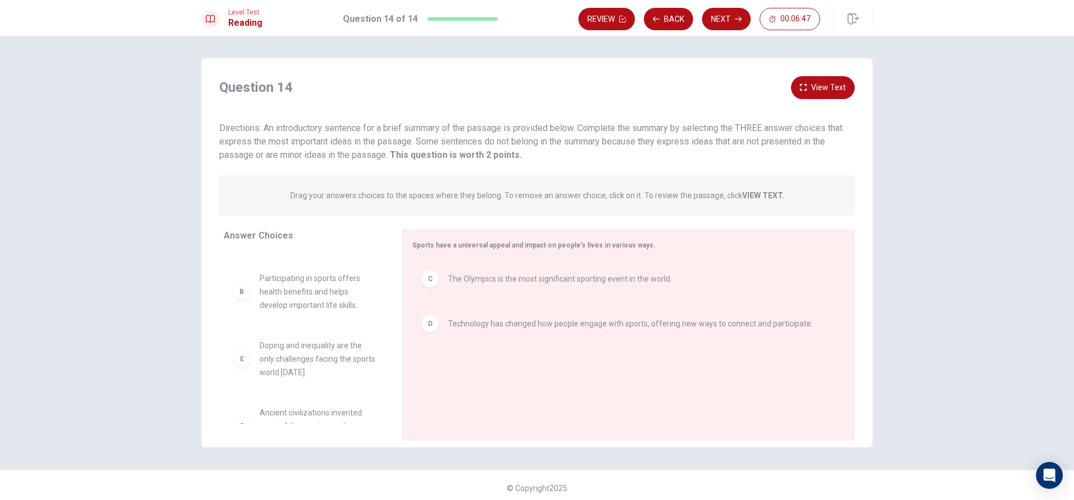
scroll to position [0, 0]
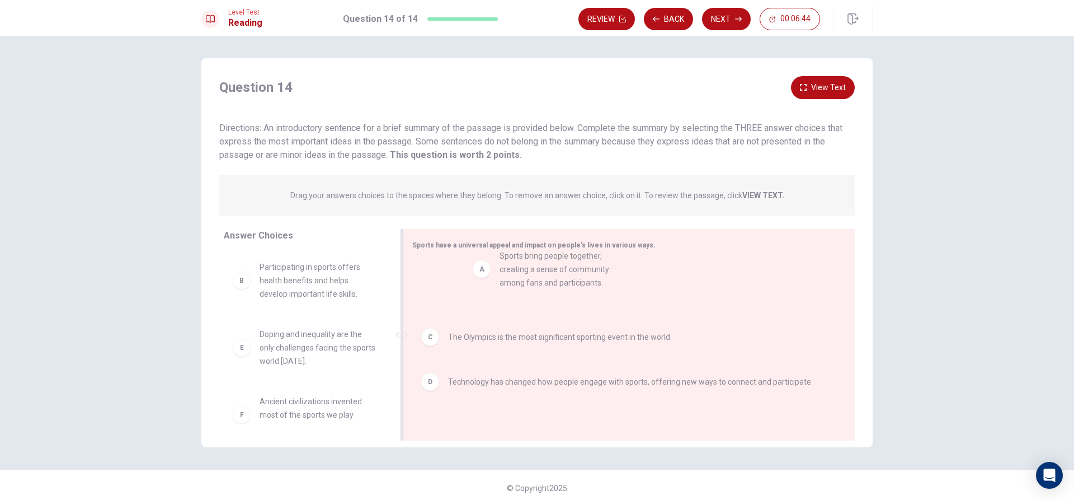
drag, startPoint x: 299, startPoint y: 289, endPoint x: 545, endPoint y: 278, distance: 245.9
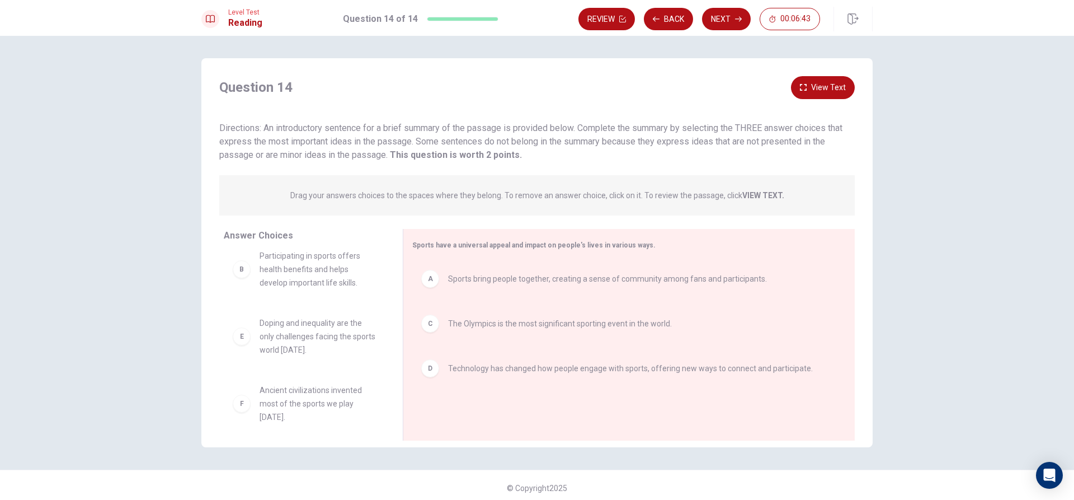
scroll to position [20, 0]
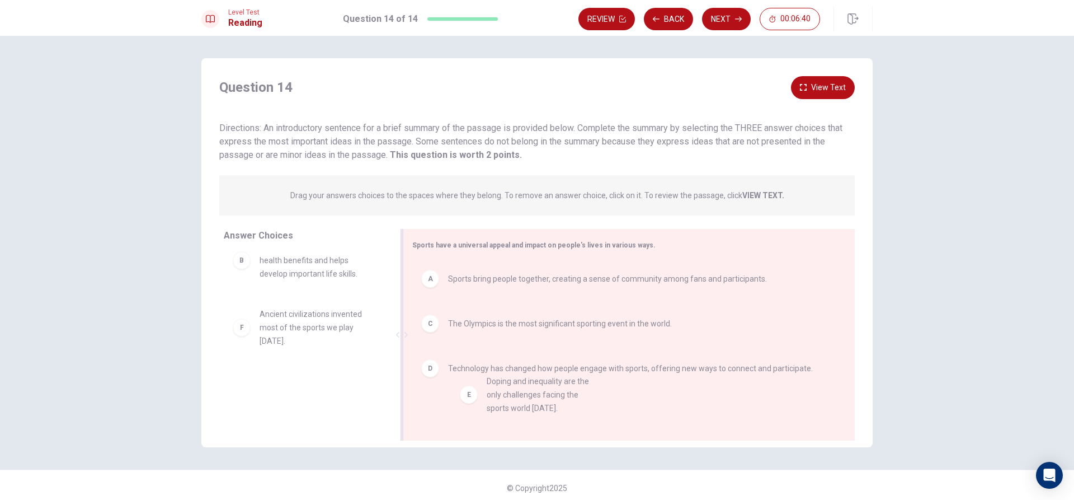
drag, startPoint x: 297, startPoint y: 328, endPoint x: 534, endPoint y: 396, distance: 246.7
click at [743, 15] on button "Next" at bounding box center [726, 19] width 49 height 22
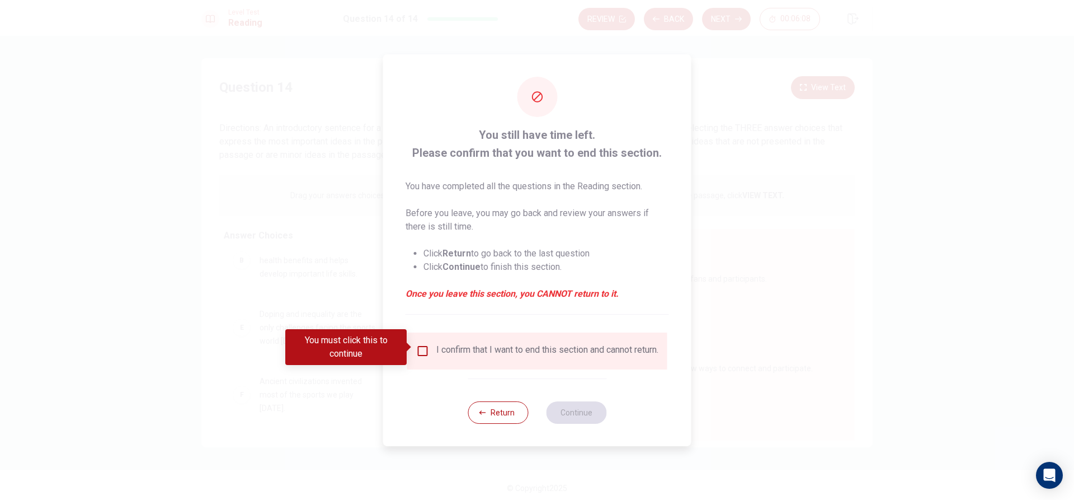
click at [492, 354] on div "I confirm that I want to end this section and cannot return." at bounding box center [547, 350] width 222 height 13
click at [438, 351] on div "I confirm that I want to end this section and cannot return." at bounding box center [547, 350] width 222 height 13
click at [424, 350] on input "You must click this to continue" at bounding box center [422, 350] width 13 height 13
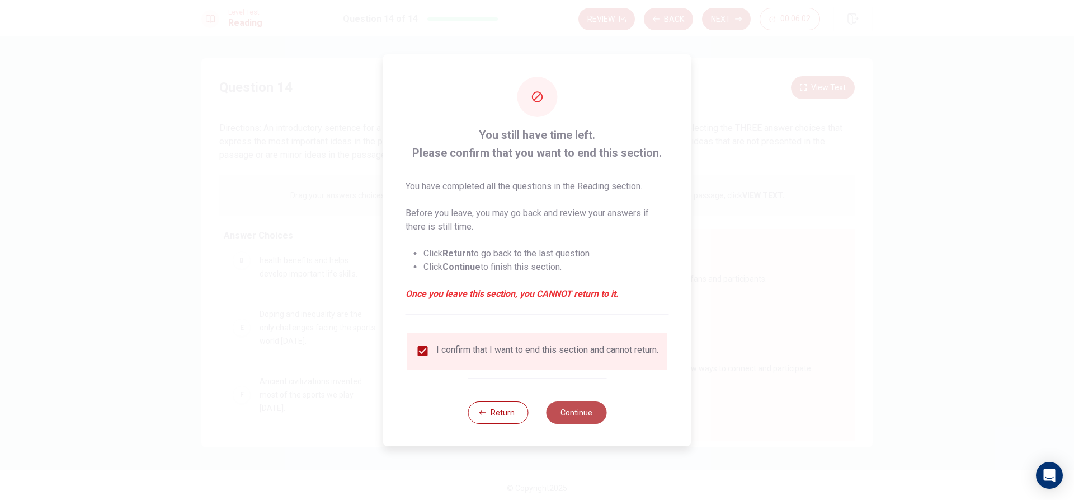
click at [584, 416] on button "Continue" at bounding box center [576, 412] width 60 height 22
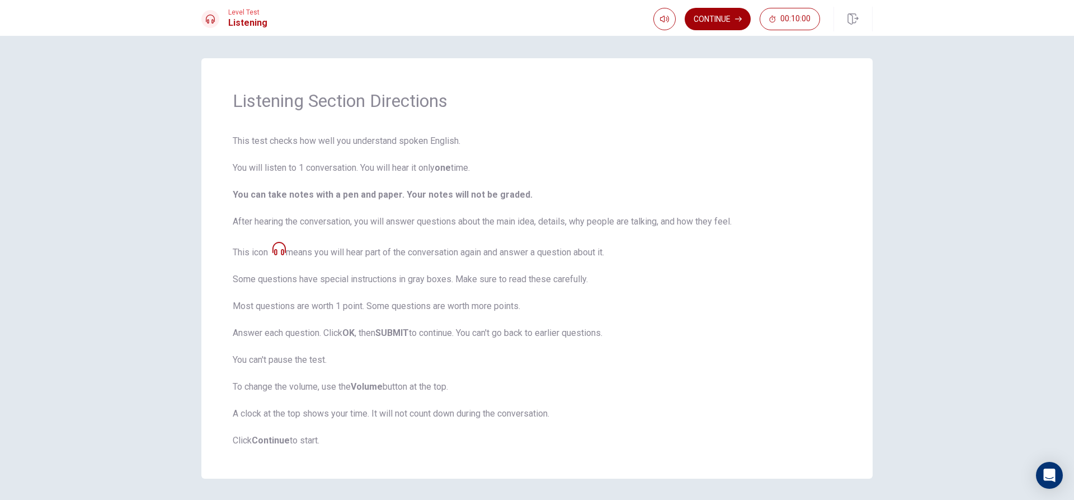
click at [706, 15] on button "Continue" at bounding box center [718, 19] width 66 height 22
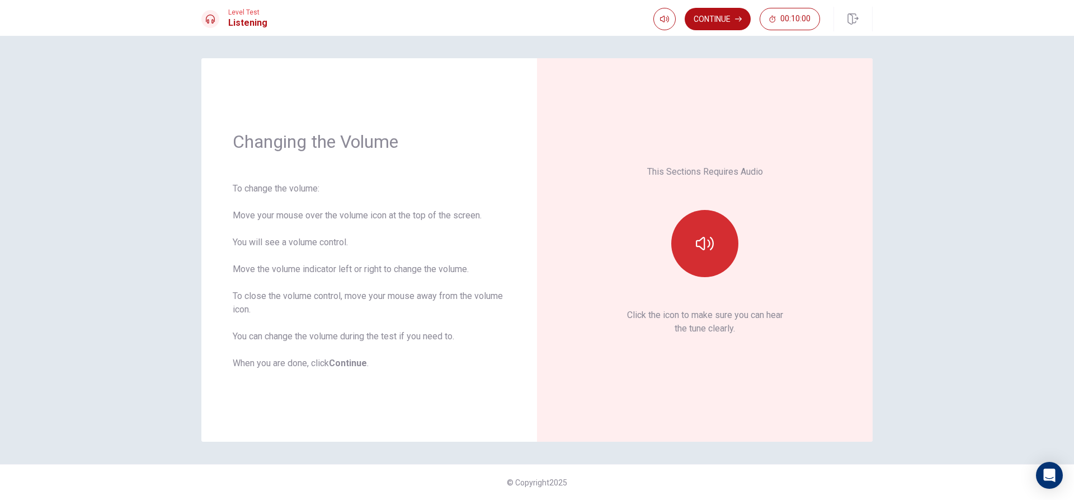
click at [718, 260] on button "button" at bounding box center [704, 243] width 67 height 67
click at [702, 258] on button "button" at bounding box center [704, 243] width 67 height 67
click at [724, 13] on button "Continue" at bounding box center [718, 19] width 66 height 22
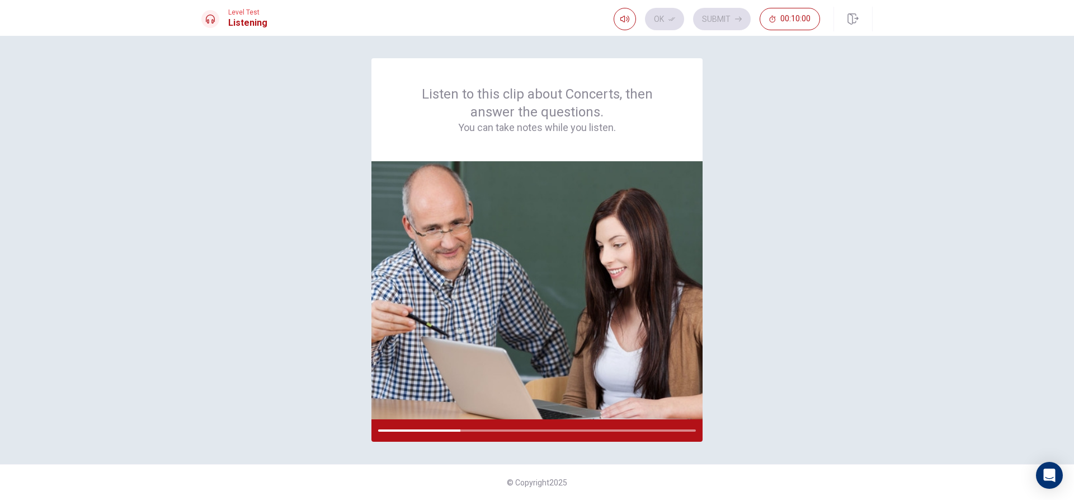
click at [739, 407] on div "Listen to this clip about Concerts, then answer the questions. You can take not…" at bounding box center [536, 249] width 671 height 383
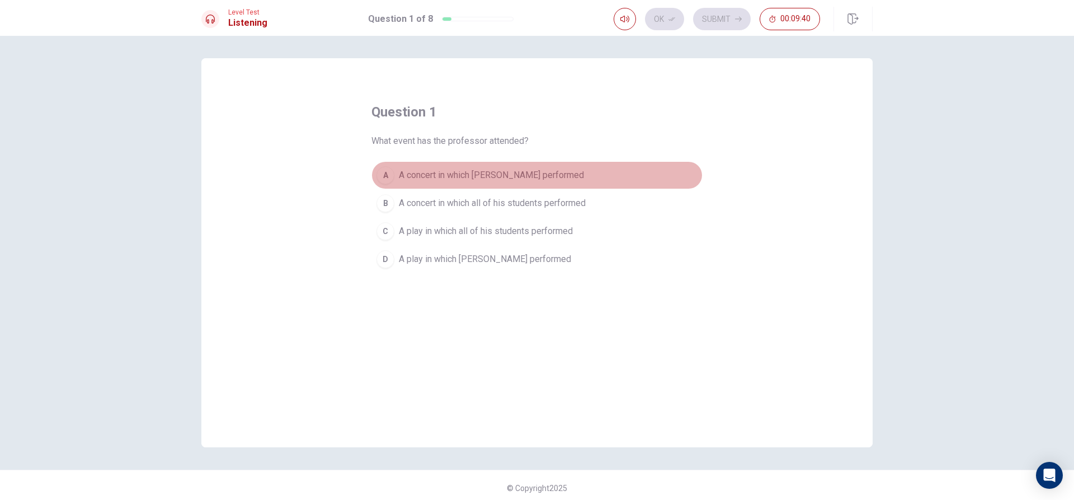
click at [488, 177] on span "A concert in which [PERSON_NAME] performed" at bounding box center [491, 174] width 185 height 13
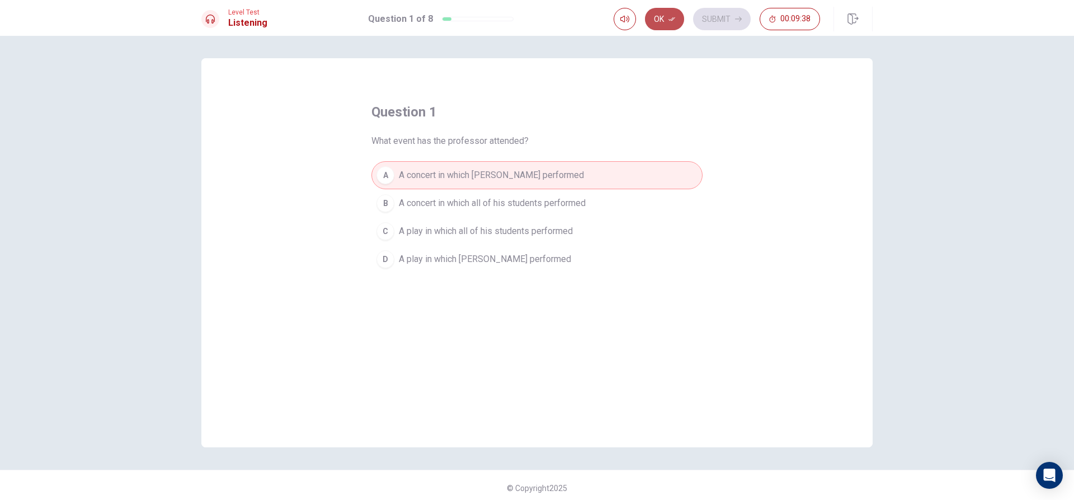
click at [669, 13] on button "Ok" at bounding box center [664, 19] width 39 height 22
click at [709, 16] on button "Submit" at bounding box center [722, 19] width 58 height 22
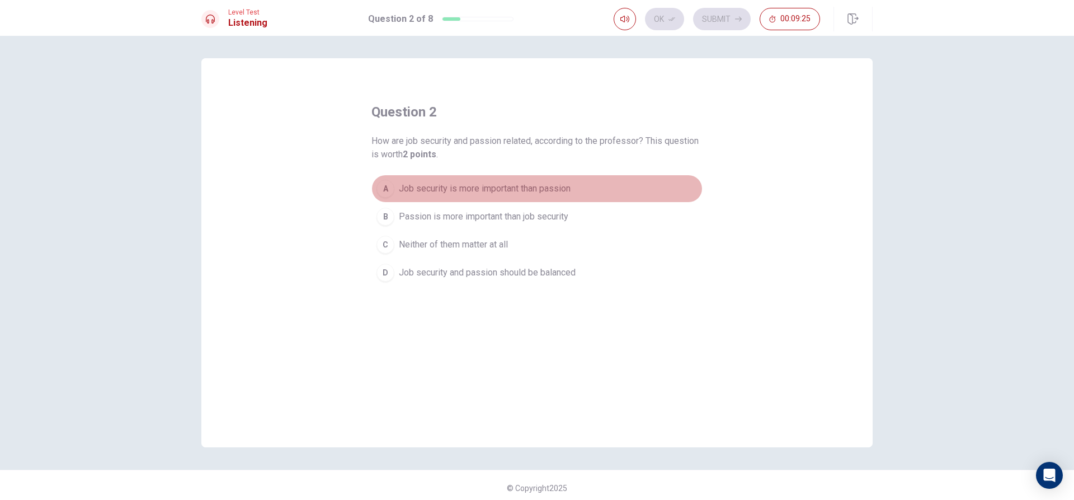
click at [553, 191] on span "Job security is more important than passion" at bounding box center [485, 188] width 172 height 13
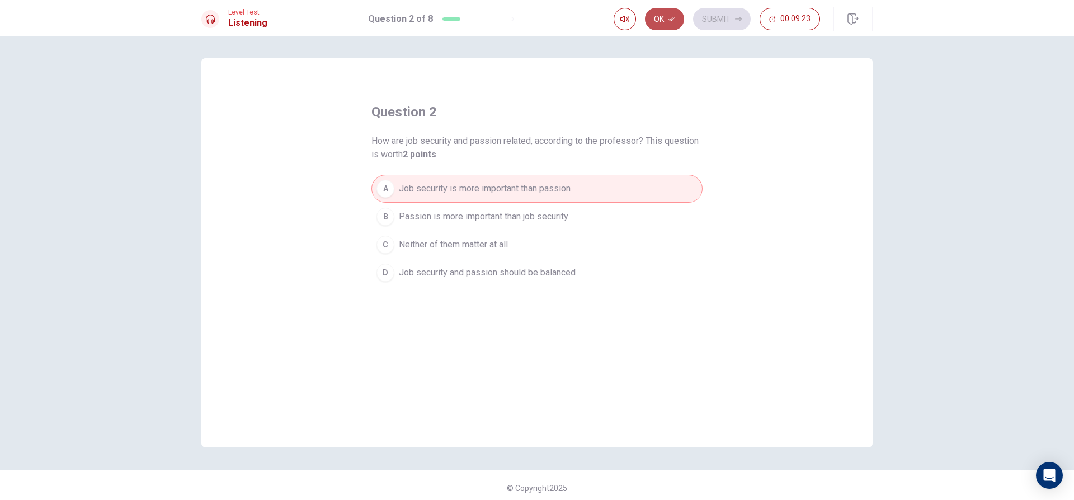
click at [668, 12] on button "Ok" at bounding box center [664, 19] width 39 height 22
click at [717, 13] on button "Submit" at bounding box center [722, 19] width 58 height 22
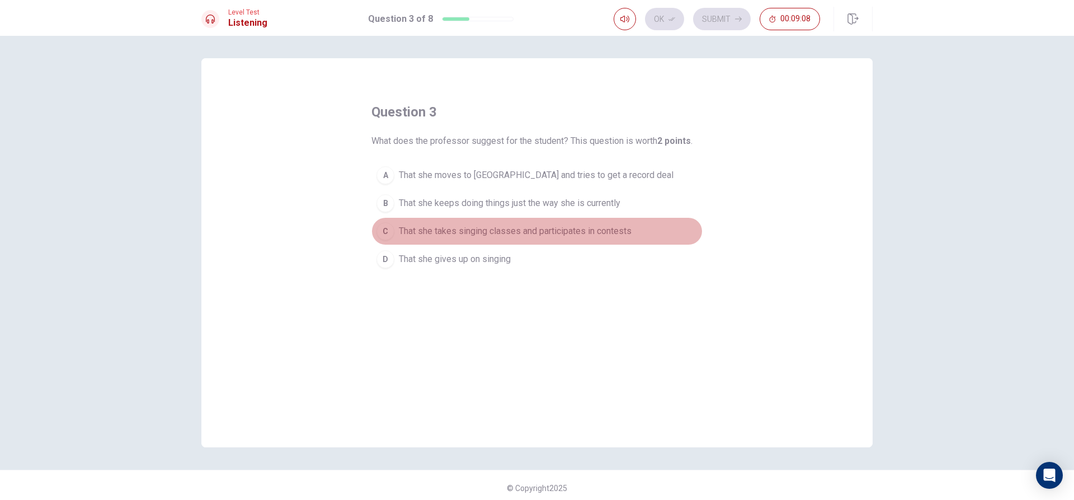
click at [543, 228] on span "That she takes singing classes and participates in contests" at bounding box center [515, 230] width 233 height 13
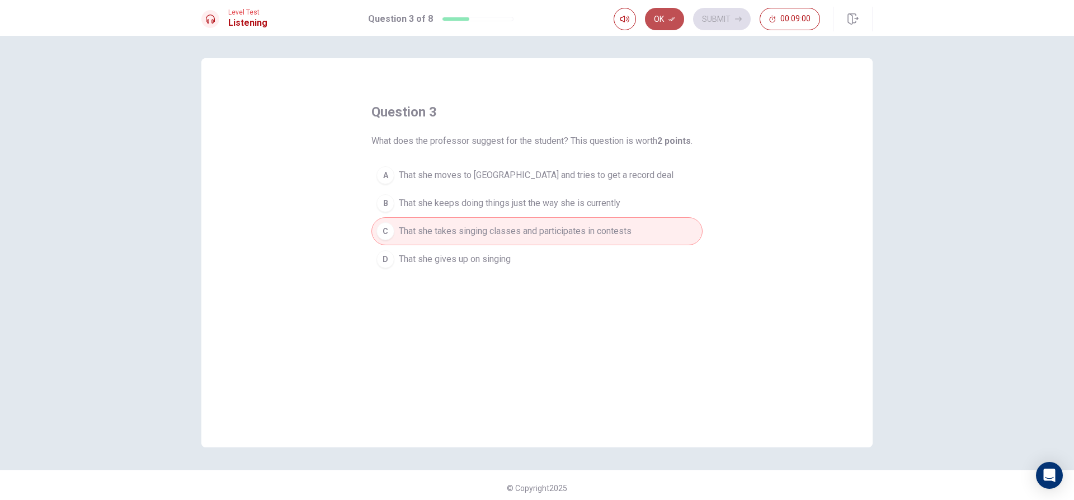
click at [672, 18] on icon "button" at bounding box center [672, 19] width 7 height 7
click at [736, 12] on button "Submit" at bounding box center [722, 19] width 58 height 22
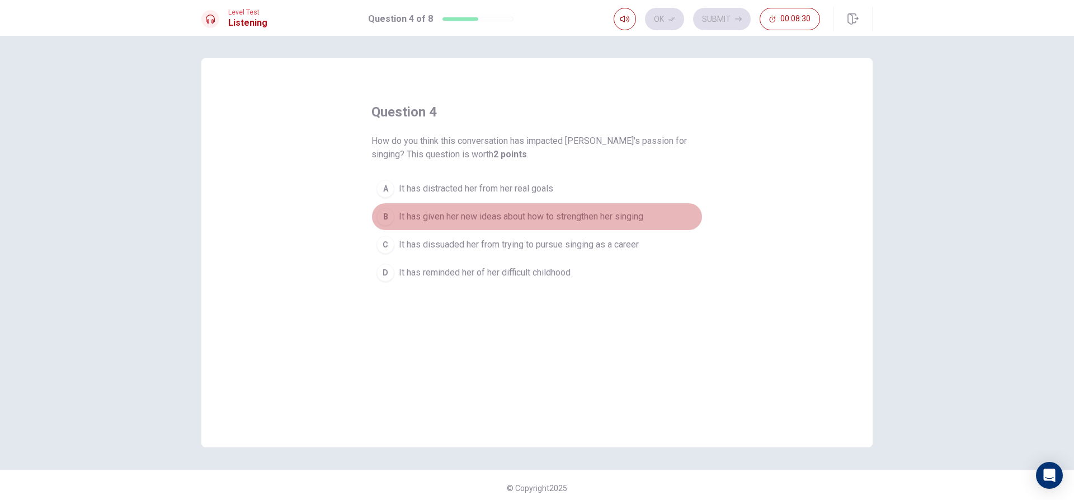
click at [491, 215] on span "It has given her new ideas about how to strengthen her singing" at bounding box center [521, 216] width 245 height 13
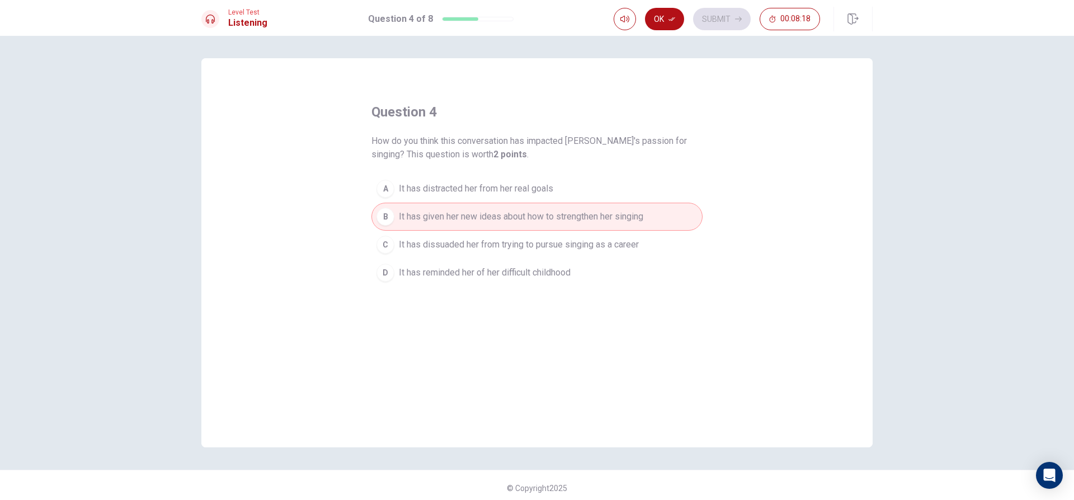
click at [477, 239] on span "It has dissuaded her from trying to pursue singing as a career" at bounding box center [519, 244] width 240 height 13
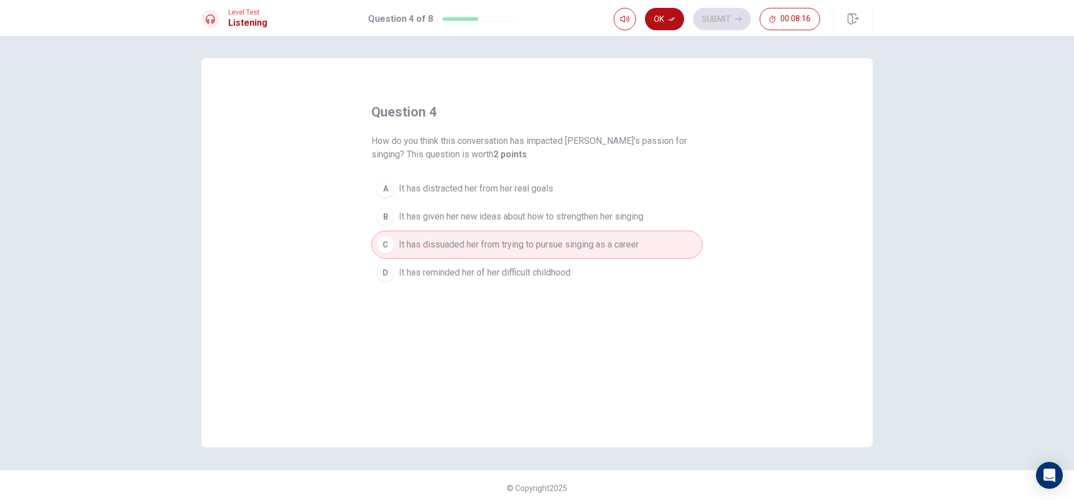
click at [476, 214] on span "It has given her new ideas about how to strengthen her singing" at bounding box center [521, 216] width 245 height 13
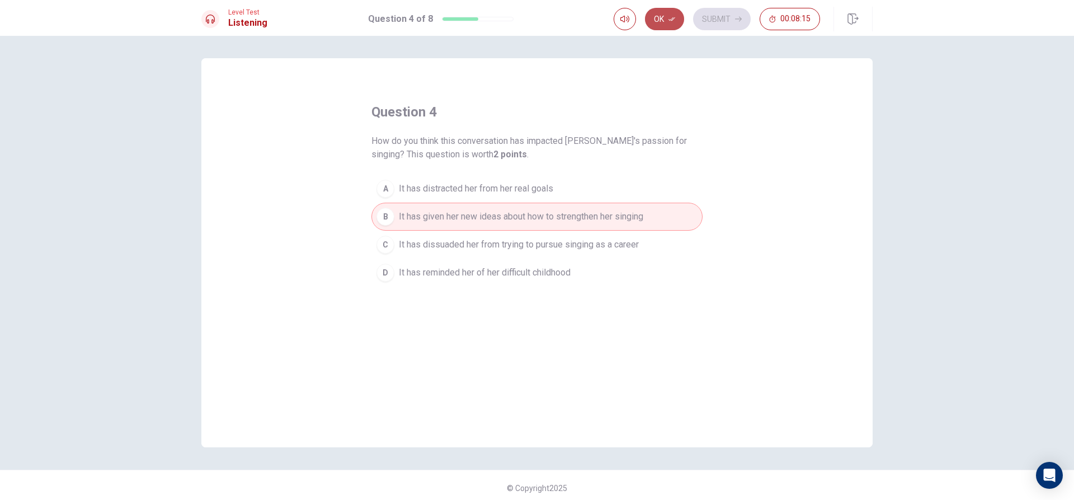
click at [669, 13] on button "Ok" at bounding box center [664, 19] width 39 height 22
click at [712, 15] on button "Submit" at bounding box center [722, 19] width 58 height 22
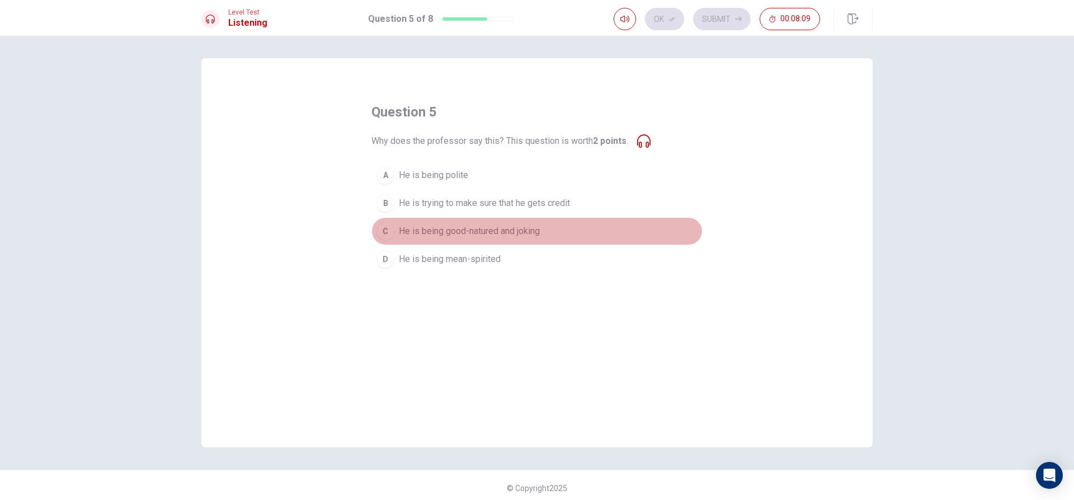
click at [520, 235] on span "He is being good-natured and joking" at bounding box center [469, 230] width 141 height 13
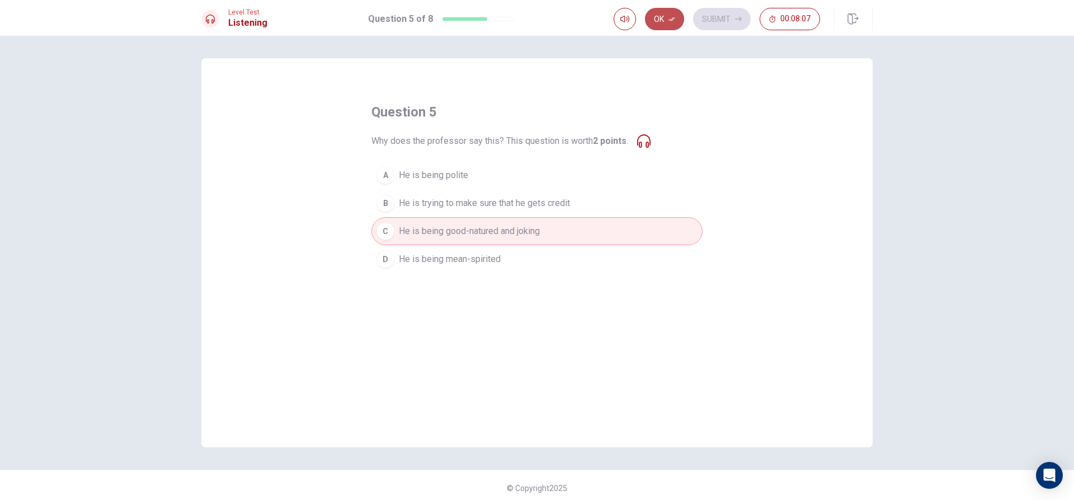
click at [671, 14] on button "Ok" at bounding box center [664, 19] width 39 height 22
click at [719, 7] on div "Ok Submit 00:08:06" at bounding box center [743, 19] width 259 height 25
click at [718, 25] on button "Submit" at bounding box center [722, 19] width 58 height 22
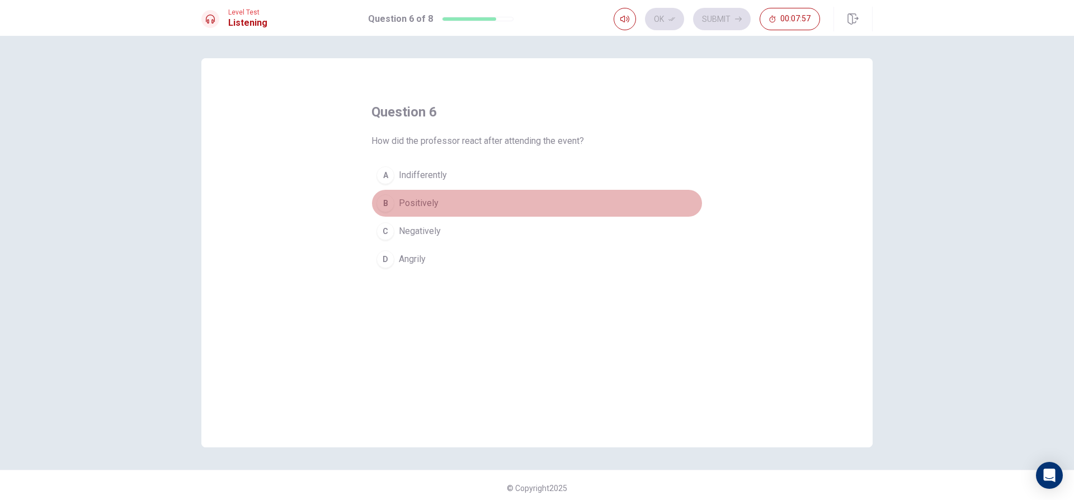
click at [439, 201] on button "B Positively" at bounding box center [537, 203] width 331 height 28
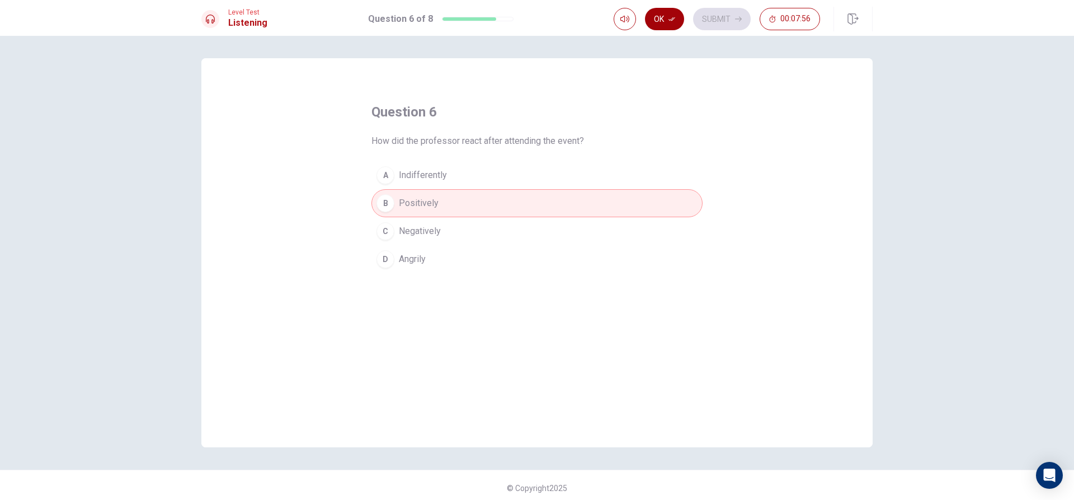
click at [674, 18] on icon "button" at bounding box center [672, 19] width 7 height 7
click at [732, 14] on button "Submit" at bounding box center [722, 19] width 58 height 22
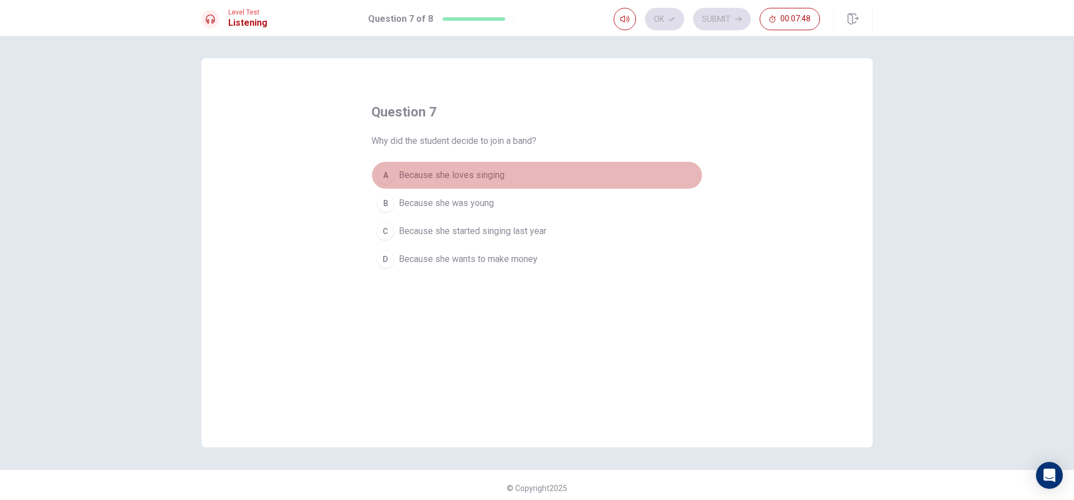
click at [434, 168] on span "Because she loves singing" at bounding box center [452, 174] width 106 height 13
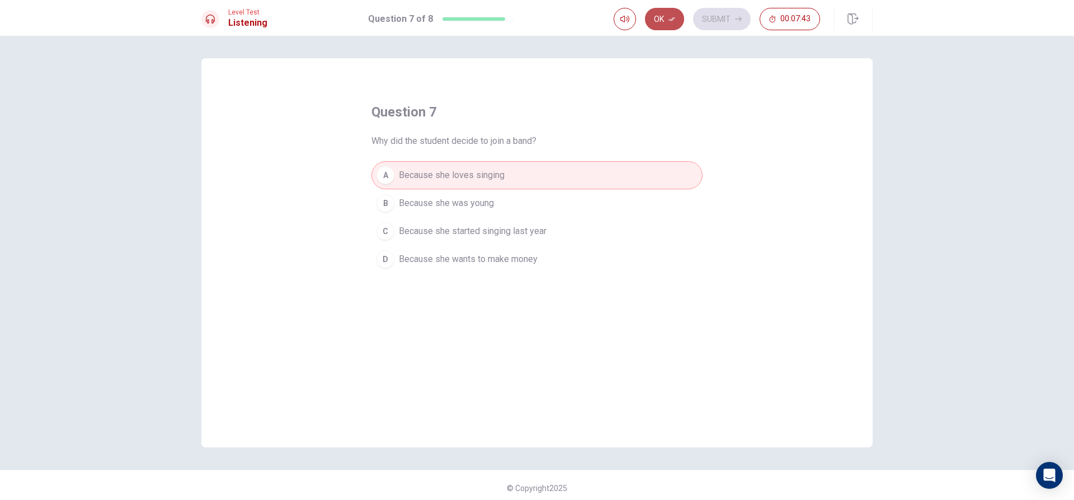
click at [669, 18] on icon "button" at bounding box center [672, 19] width 7 height 7
click at [709, 17] on button "Submit" at bounding box center [722, 19] width 58 height 22
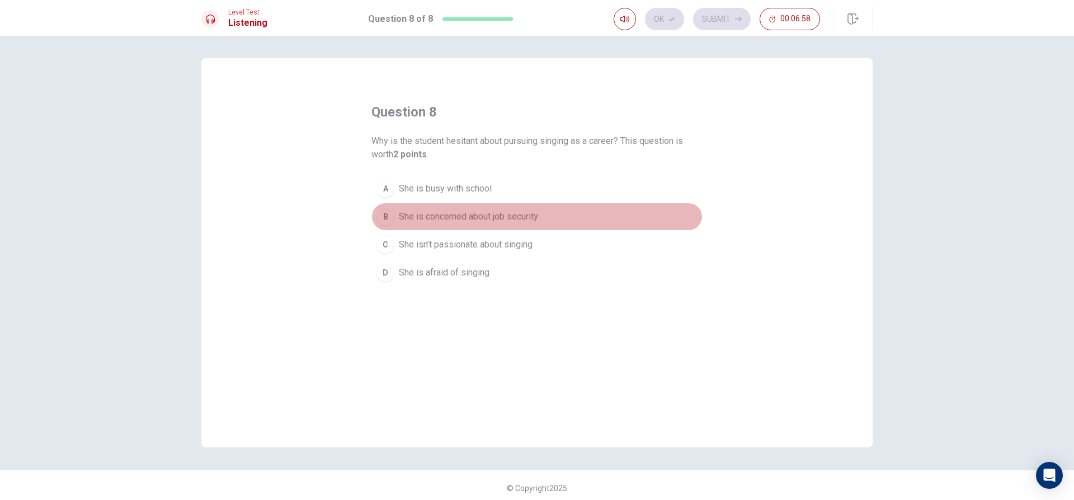
click at [439, 215] on span "She is concerned about job security" at bounding box center [468, 216] width 139 height 13
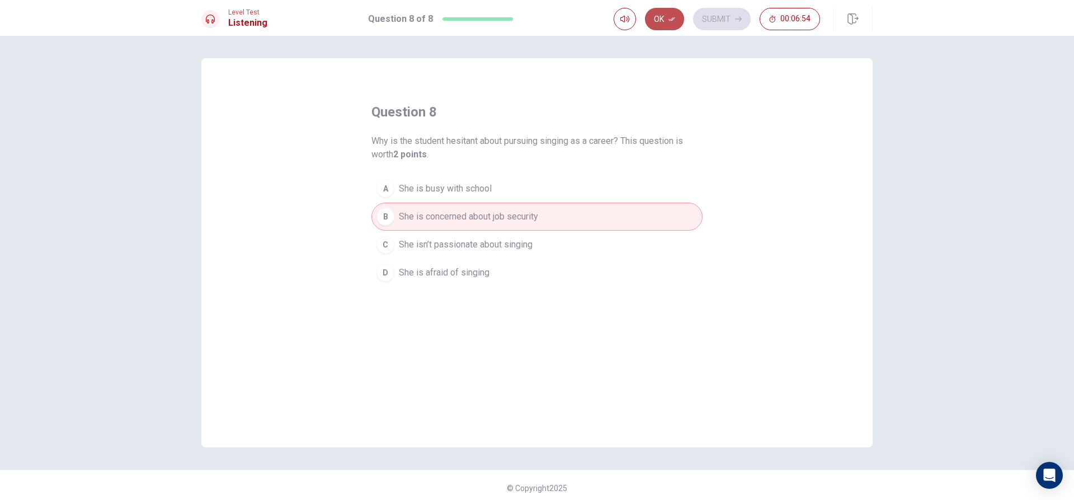
click at [664, 16] on button "Ok" at bounding box center [664, 19] width 39 height 22
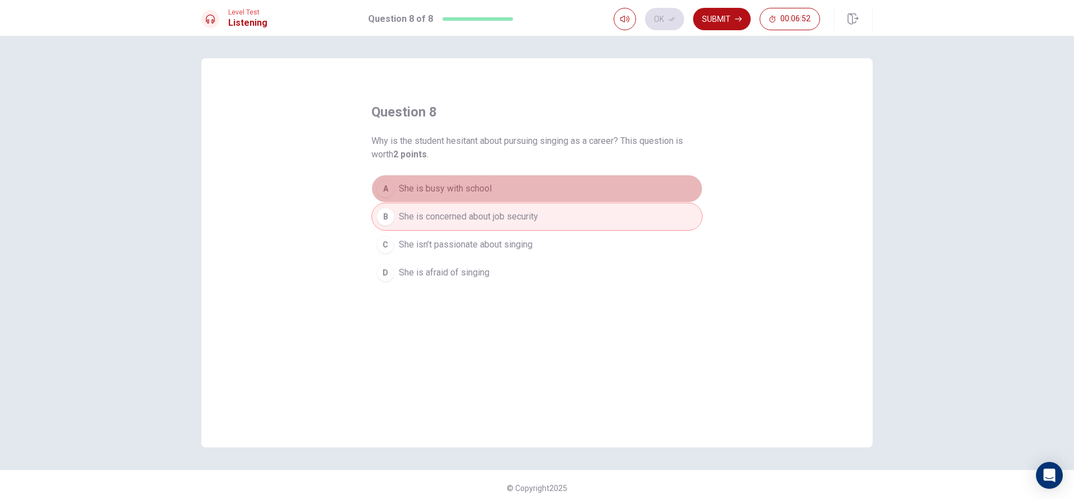
click at [530, 184] on button "A She is busy with school" at bounding box center [537, 189] width 331 height 28
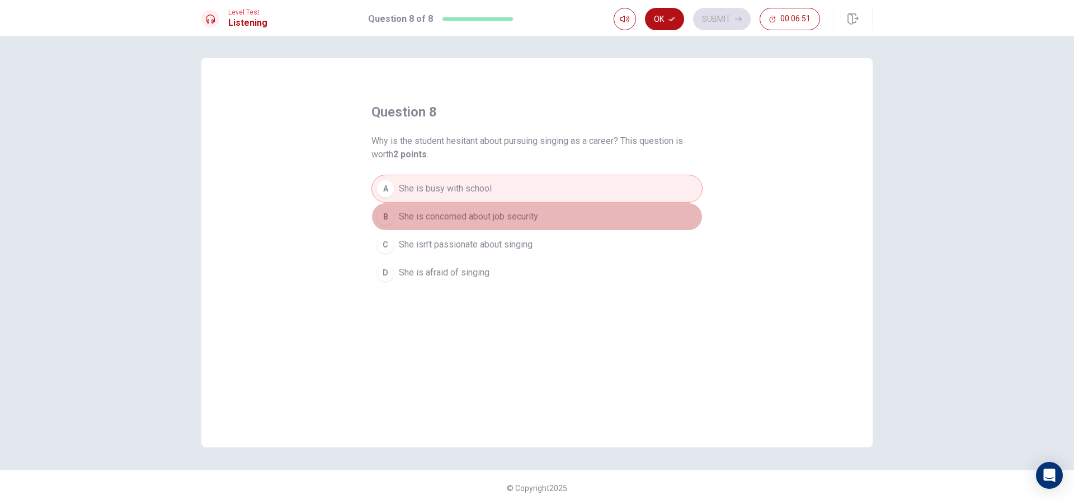
click at [513, 212] on span "She is concerned about job security" at bounding box center [468, 216] width 139 height 13
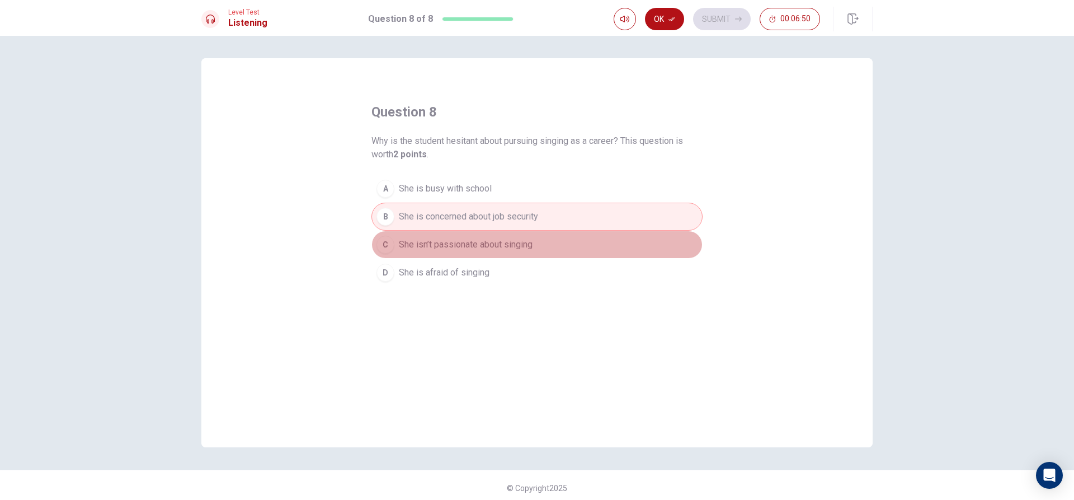
click at [474, 237] on button "C She isn’t passionate about singing" at bounding box center [537, 245] width 331 height 28
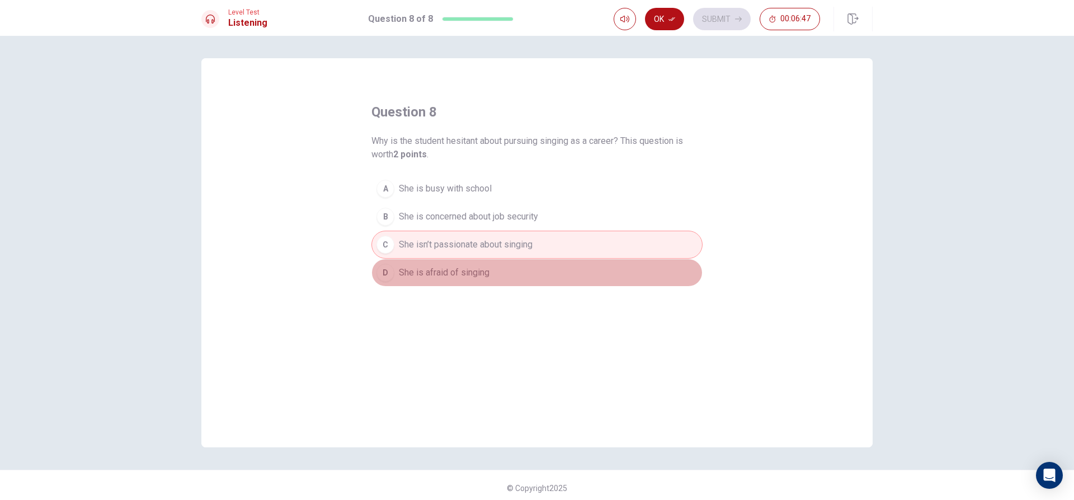
click at [462, 276] on span "She is afraid of singing" at bounding box center [444, 272] width 91 height 13
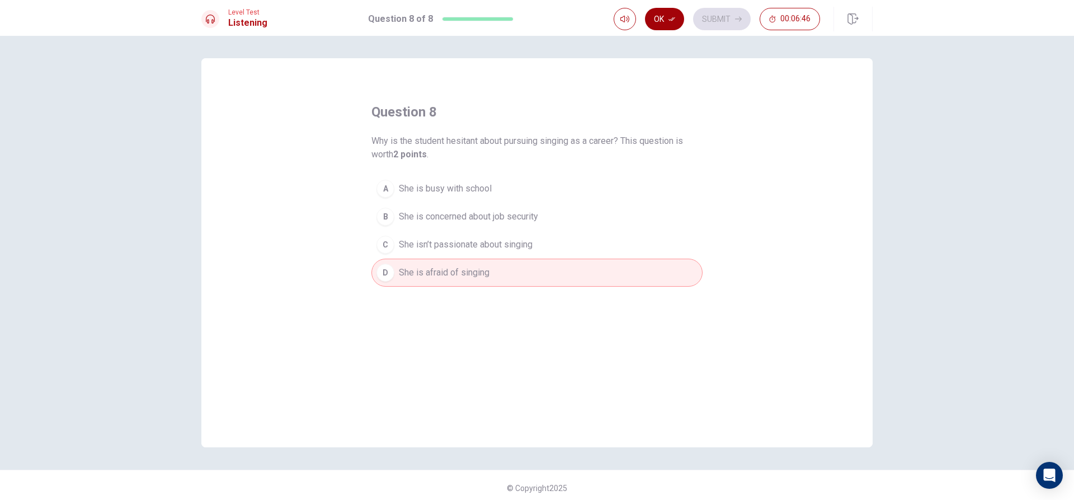
click at [654, 13] on button "Ok" at bounding box center [664, 19] width 39 height 22
click at [702, 11] on button "Submit" at bounding box center [722, 19] width 58 height 22
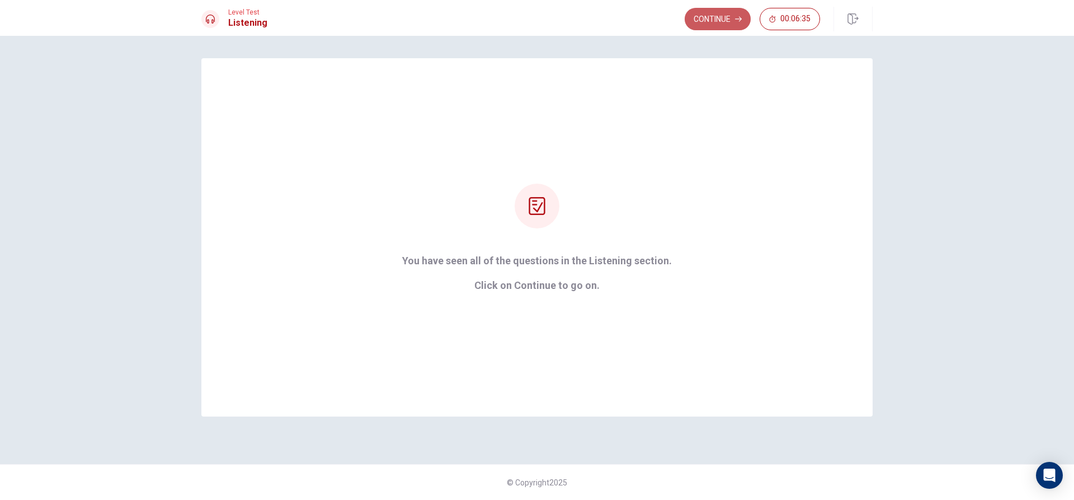
click at [702, 11] on button "Continue" at bounding box center [718, 19] width 66 height 22
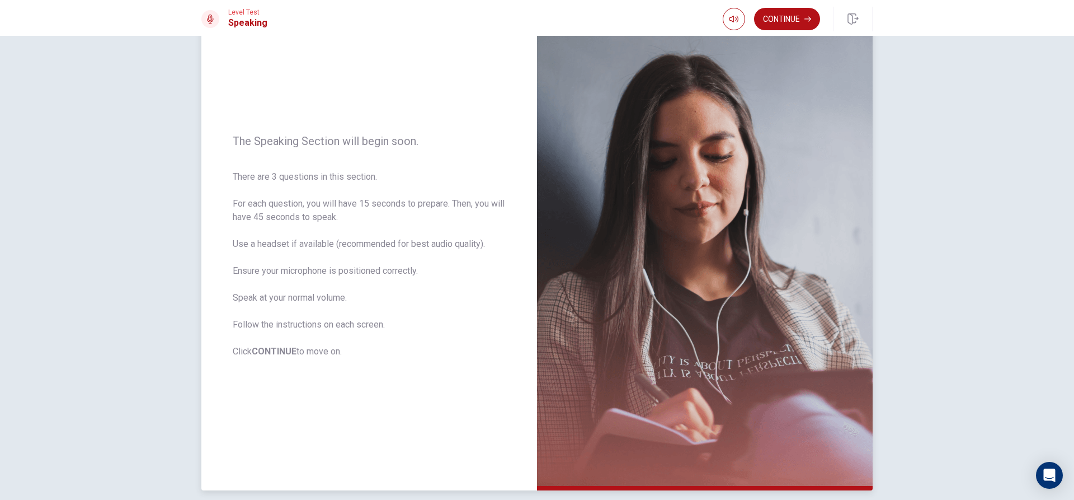
scroll to position [105, 0]
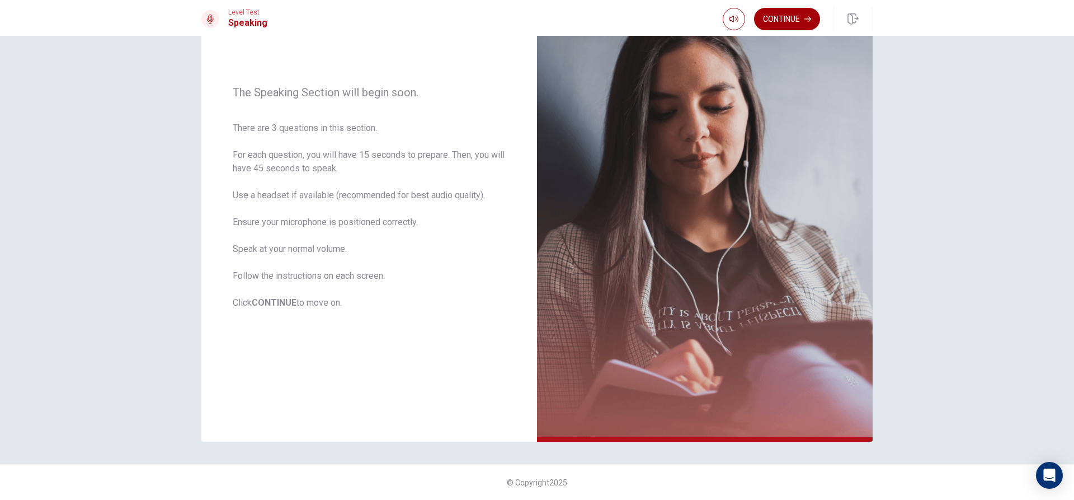
click at [799, 20] on button "Continue" at bounding box center [787, 19] width 66 height 22
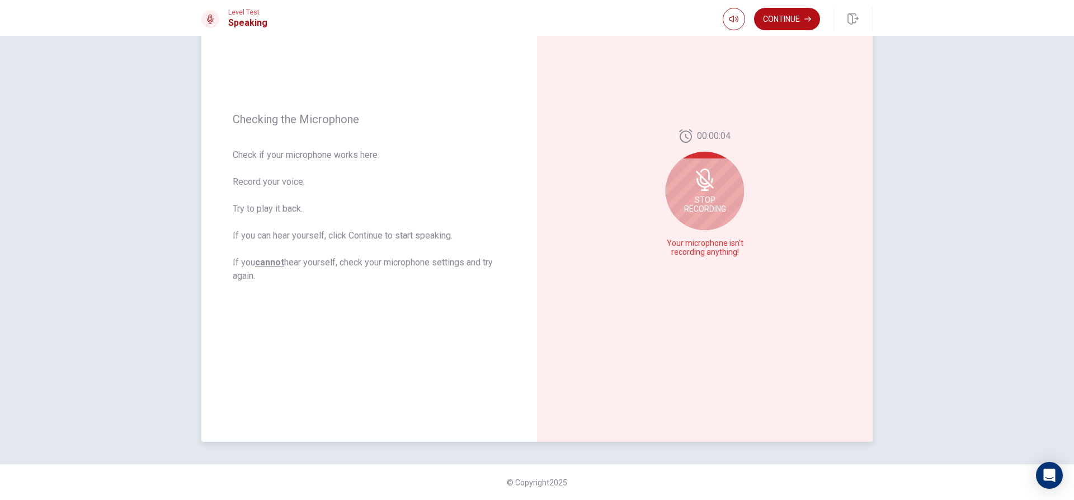
click at [702, 194] on div "Stop Recording" at bounding box center [705, 191] width 78 height 78
click at [710, 191] on icon at bounding box center [707, 196] width 22 height 22
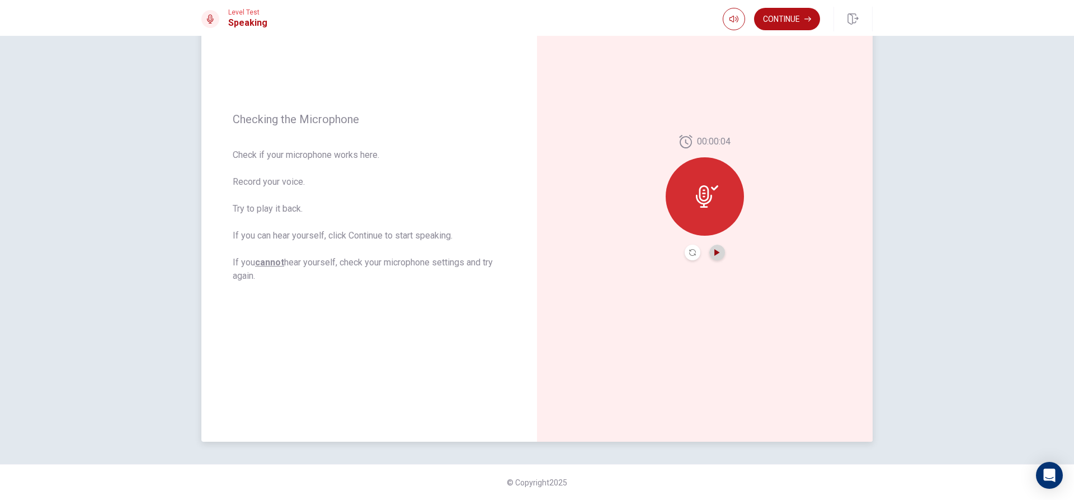
click at [714, 252] on icon "Play Audio" at bounding box center [717, 252] width 7 height 7
click at [715, 248] on button "Pause Audio" at bounding box center [717, 253] width 16 height 16
click at [695, 184] on div at bounding box center [705, 196] width 78 height 78
click at [692, 255] on icon "Record Again" at bounding box center [692, 252] width 7 height 7
click at [709, 198] on icon at bounding box center [705, 193] width 22 height 22
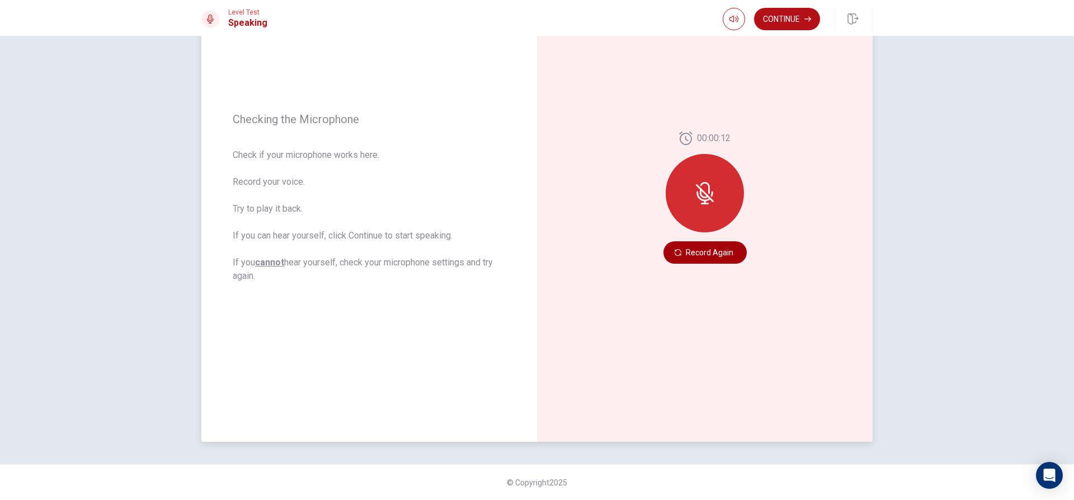
click at [729, 250] on button "Record Again" at bounding box center [705, 252] width 83 height 22
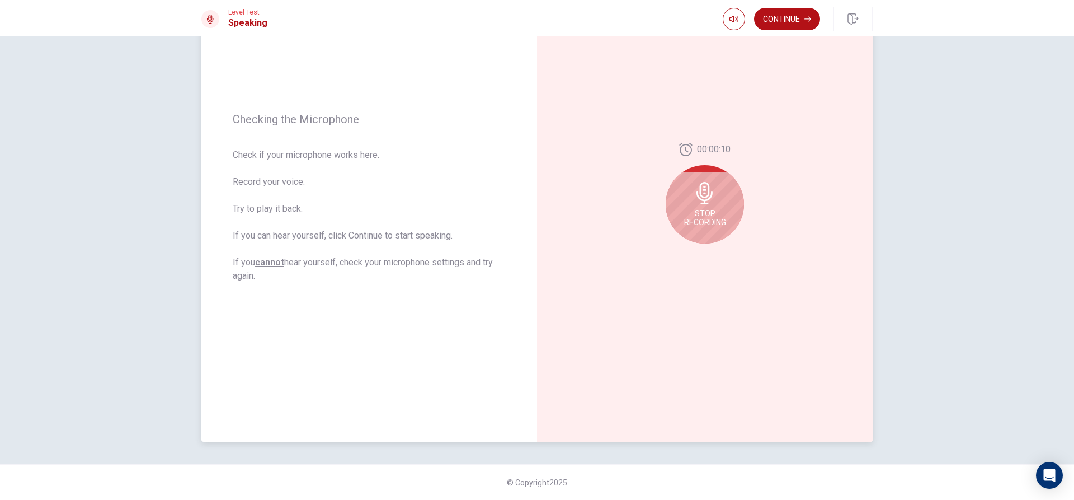
click at [701, 195] on icon at bounding box center [705, 193] width 22 height 22
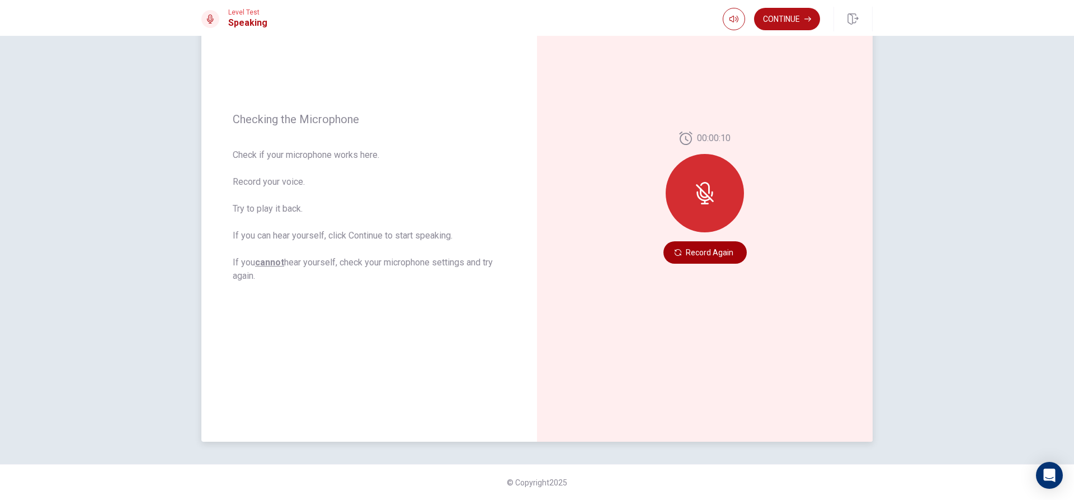
click at [691, 249] on button "Record Again" at bounding box center [705, 252] width 83 height 22
click at [723, 249] on button "Record Again" at bounding box center [705, 252] width 83 height 22
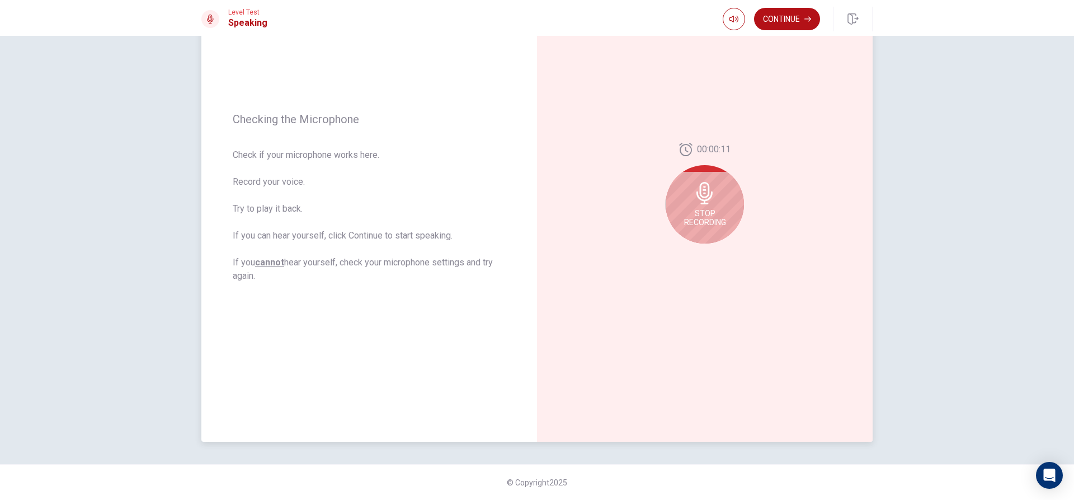
click at [712, 198] on icon at bounding box center [705, 193] width 22 height 22
click at [715, 248] on button "Play Audio" at bounding box center [717, 253] width 16 height 16
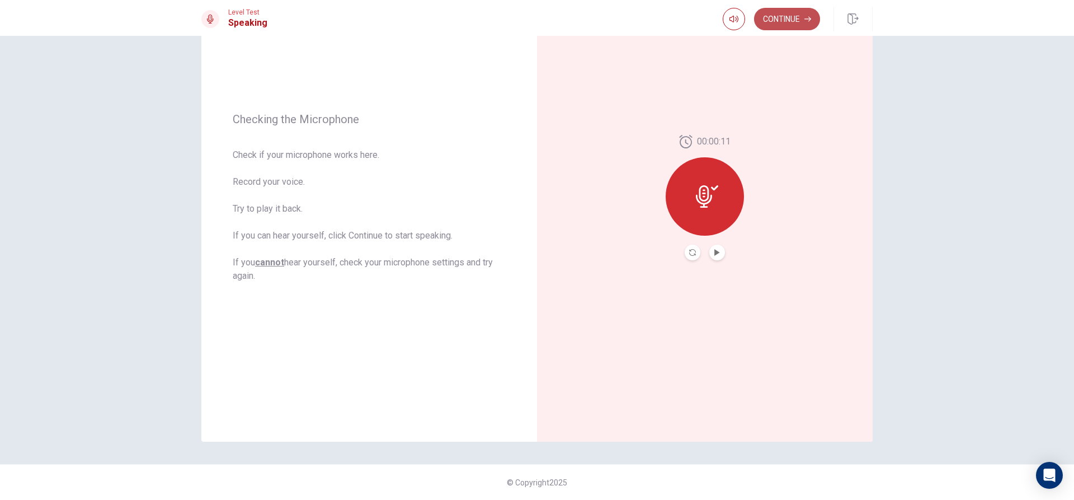
click at [798, 20] on button "Continue" at bounding box center [787, 19] width 66 height 22
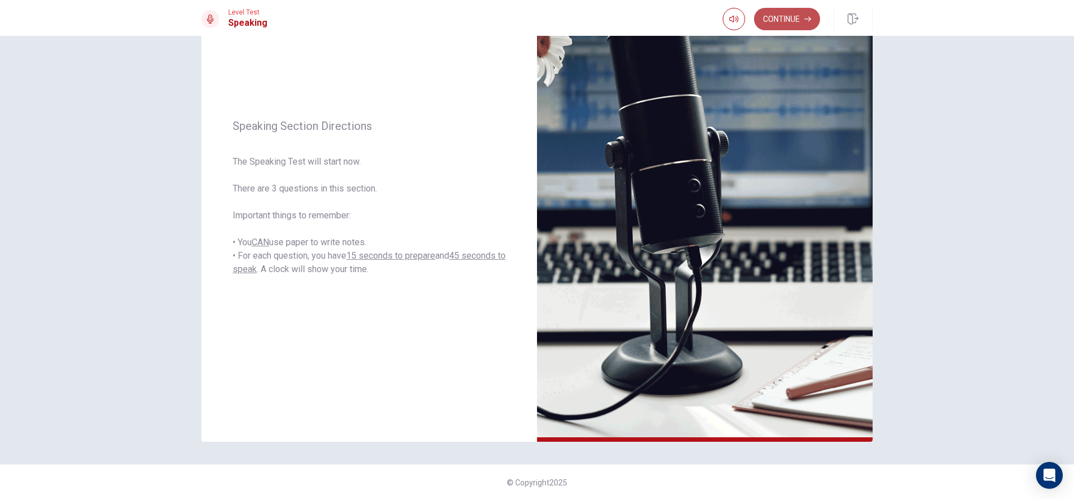
click at [805, 19] on icon "button" at bounding box center [808, 19] width 7 height 5
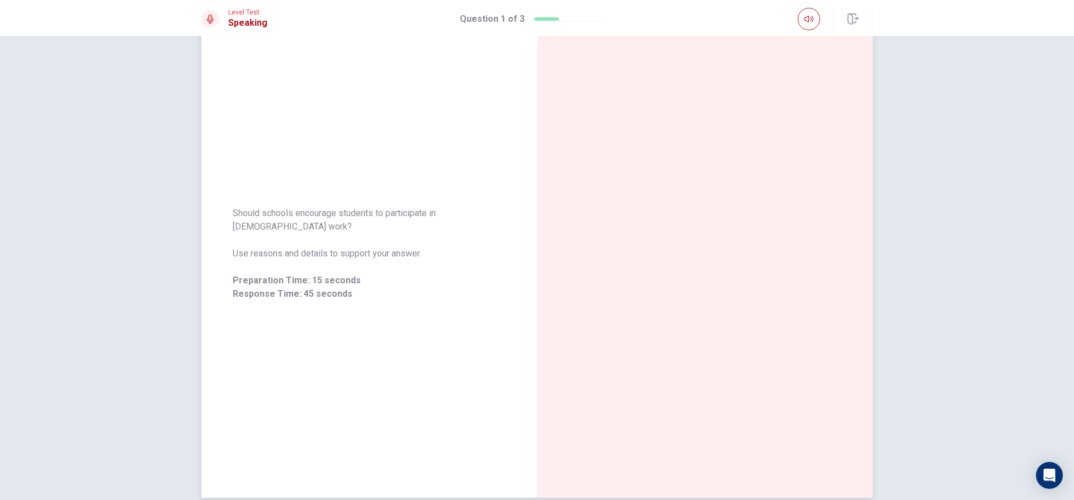
scroll to position [0, 0]
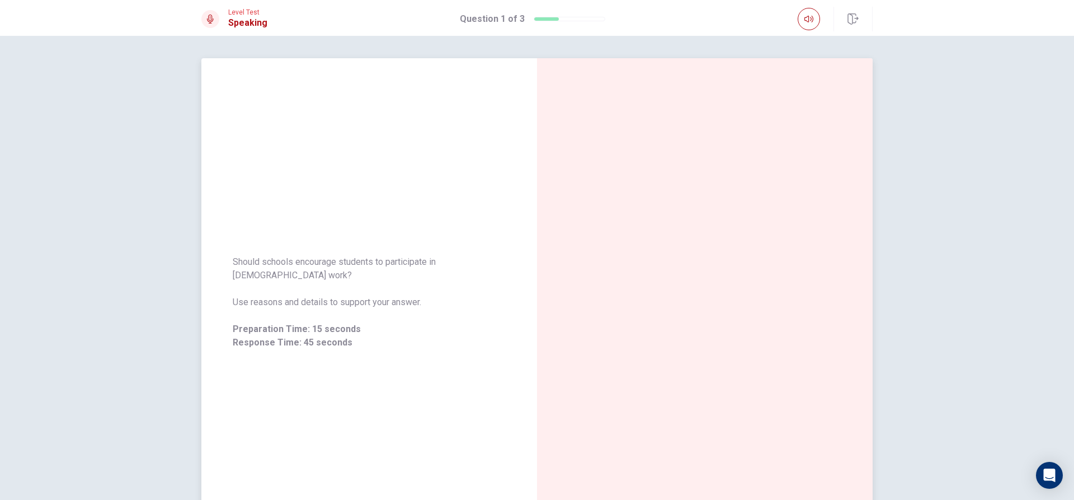
click at [750, 199] on div at bounding box center [705, 302] width 336 height 488
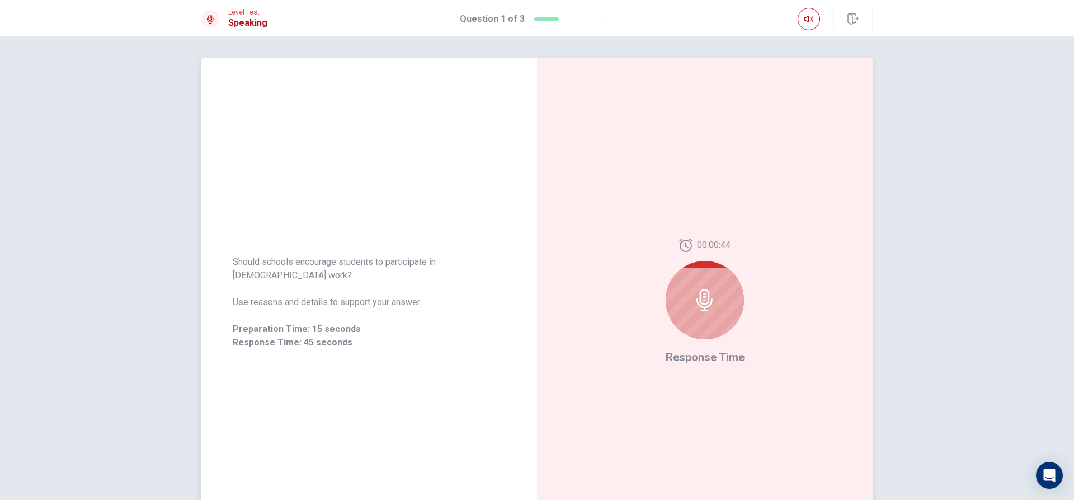
click at [703, 293] on icon at bounding box center [705, 300] width 22 height 22
click at [708, 291] on icon at bounding box center [705, 300] width 22 height 22
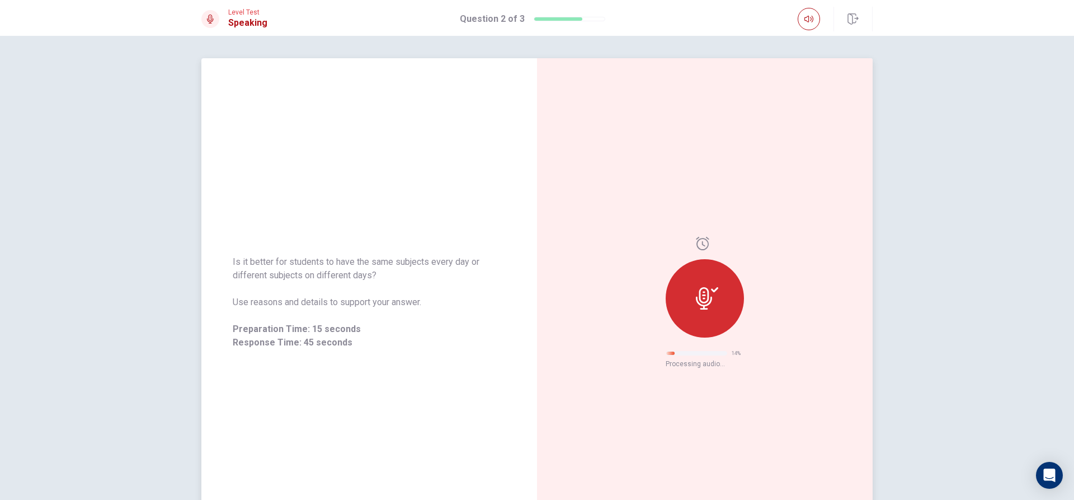
click at [702, 284] on div at bounding box center [705, 298] width 78 height 78
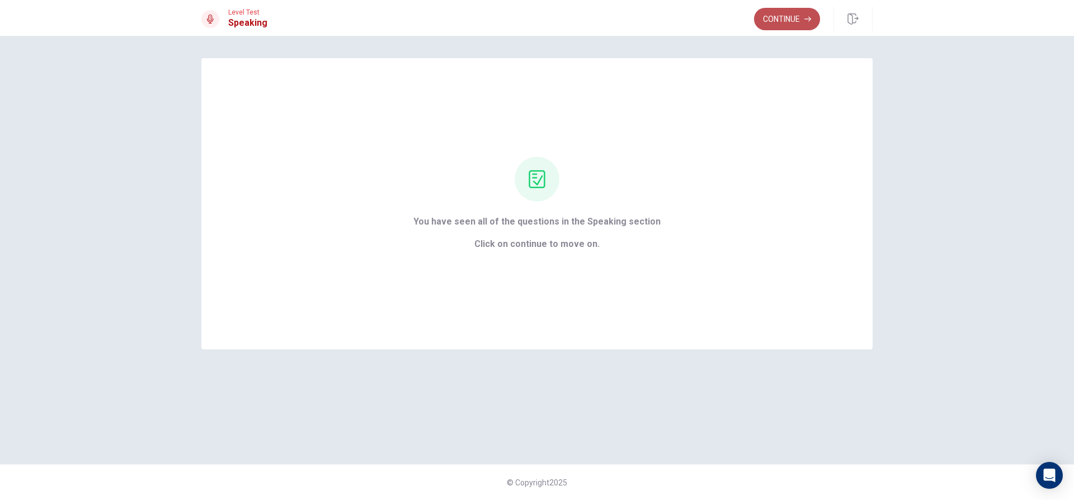
click at [787, 21] on button "Continue" at bounding box center [787, 19] width 66 height 22
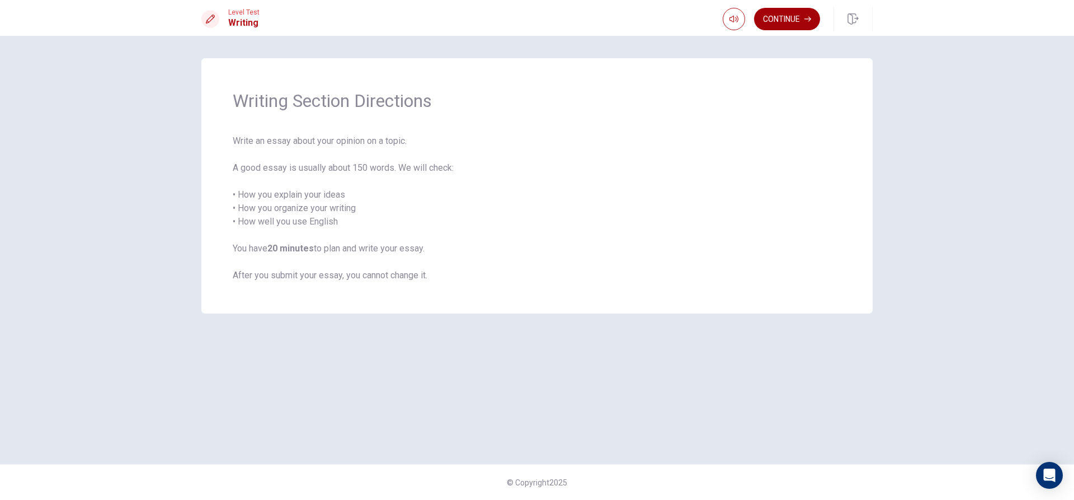
click at [772, 17] on button "Continue" at bounding box center [787, 19] width 66 height 22
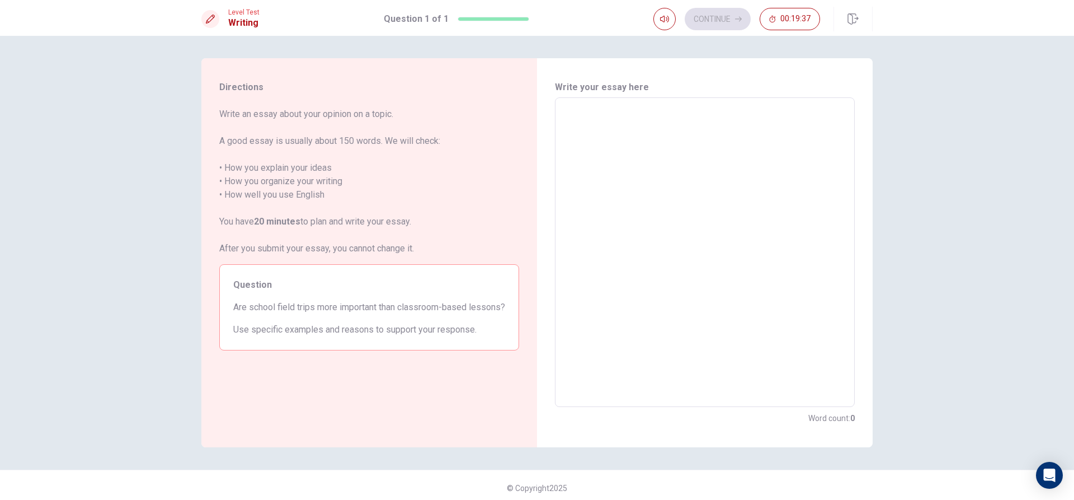
click at [664, 116] on textarea at bounding box center [705, 252] width 284 height 291
type textarea "h"
type textarea "x"
type textarea "he"
type textarea "x"
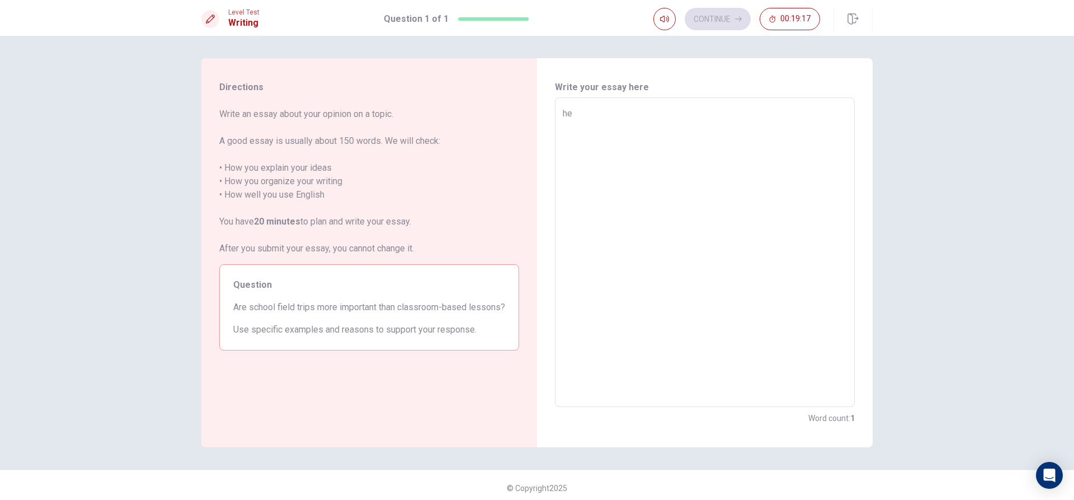
type textarea "her"
type textarea "x"
type textarea "her"
type textarea "x"
type textarea "her h"
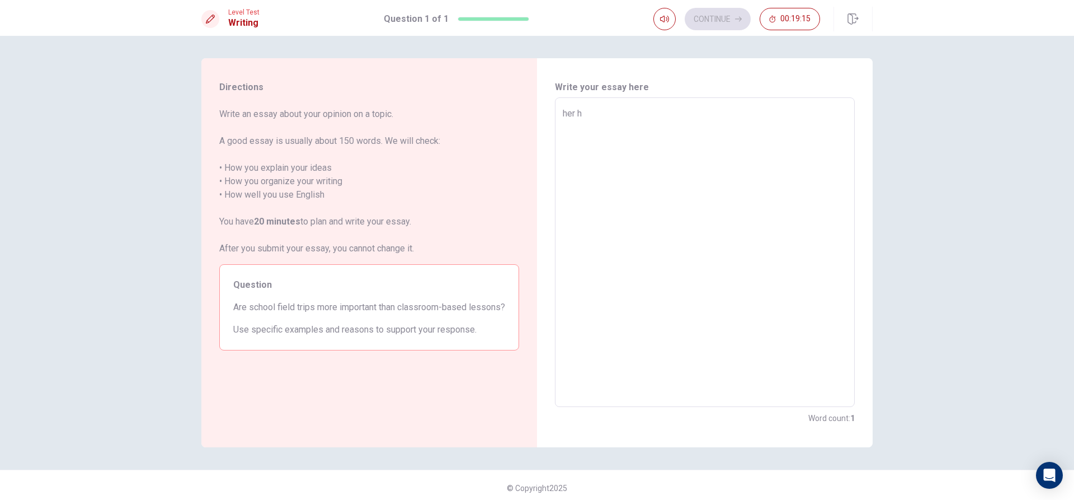
type textarea "x"
type textarea "her hi"
type textarea "x"
type textarea "her hi"
type textarea "x"
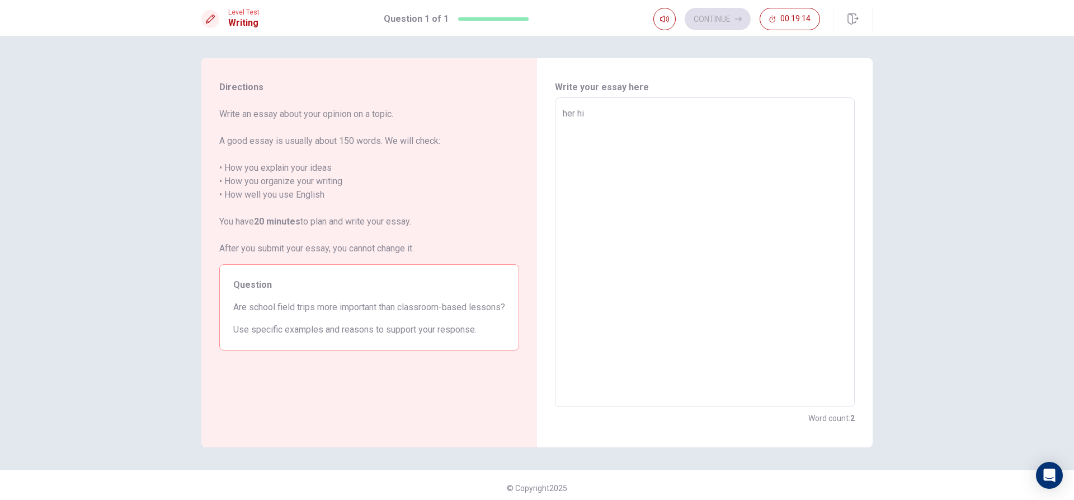
type textarea "her hi h"
type textarea "x"
type textarea "her hi [PERSON_NAME]"
type textarea "x"
type textarea "her hi [PERSON_NAME]"
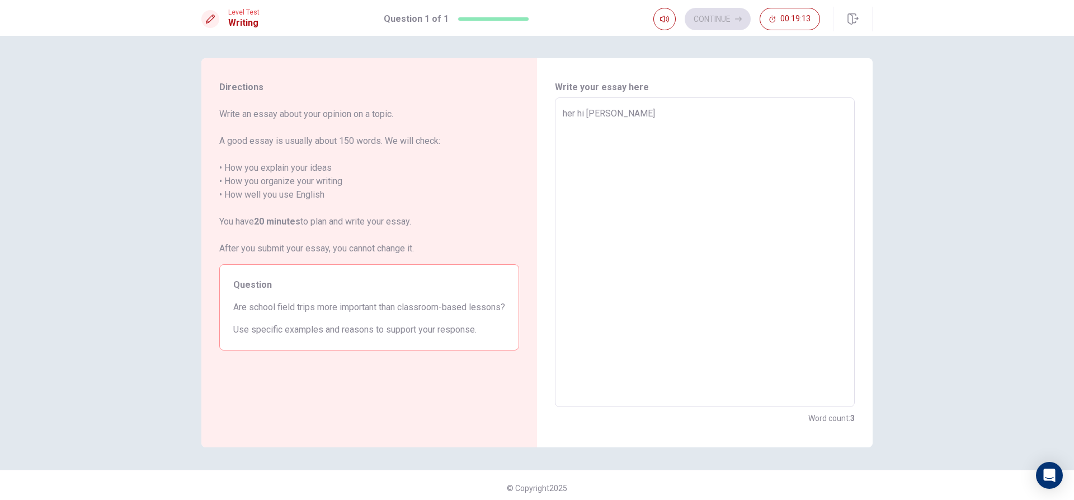
type textarea "x"
type textarea "her hi hous"
type textarea "x"
type textarea "her hi house"
type textarea "x"
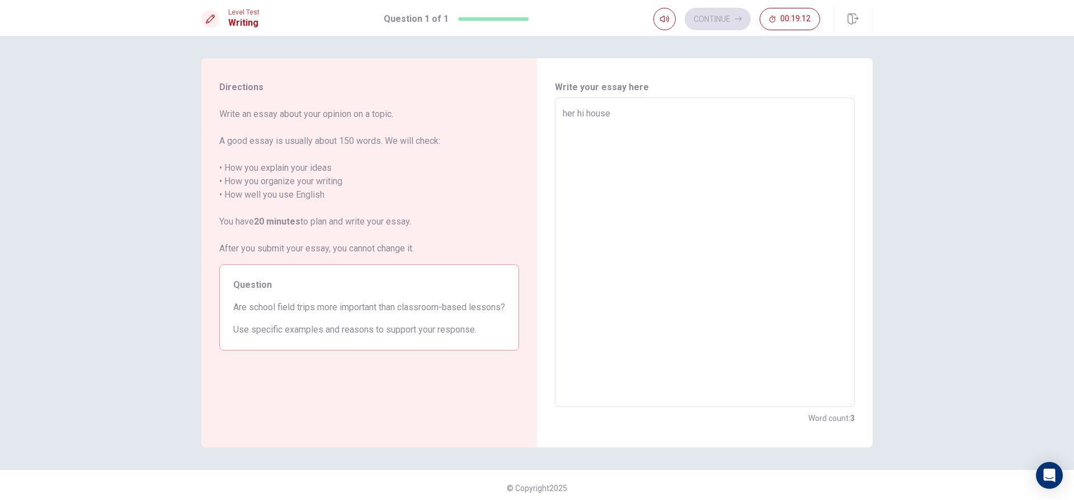
type textarea "her hi house"
type textarea "x"
type textarea "her hi house y"
type textarea "x"
type textarea "her hi house ye"
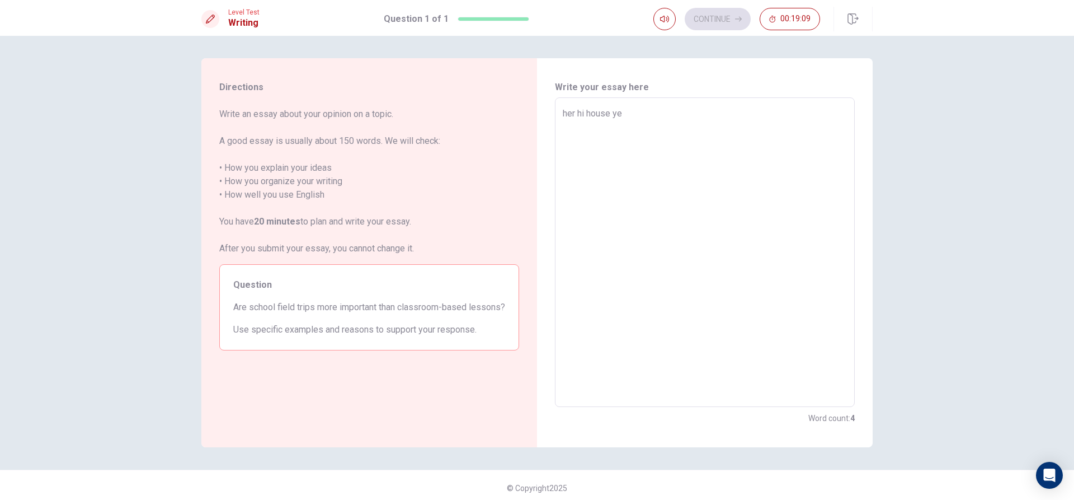
type textarea "x"
type textarea "her hi house yes"
type textarea "x"
type textarea "her hi house yes"
type textarea "x"
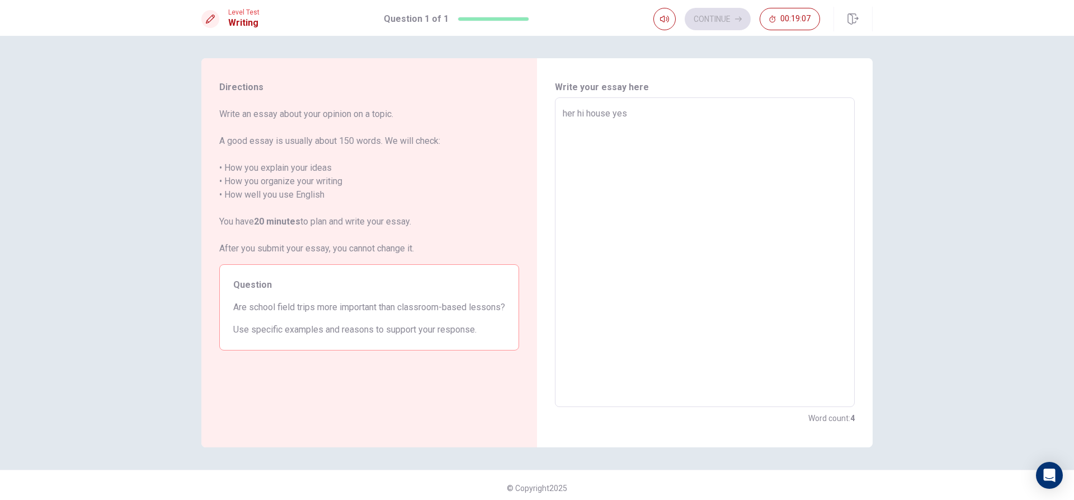
type textarea "her hi house yes n"
type textarea "x"
type textarea "her hi house yes no"
type textarea "x"
type textarea "her hi house yes no"
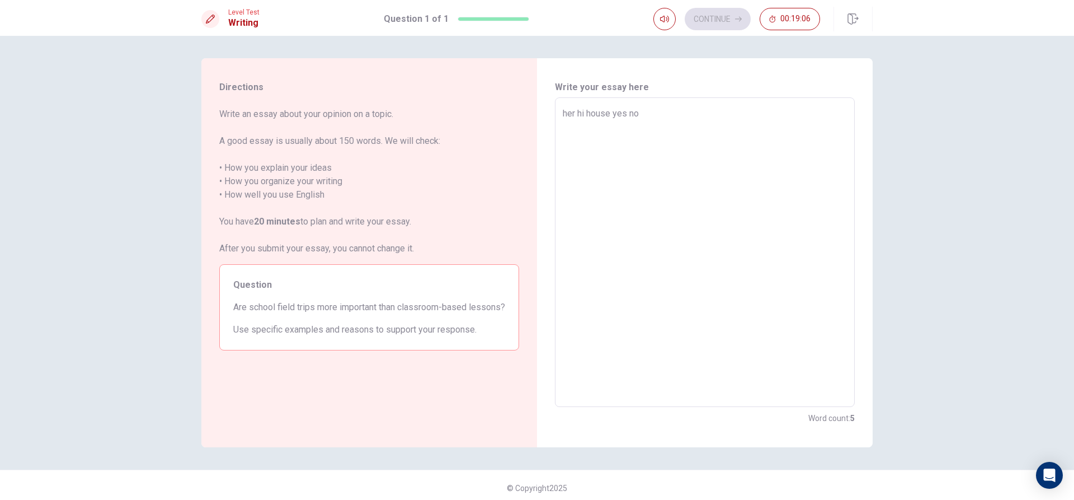
type textarea "x"
type textarea "her hi house yes no p"
type textarea "x"
type textarea "her hi house yes no po"
type textarea "x"
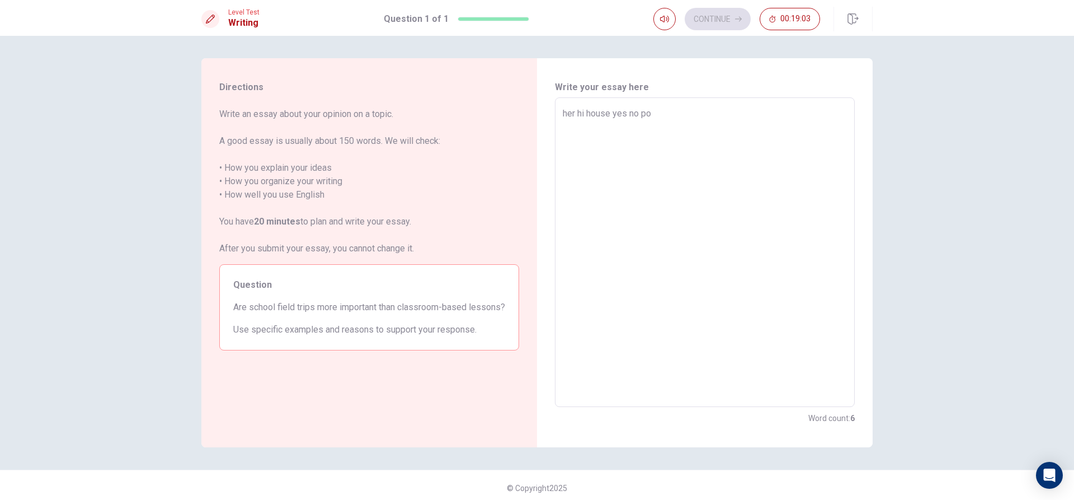
type textarea "her hi house yes no por"
type textarea "x"
type textarea "her hi house yes no pork"
type textarea "x"
type textarea "her hi house yes no por"
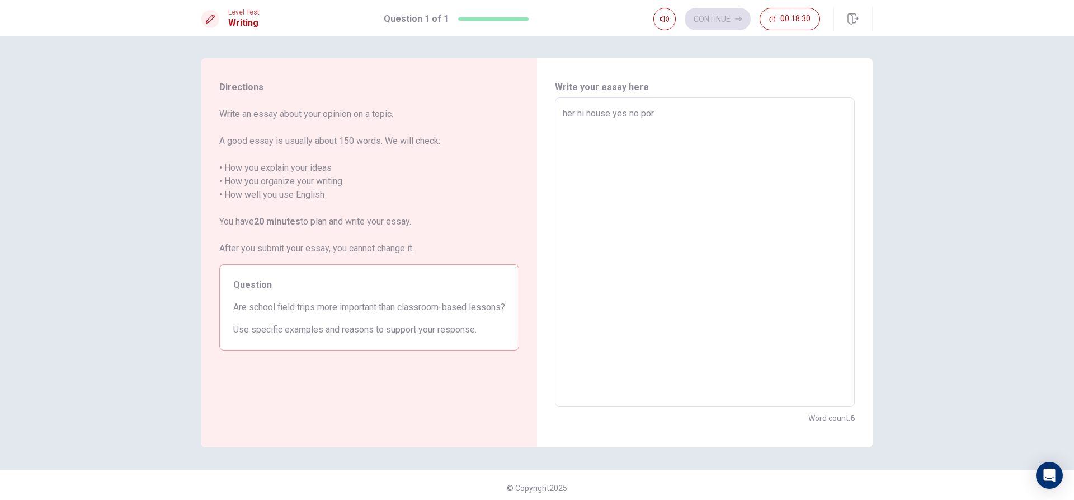
type textarea "x"
type textarea "her hi house yes no po"
type textarea "x"
type textarea "her hi house yes no p"
type textarea "x"
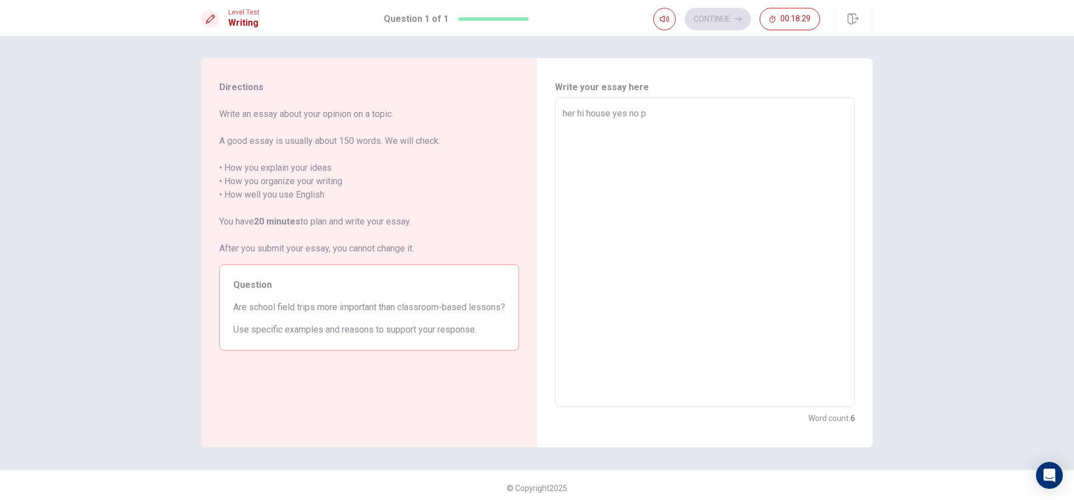
type textarea "her hi house yes no"
type textarea "x"
type textarea "her hi house yes no"
type textarea "x"
type textarea "her hi house yes"
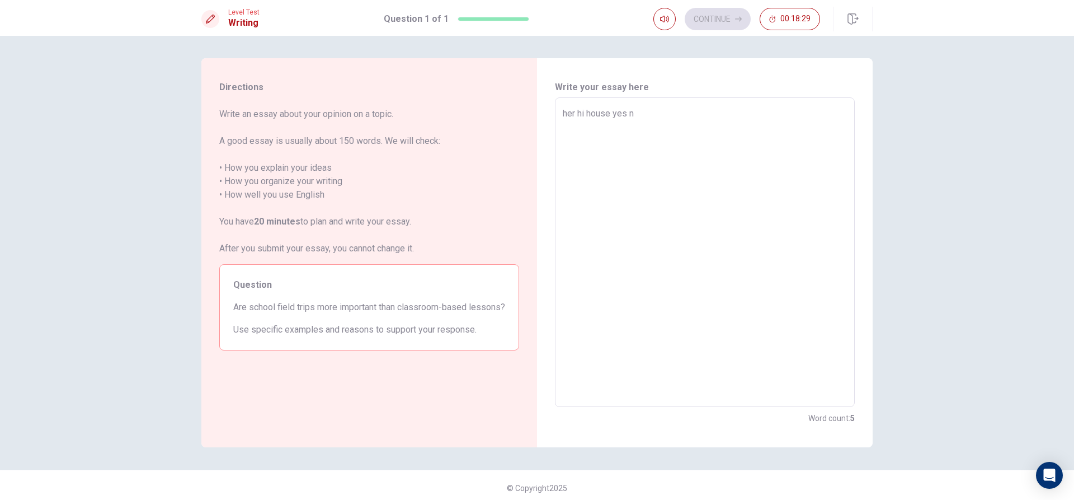
type textarea "x"
type textarea "her hi house yes"
type textarea "x"
type textarea "her hi house ye"
type textarea "x"
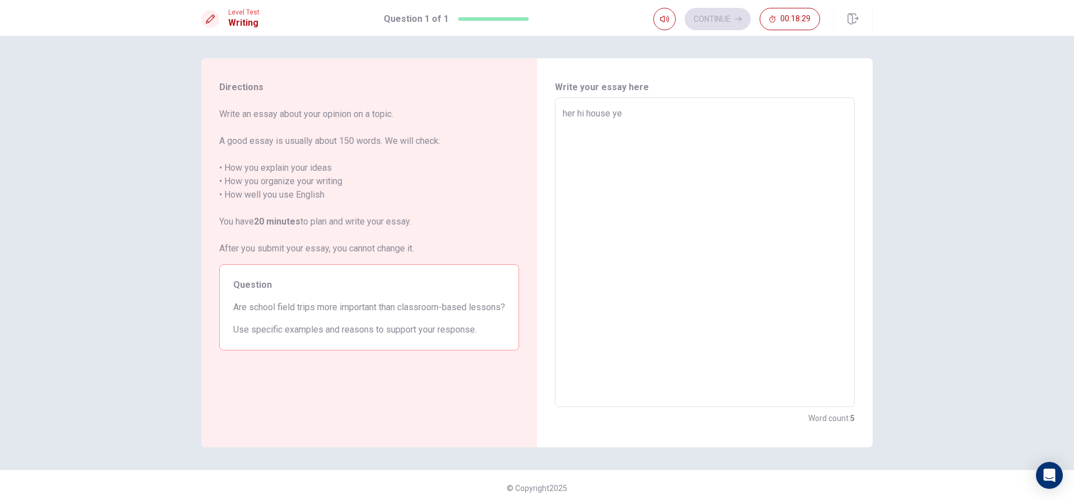
type textarea "her hi house y"
type textarea "x"
type textarea "her hi house"
type textarea "x"
type textarea "her hi house"
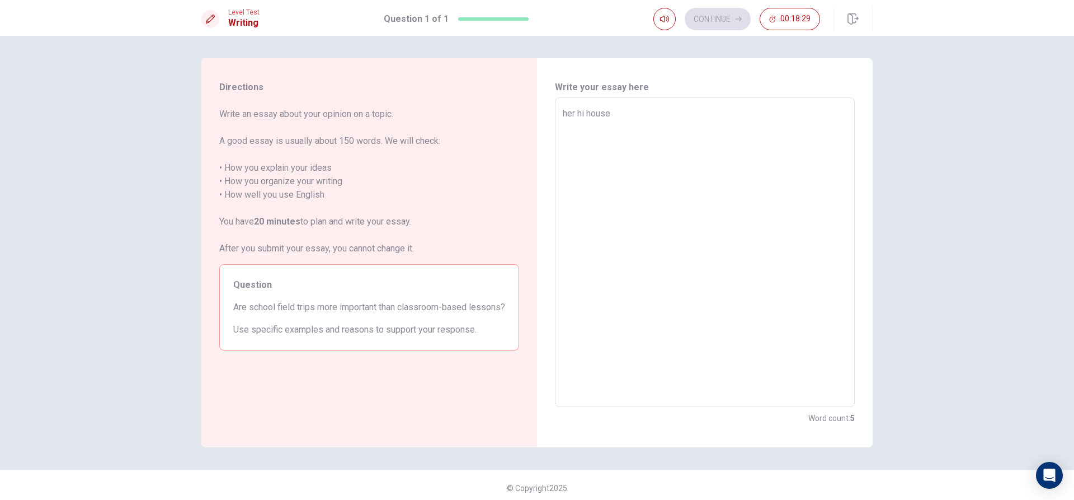
type textarea "x"
type textarea "her hi hous"
type textarea "x"
type textarea "her hi [PERSON_NAME]"
type textarea "x"
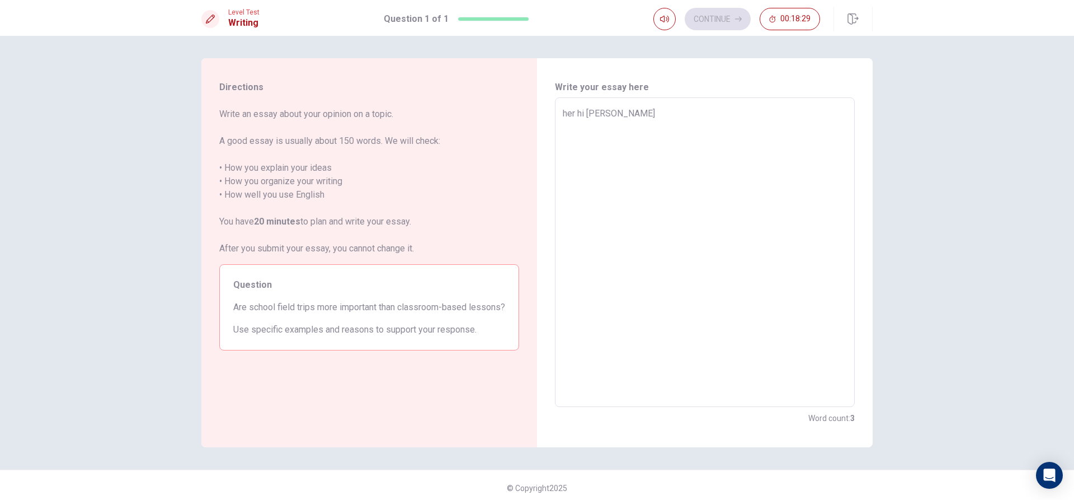
type textarea "her hi [PERSON_NAME]"
type textarea "x"
type textarea "her hi h"
type textarea "x"
type textarea "her hi"
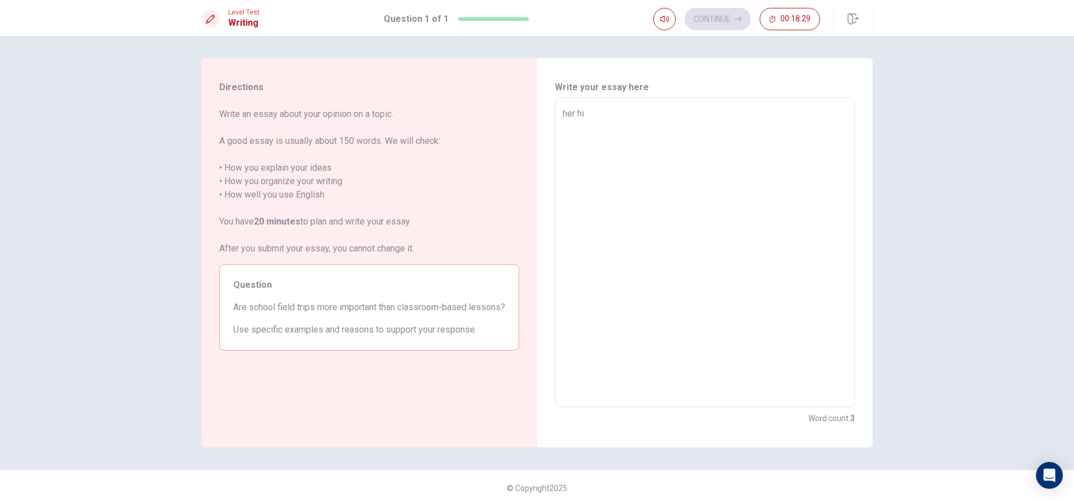
type textarea "x"
type textarea "her hi"
type textarea "x"
type textarea "her h"
type textarea "x"
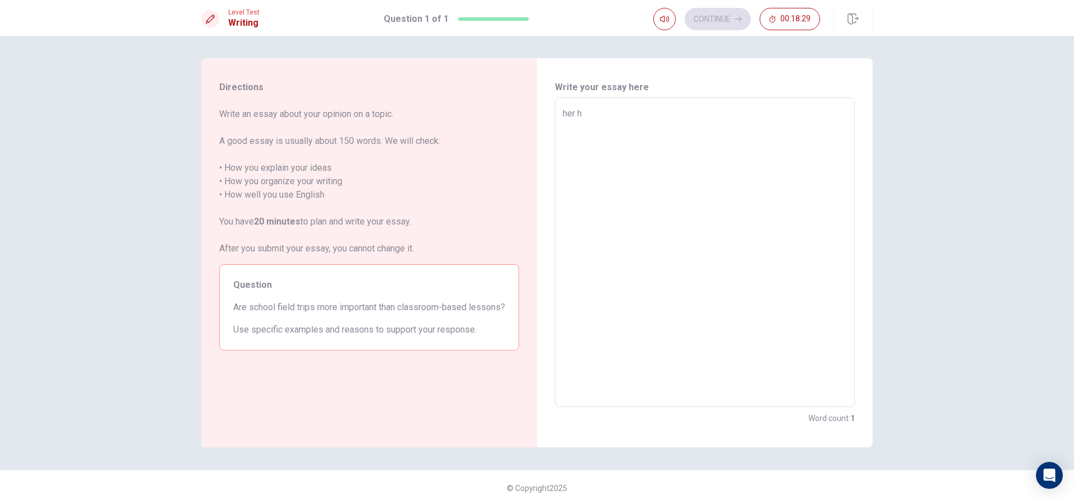
type textarea "her"
type textarea "x"
type textarea "her"
type textarea "x"
type textarea "he"
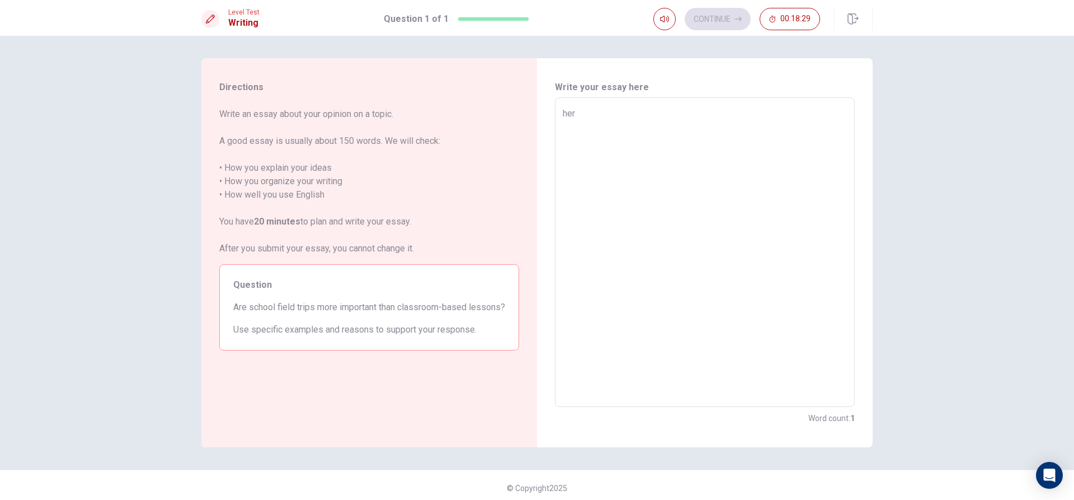
type textarea "x"
type textarea "h"
type textarea "x"
type textarea "i"
type textarea "x"
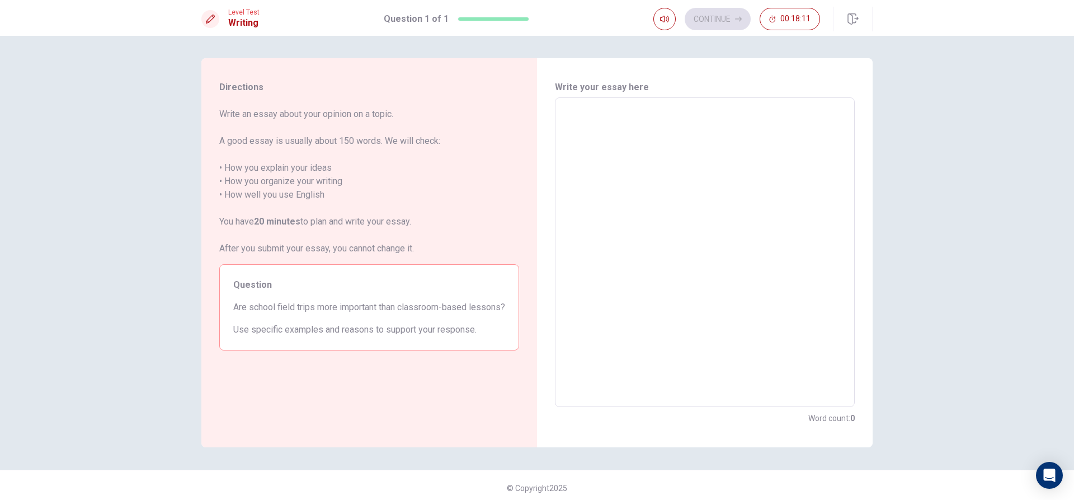
type textarea "I"
type textarea "x"
type textarea "I"
type textarea "x"
type textarea "I t"
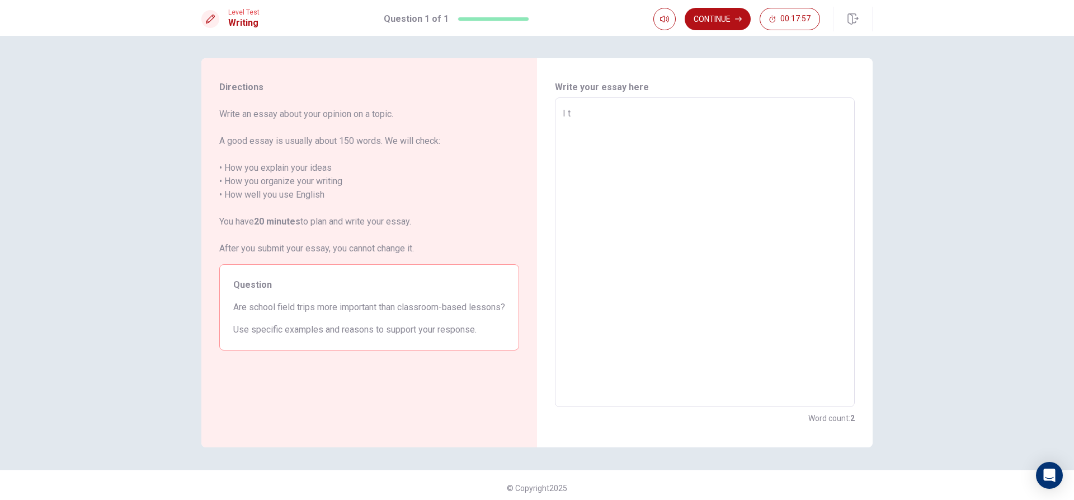
type textarea "x"
type textarea "I th"
type textarea "x"
type textarea "I thi"
type textarea "x"
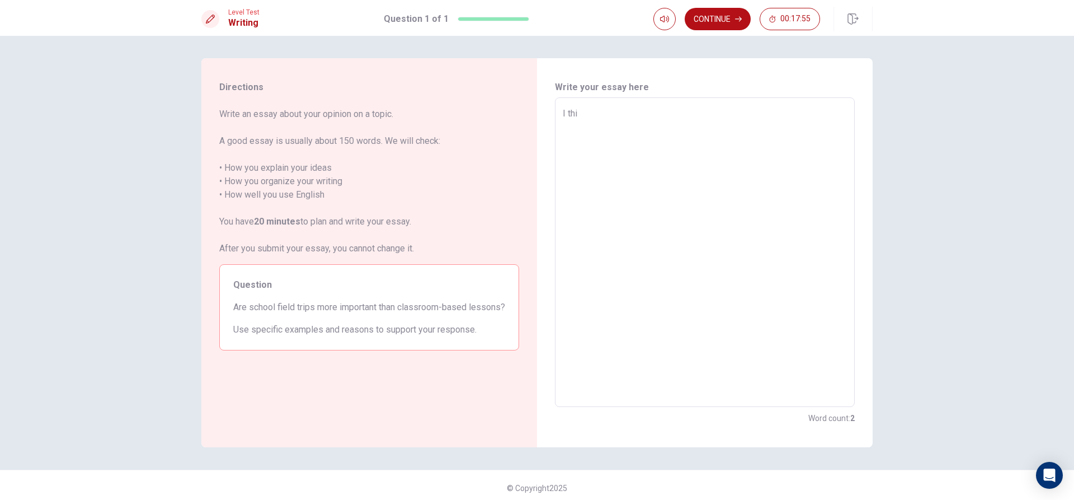
type textarea "I thin"
type textarea "x"
type textarea "I think"
type textarea "x"
type textarea "I think"
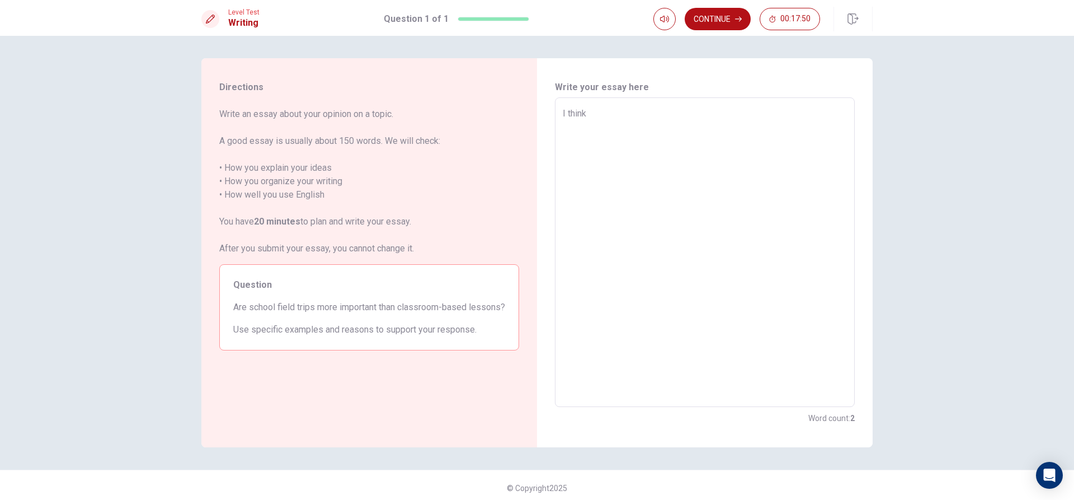
type textarea "x"
type textarea "I think e"
type textarea "x"
type textarea "I think em"
type textarea "x"
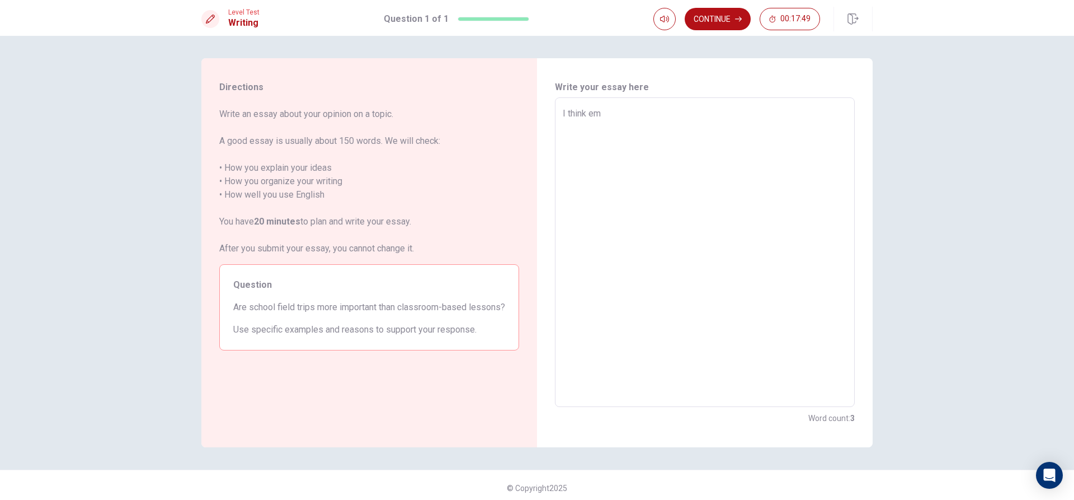
type textarea "I think emm"
type textarea "x"
type textarea "I think emmm"
type textarea "x"
type textarea "I think emmmm"
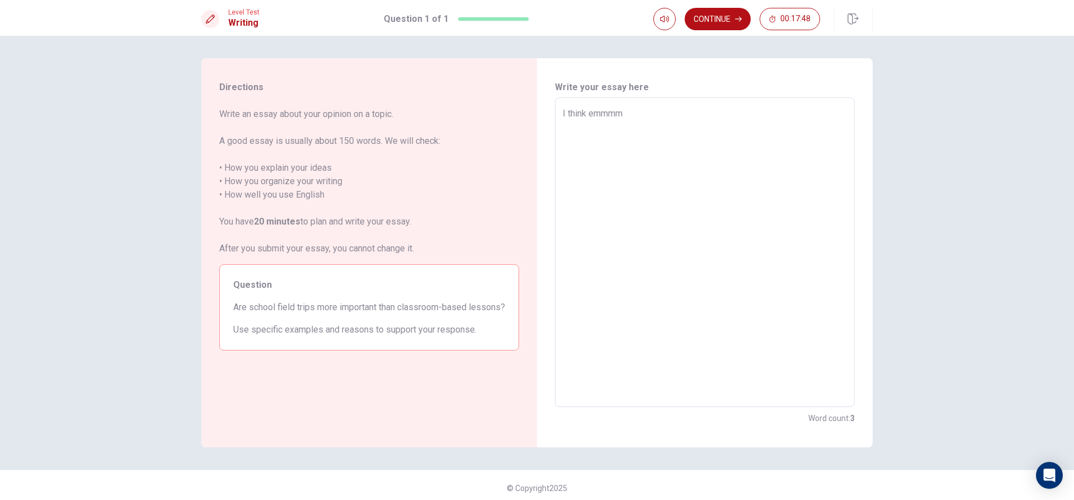
type textarea "x"
type textarea "I think emmm"
type textarea "x"
type textarea "I think emm"
type textarea "x"
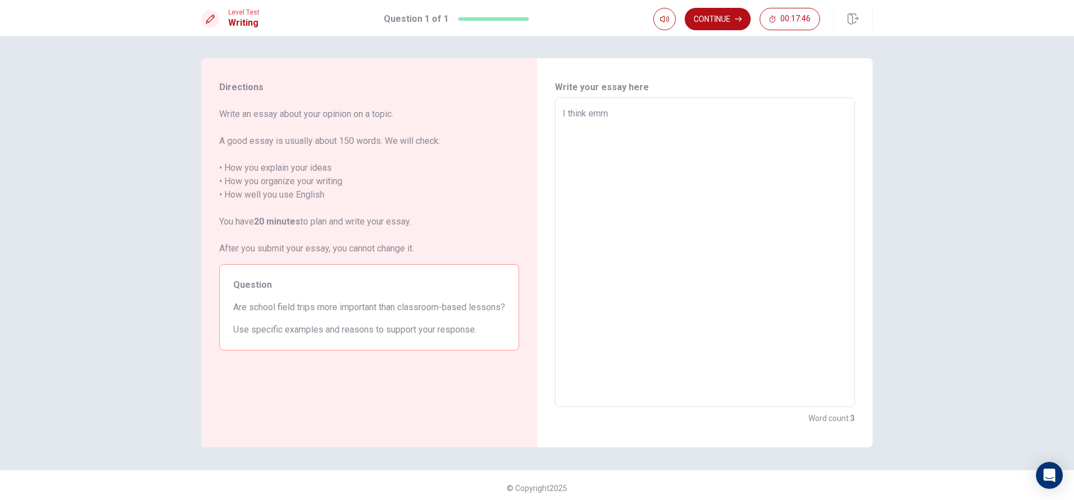
type textarea "I think em"
type textarea "x"
type textarea "I think e"
type textarea "x"
type textarea "I think"
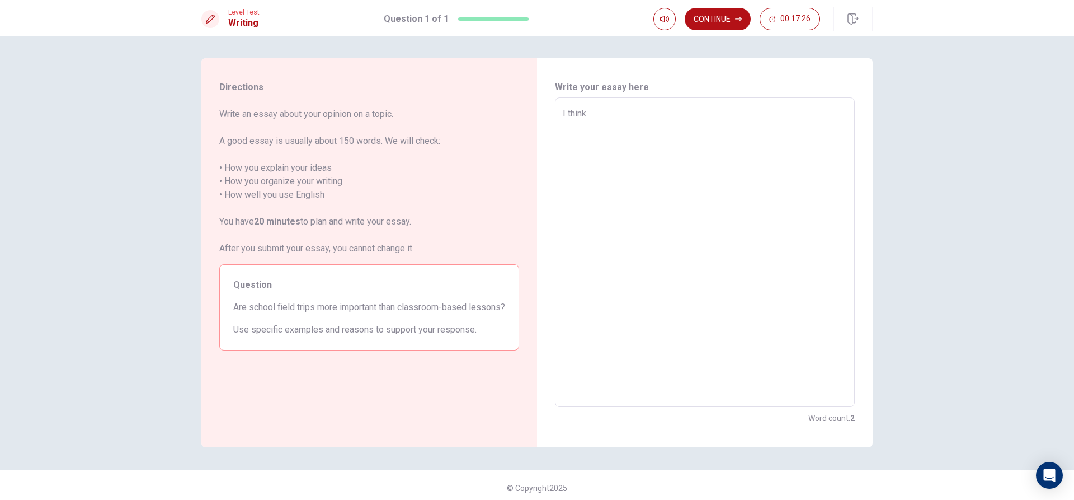
type textarea "x"
type textarea "I think"
type textarea "x"
type textarea "I think n"
type textarea "x"
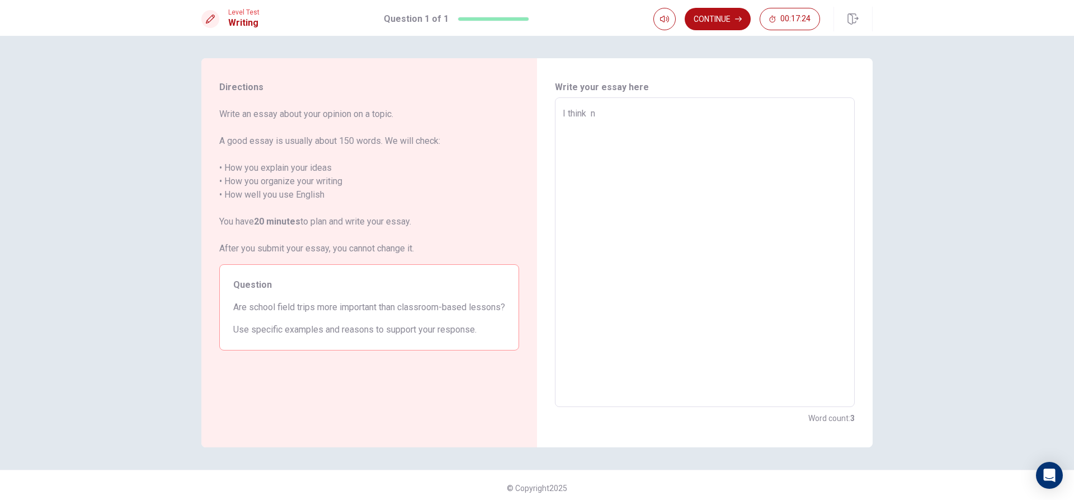
type textarea "I think no"
type textarea "x"
type textarea "I think no"
type textarea "x"
type textarea "I think no b"
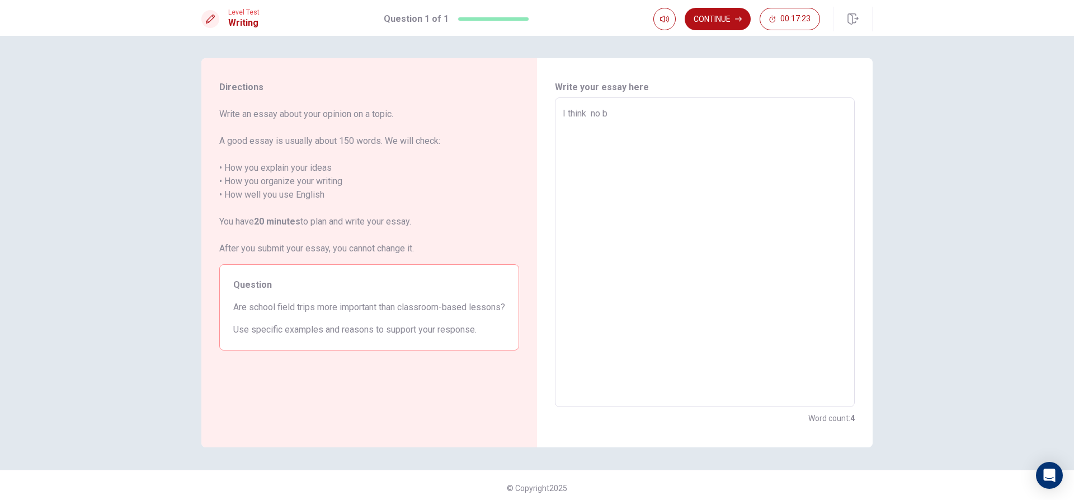
type textarea "x"
type textarea "I think no be"
type textarea "x"
type textarea "I think no bec"
type textarea "x"
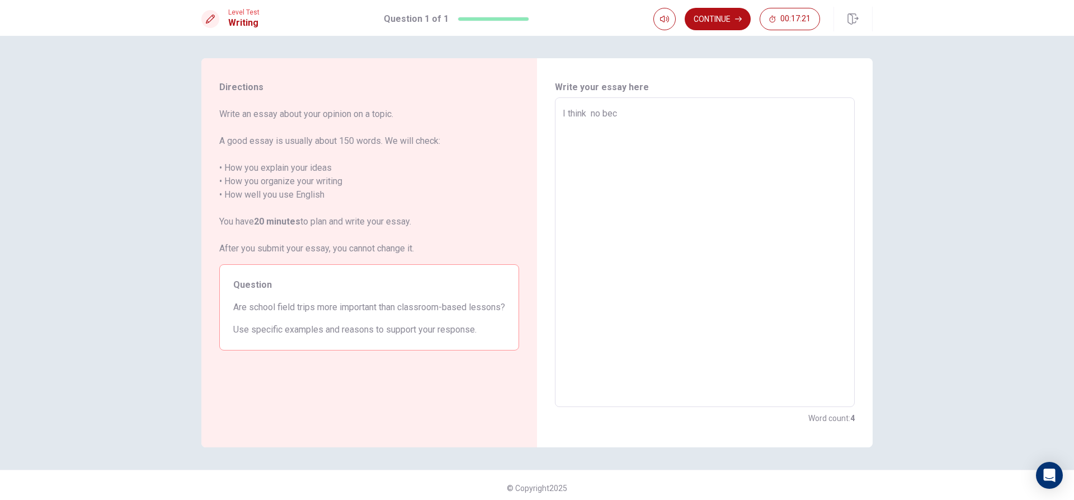
type textarea "I think no beca"
type textarea "x"
type textarea "I think no becau"
type textarea "x"
type textarea "I think no becaus"
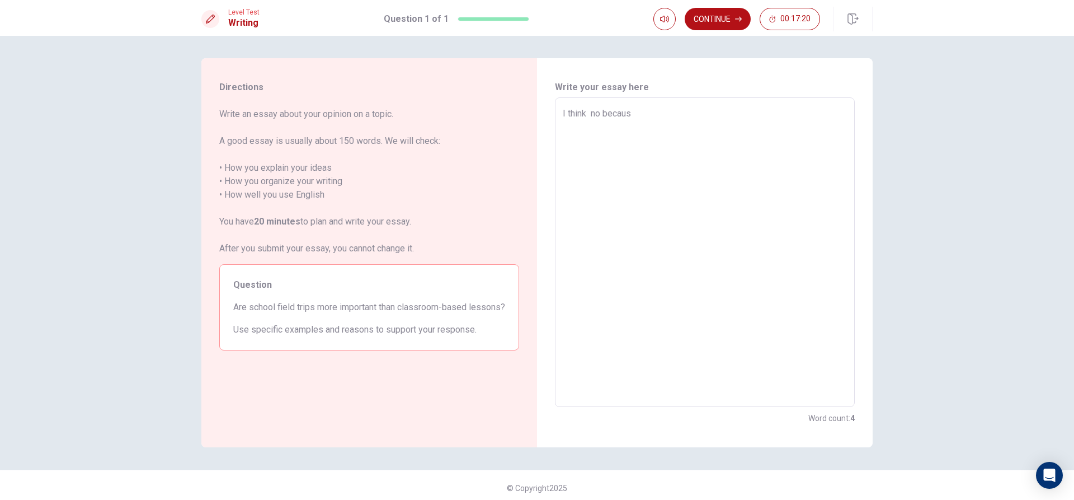
type textarea "x"
type textarea "I think no because"
type textarea "x"
type textarea "I think no because"
type textarea "x"
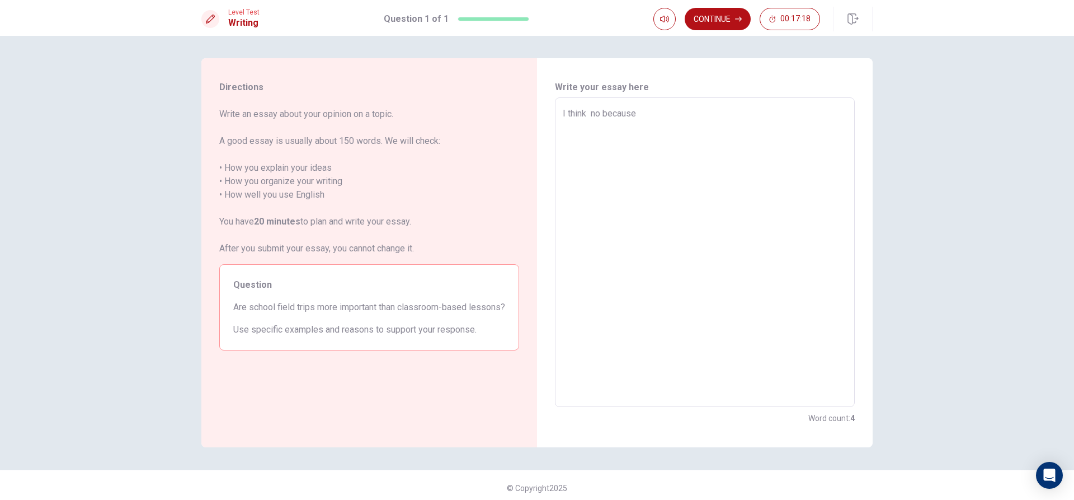
type textarea "I think no because"
type textarea "x"
type textarea "I think no because"
type textarea "x"
type textarea "I think no because"
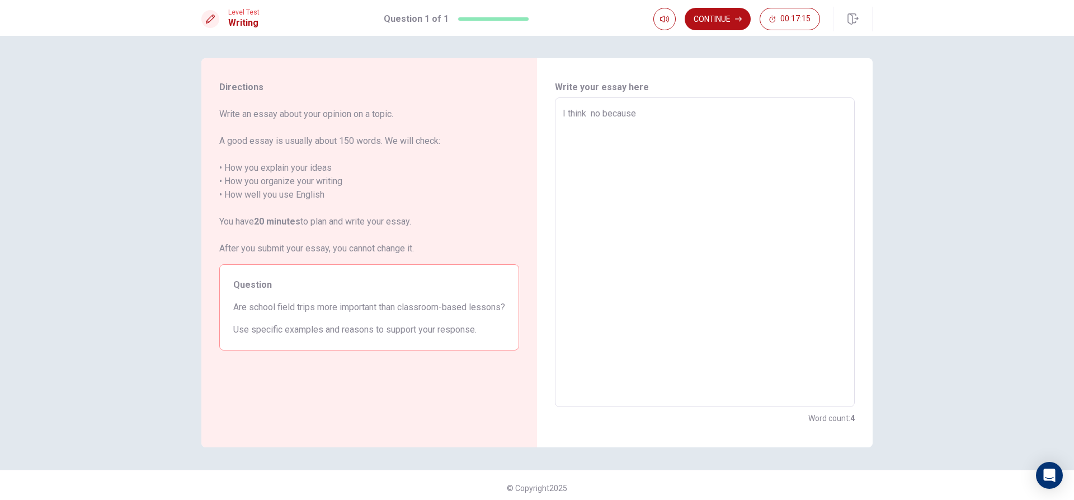
type textarea "x"
type textarea "I think no because"
type textarea "x"
type textarea "I think no because"
type textarea "x"
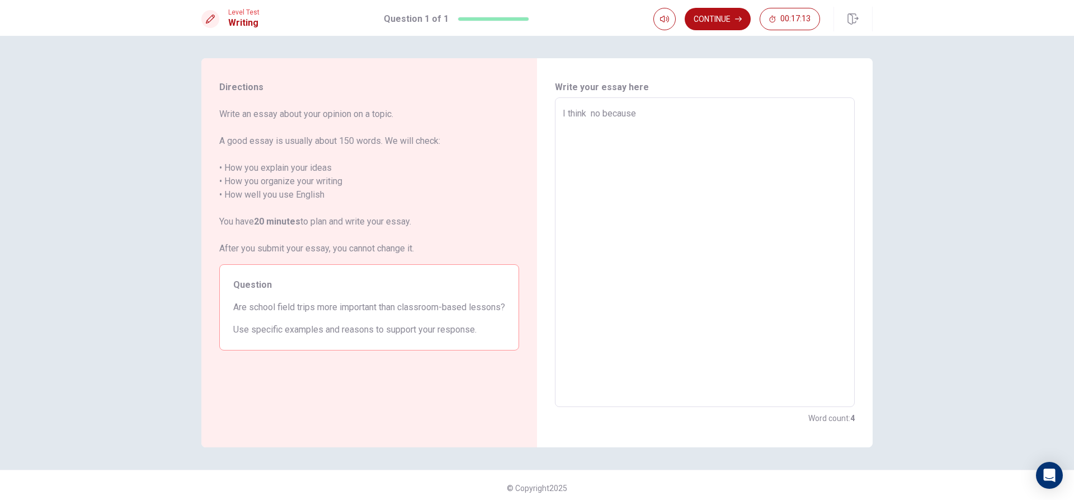
type textarea "I think no because"
type textarea "x"
type textarea "I think no because"
type textarea "x"
type textarea "I think no because"
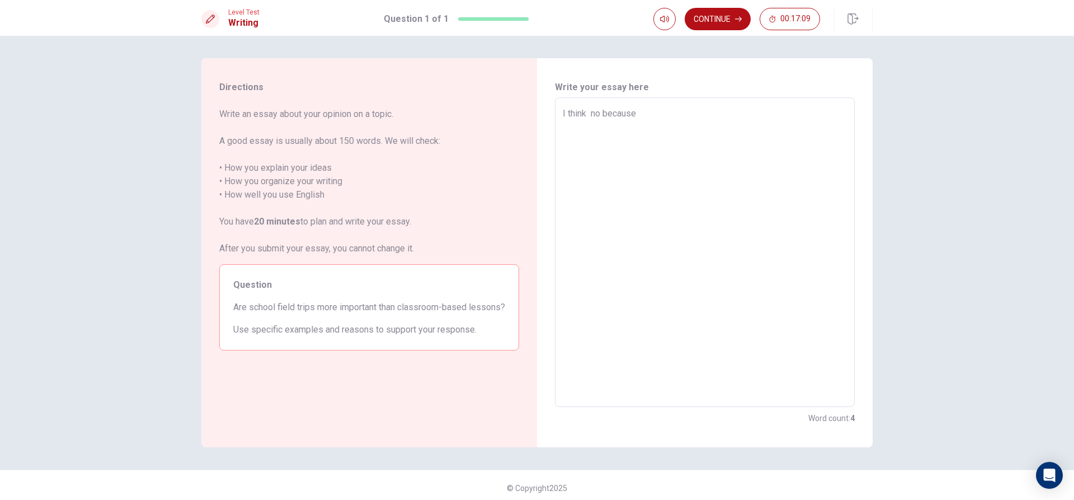
type textarea "x"
type textarea "I think no because t"
type textarea "x"
type textarea "I think no because tr"
type textarea "x"
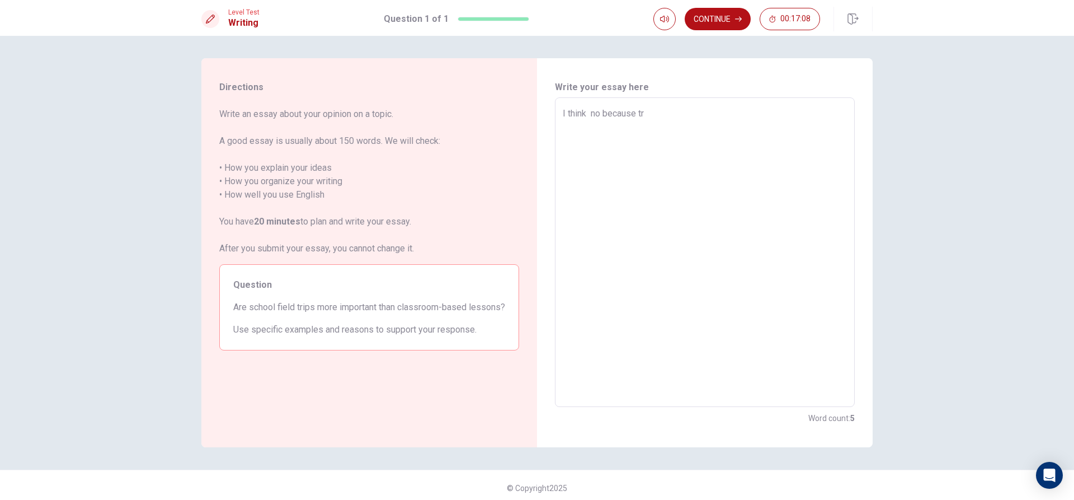
type textarea "I think no because tri"
type textarea "x"
type textarea "I think no because trip"
type textarea "x"
type textarea "I think no because trips"
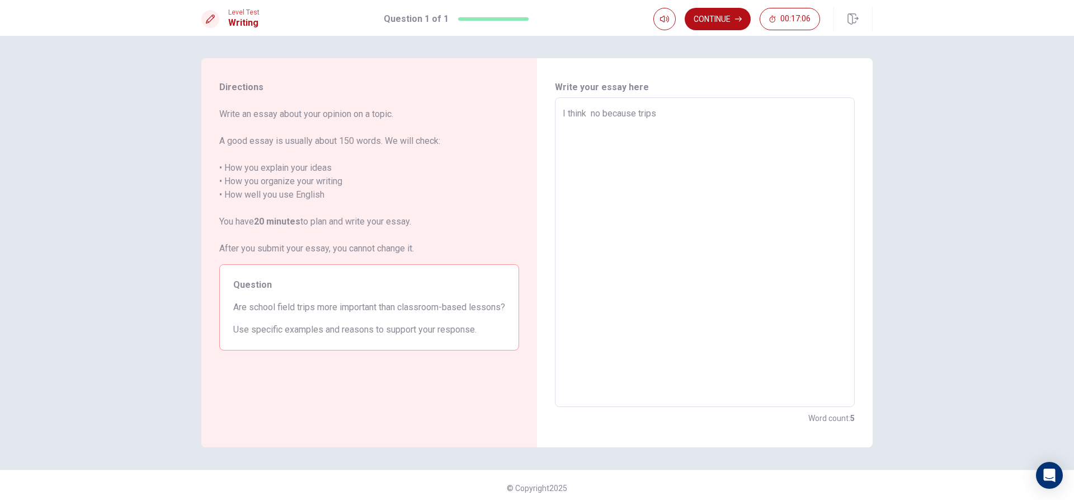
type textarea "x"
type textarea "I think no because trips"
type textarea "x"
type textarea "I think no because trips i"
type textarea "x"
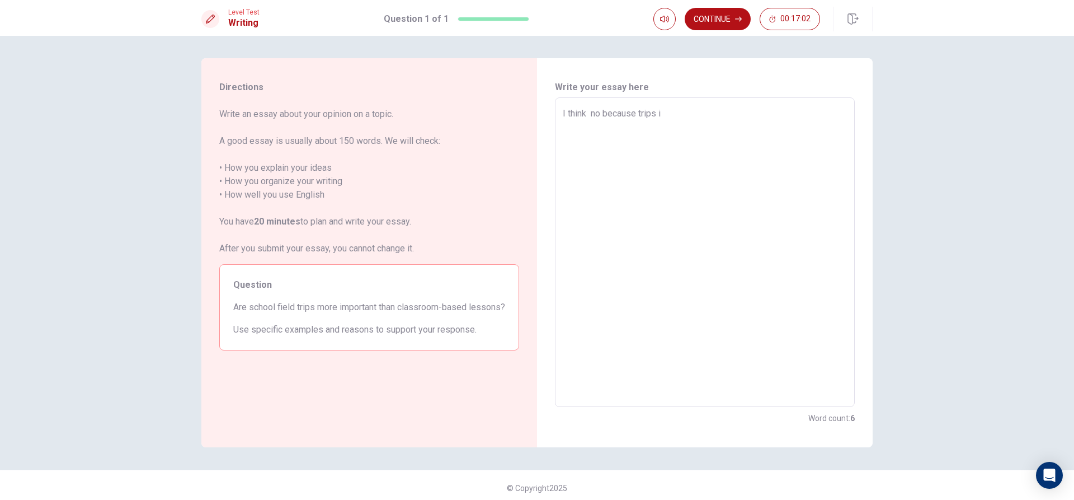
type textarea "I think no because trips is"
type textarea "x"
type textarea "I think no because trips is"
type textarea "x"
type textarea "I think no because trips is n"
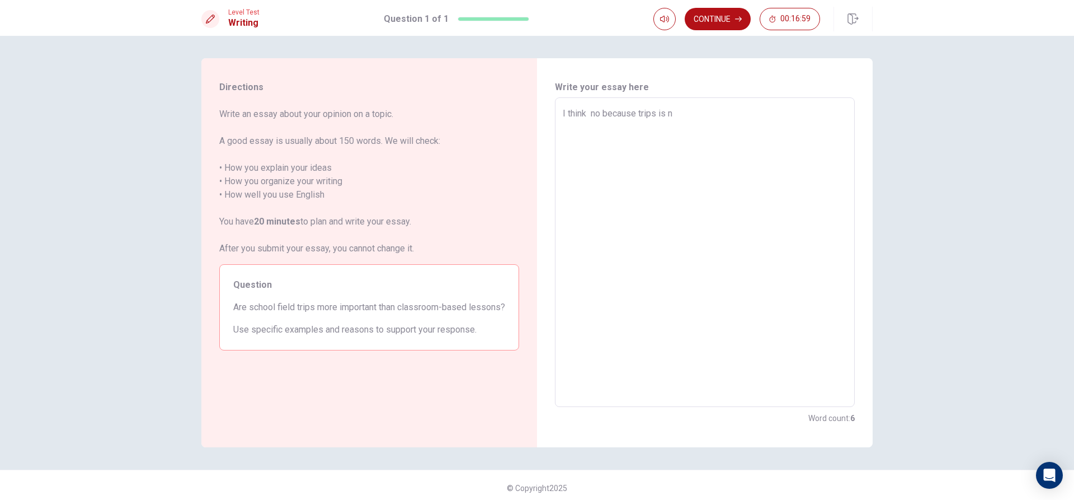
type textarea "x"
type textarea "I think no because trips is no"
type textarea "x"
type textarea "I think no because trips is not"
type textarea "x"
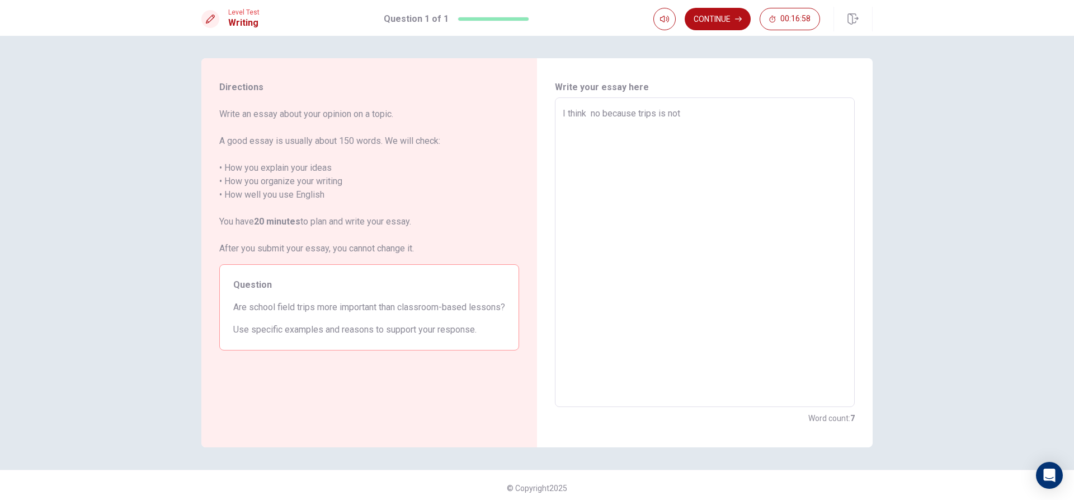
type textarea "I think no because trips is not"
type textarea "x"
type textarea "I think no because trips is not i"
type textarea "x"
type textarea "I think no because trips is not im"
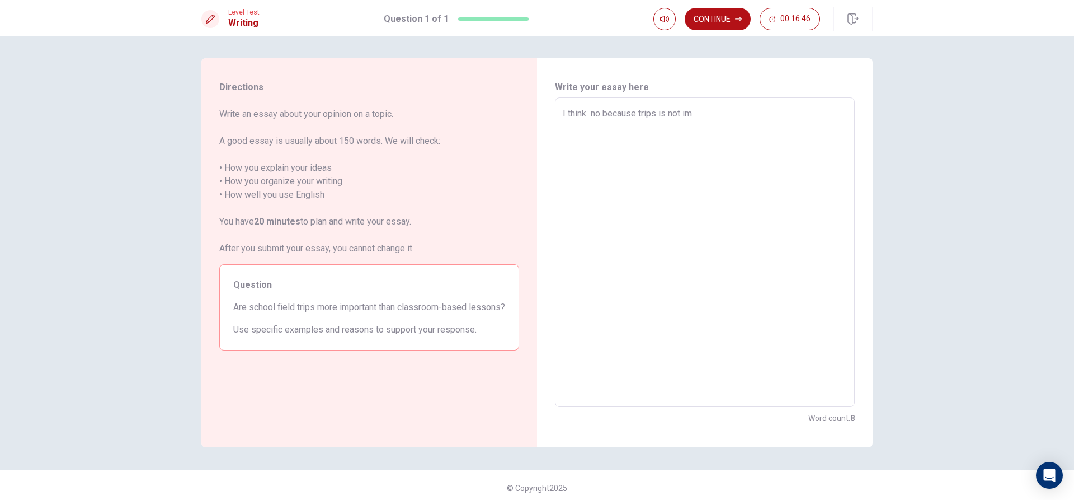
type textarea "x"
click at [600, 113] on textarea "I think no because trips is not important that classroom-based lessons" at bounding box center [705, 252] width 284 height 291
click at [621, 123] on textarea "I think no , because trips is not important that classroom-based lessons" at bounding box center [705, 252] width 284 height 291
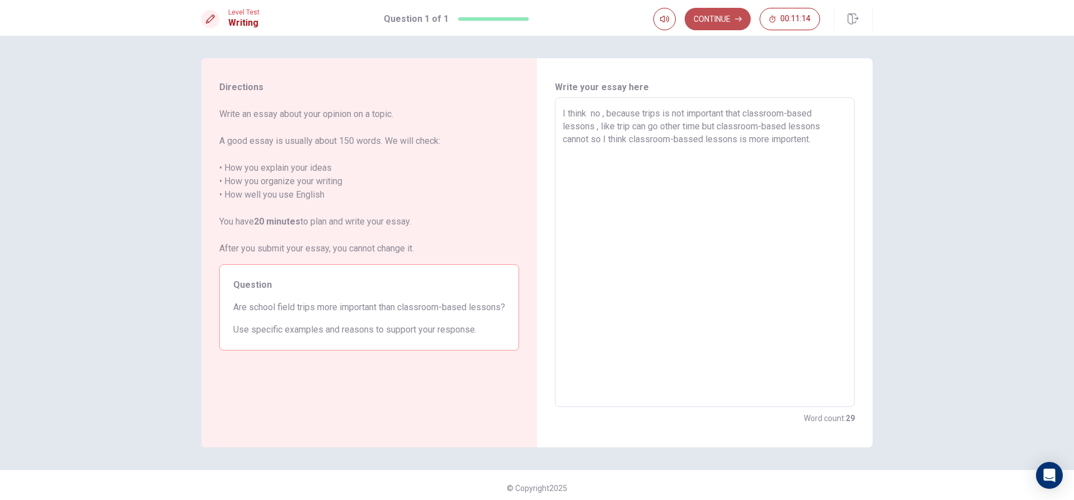
click at [721, 15] on button "Continue" at bounding box center [718, 19] width 66 height 22
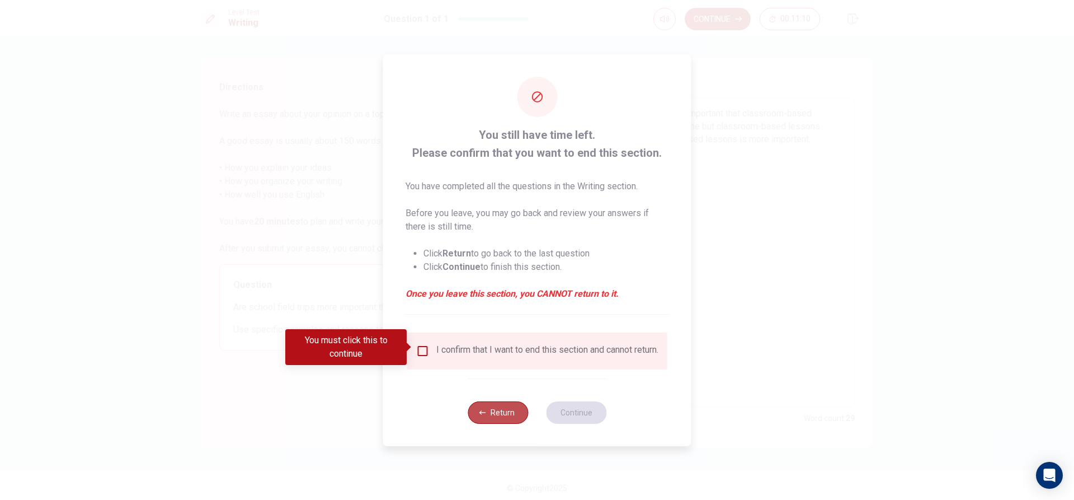
click at [505, 422] on button "Return" at bounding box center [498, 412] width 60 height 22
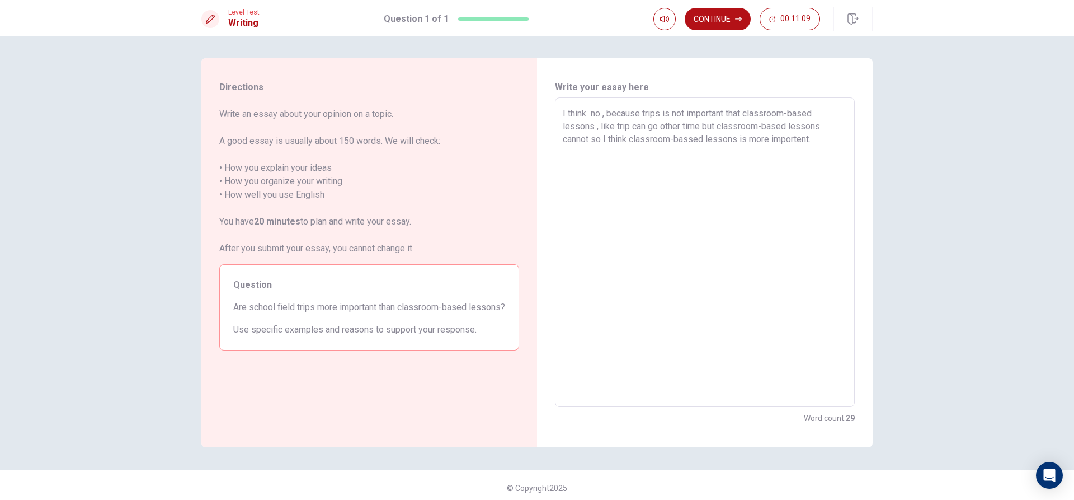
click at [835, 147] on textarea "I think no , because trips is not important that classroom-based lessons , like…" at bounding box center [705, 252] width 284 height 291
click at [722, 18] on button "Continue" at bounding box center [718, 19] width 66 height 22
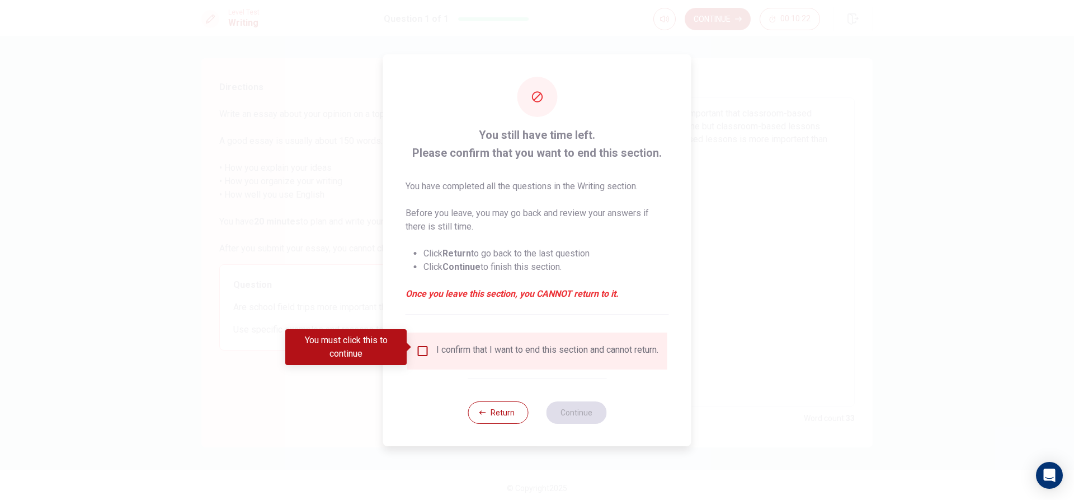
click at [413, 340] on div "You must click this to continue" at bounding box center [349, 347] width 129 height 36
click at [426, 350] on input "You must click this to continue" at bounding box center [422, 350] width 13 height 13
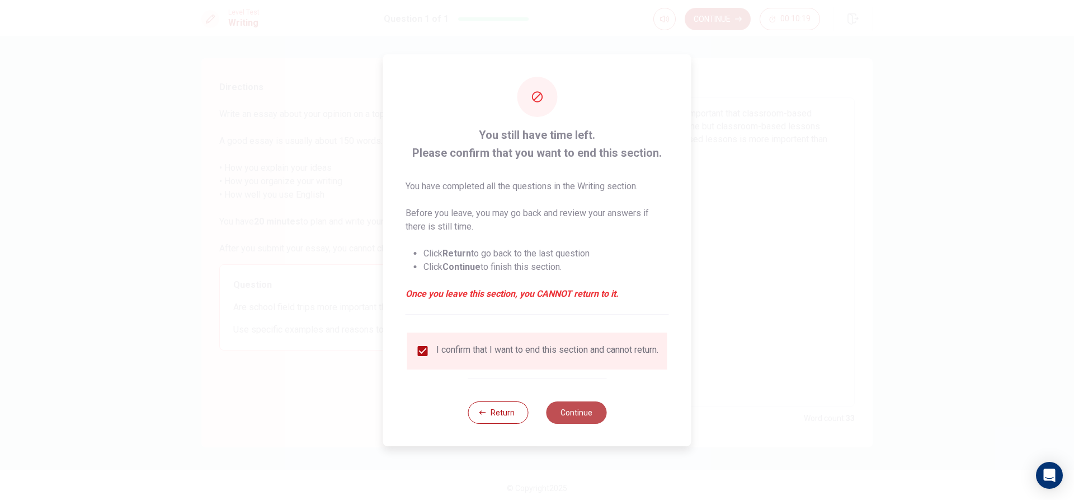
click at [596, 414] on button "Continue" at bounding box center [576, 412] width 60 height 22
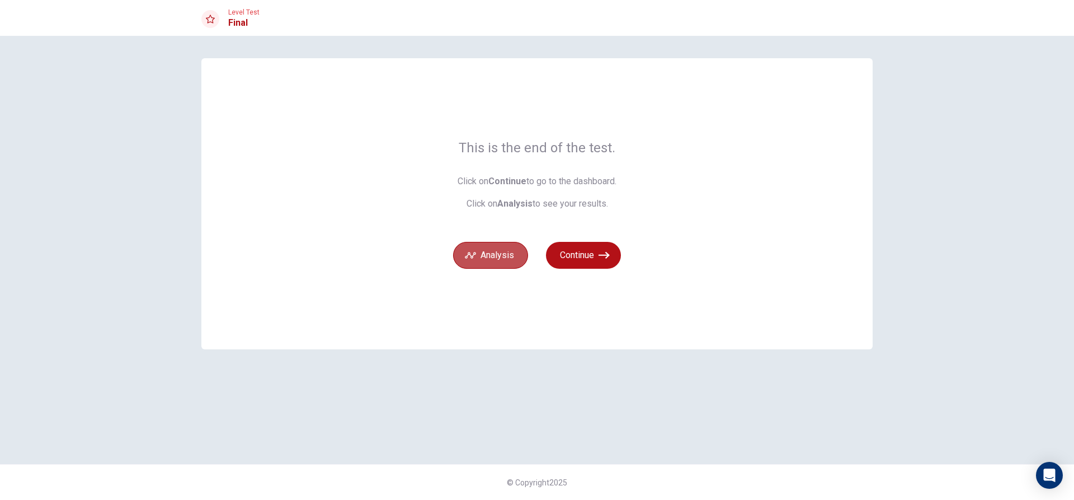
click at [512, 248] on button "Analysis" at bounding box center [490, 255] width 75 height 27
